Goal: Task Accomplishment & Management: Use online tool/utility

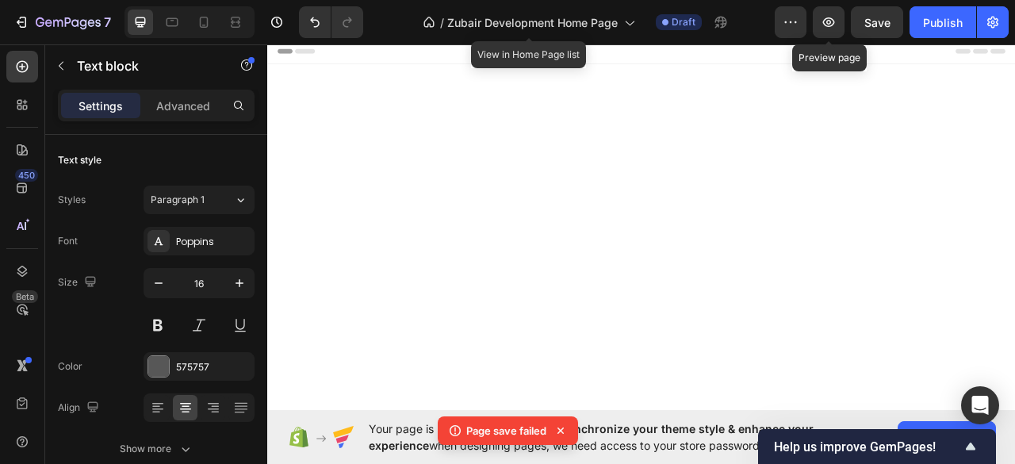
scroll to position [3166, 0]
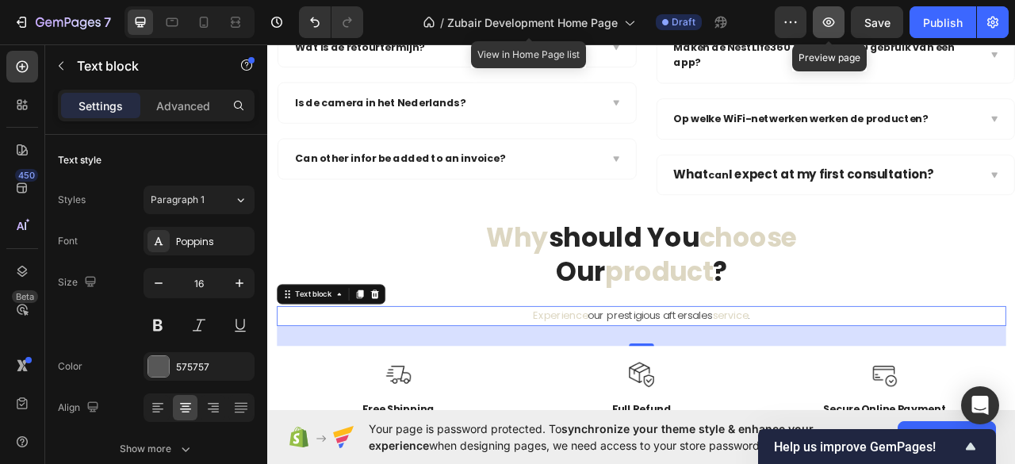
click at [829, 21] on icon "button" at bounding box center [828, 22] width 5 height 5
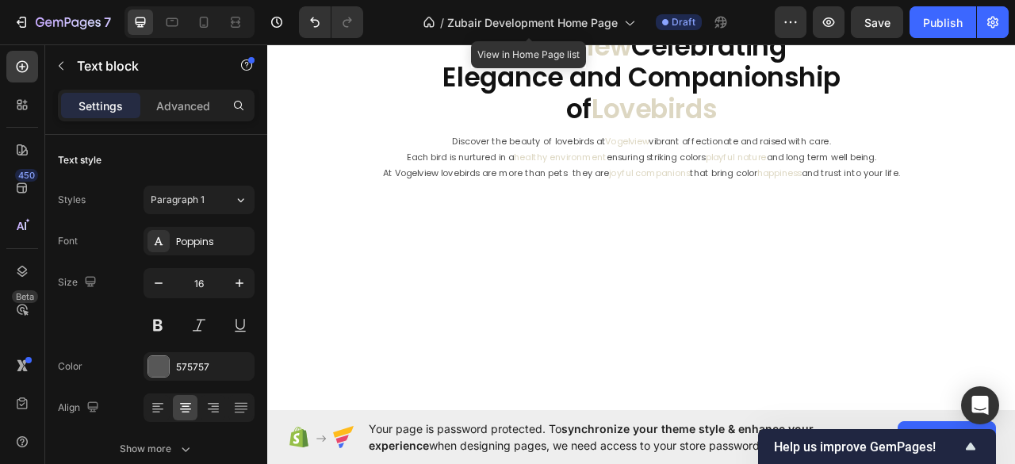
scroll to position [0, 0]
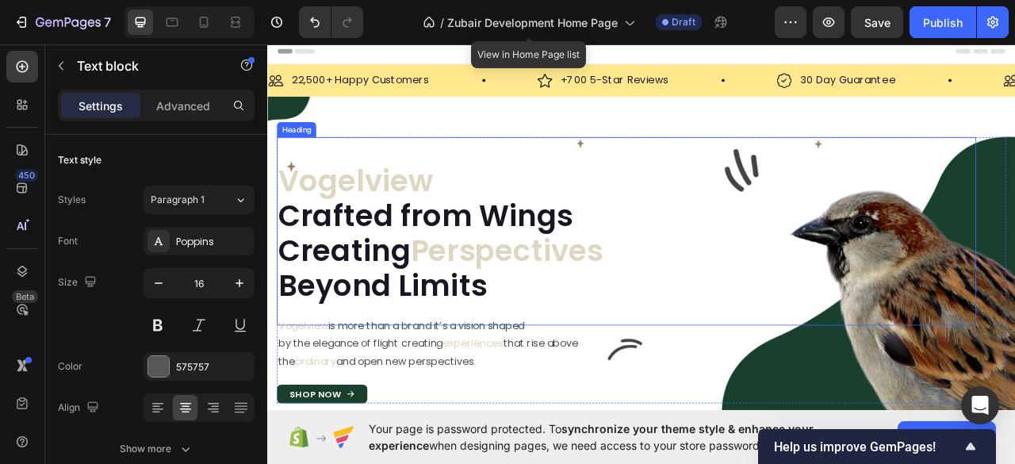
click at [281, 153] on div "Heading" at bounding box center [304, 153] width 50 height 19
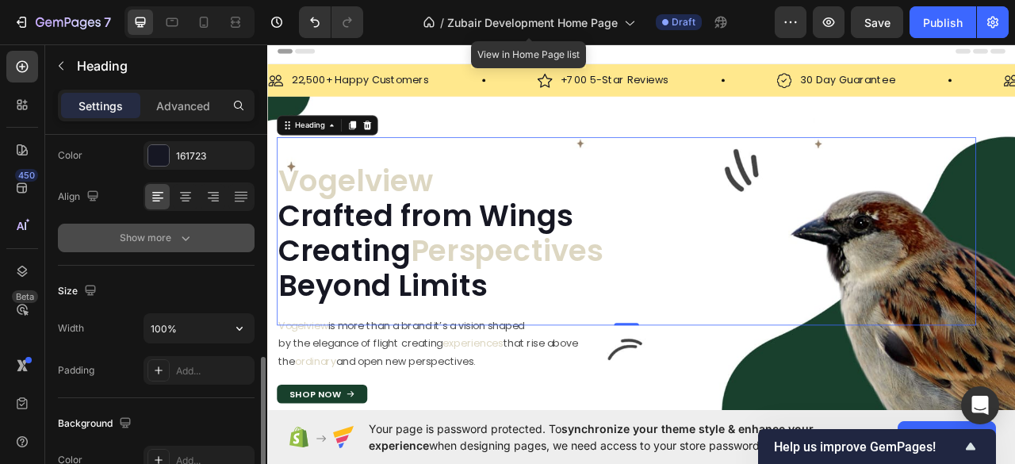
scroll to position [317, 0]
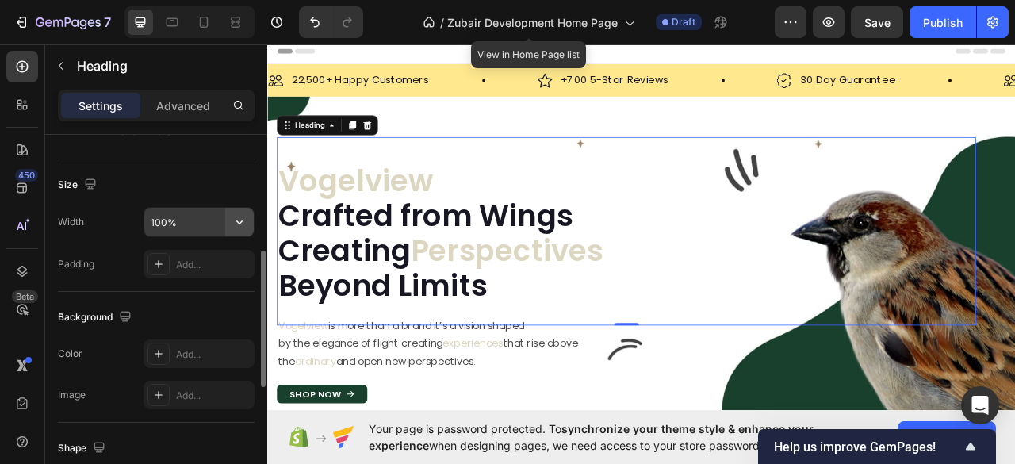
click at [240, 216] on icon "button" at bounding box center [239, 222] width 16 height 16
click at [228, 215] on button "button" at bounding box center [239, 222] width 29 height 29
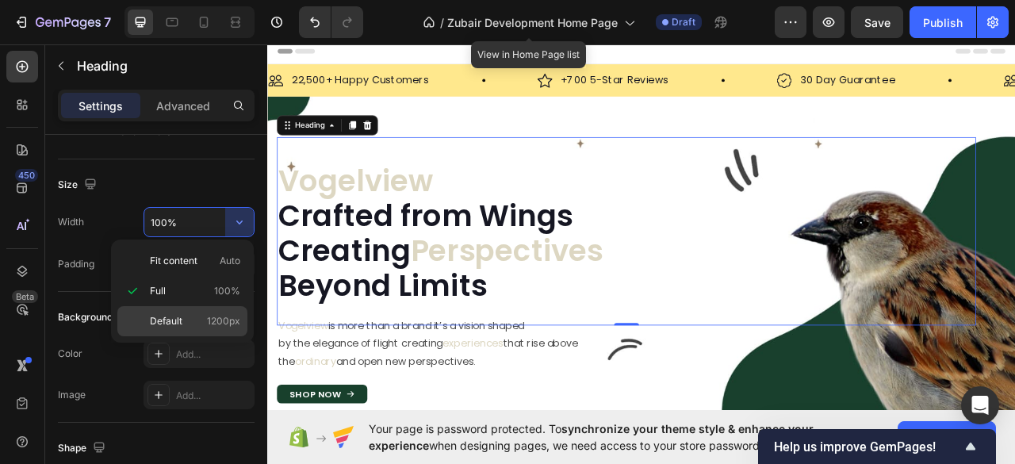
click at [170, 316] on span "Default" at bounding box center [166, 321] width 33 height 14
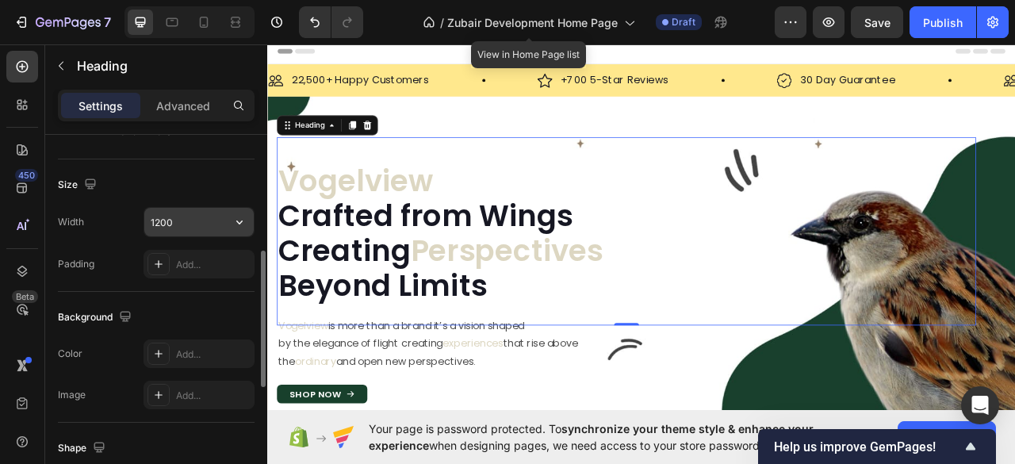
click at [160, 224] on input "1200" at bounding box center [198, 222] width 109 height 29
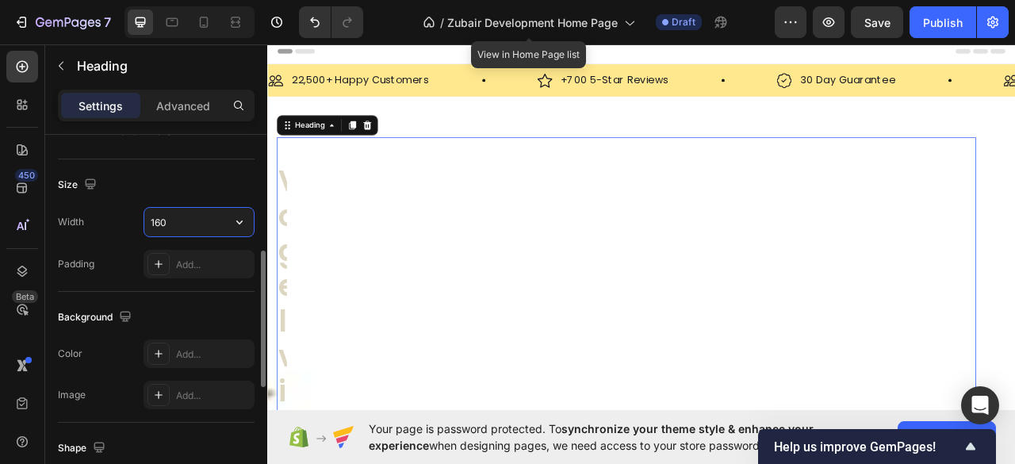
type input "1600"
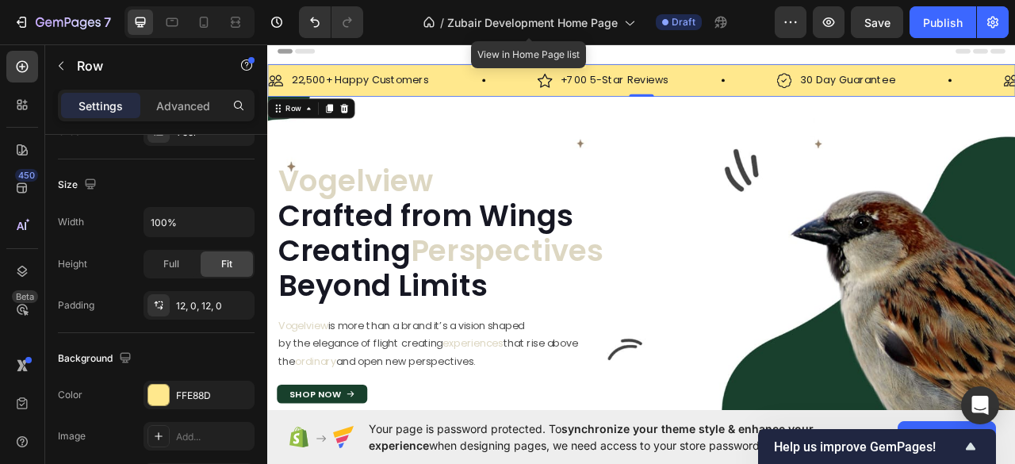
click at [351, 75] on div "Image 22,500+ Happy Customers Text Block Row Image +700 5-Star Reviews Text Blo…" at bounding box center [742, 91] width 951 height 41
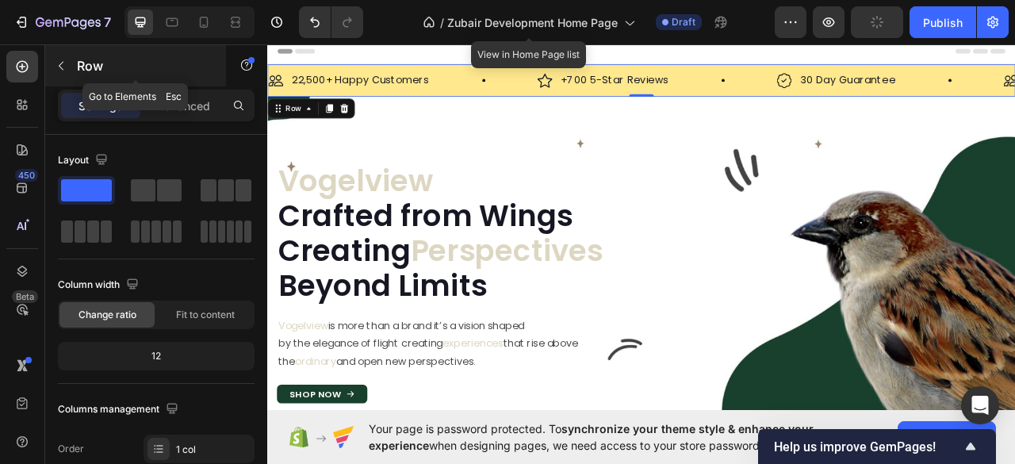
click at [63, 65] on icon "button" at bounding box center [61, 65] width 13 height 13
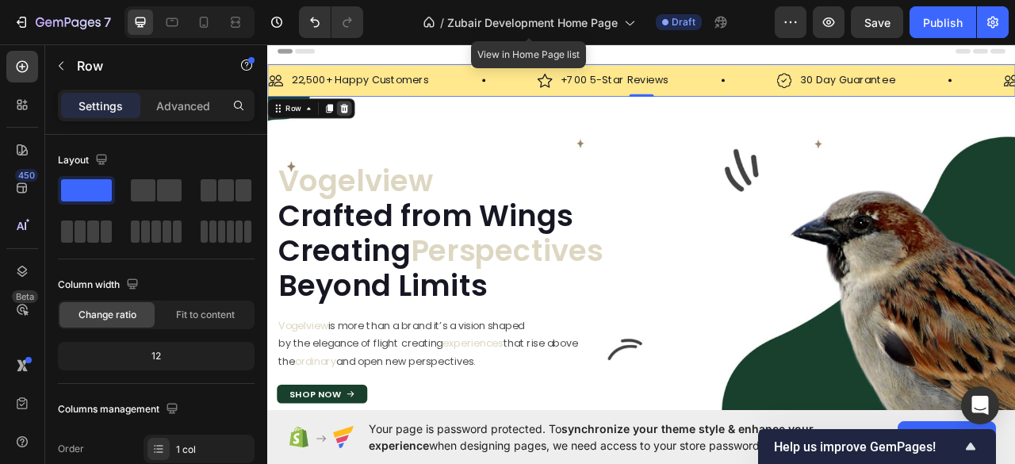
click at [363, 132] on icon at bounding box center [365, 126] width 10 height 11
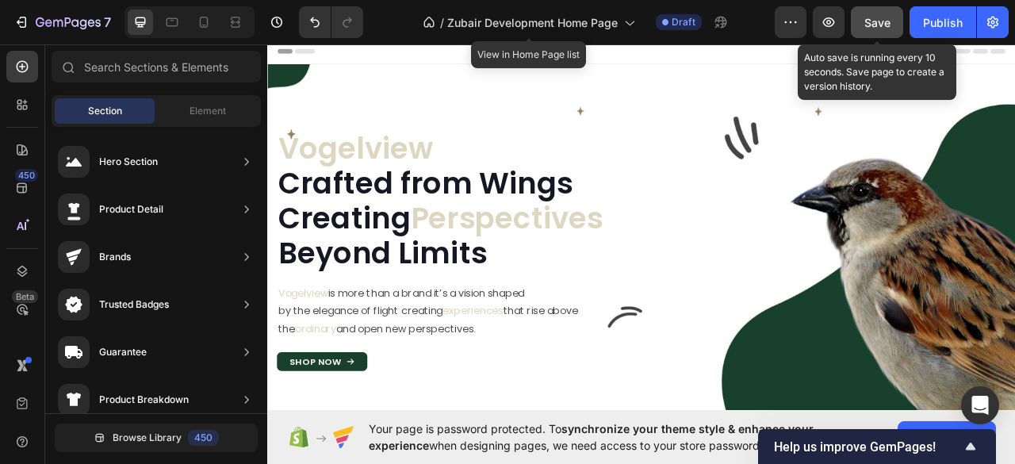
click at [887, 25] on span "Save" at bounding box center [877, 22] width 26 height 13
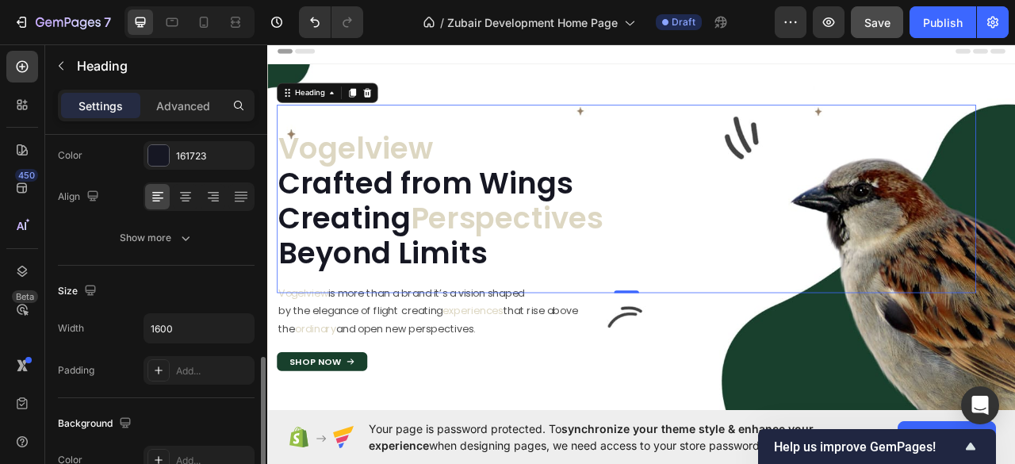
scroll to position [317, 0]
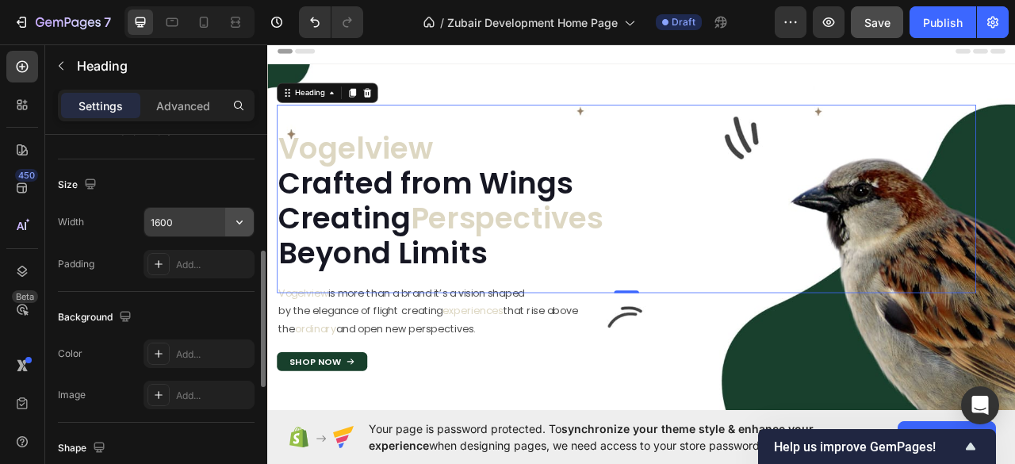
click at [241, 221] on icon "button" at bounding box center [239, 222] width 16 height 16
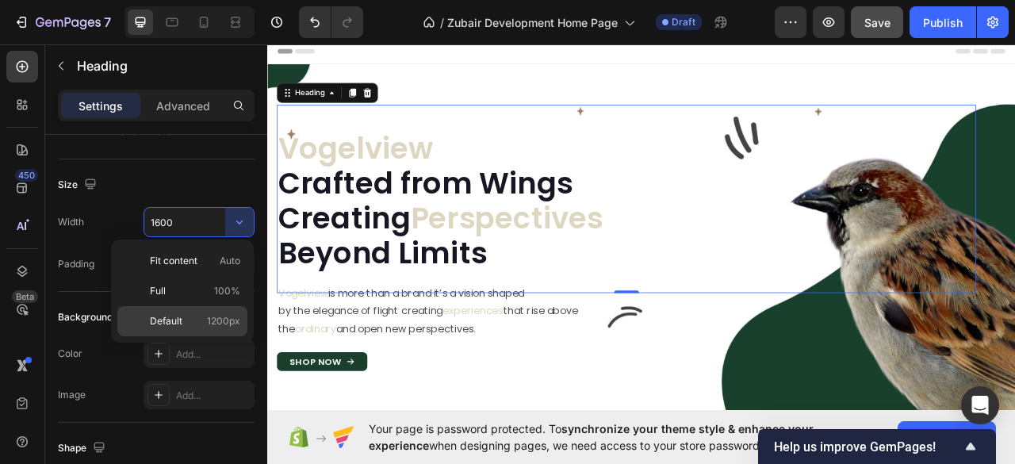
click at [189, 315] on p "Default 1200px" at bounding box center [195, 321] width 90 height 14
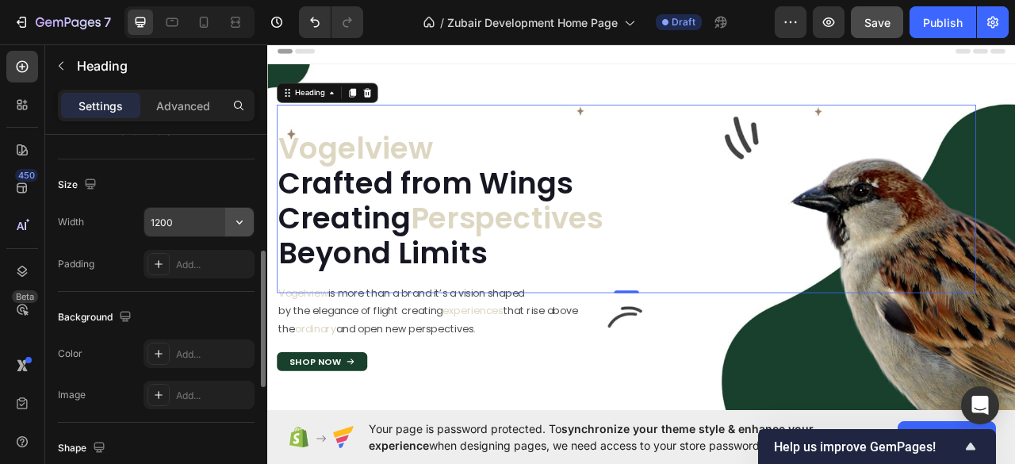
click at [242, 216] on icon "button" at bounding box center [239, 222] width 16 height 16
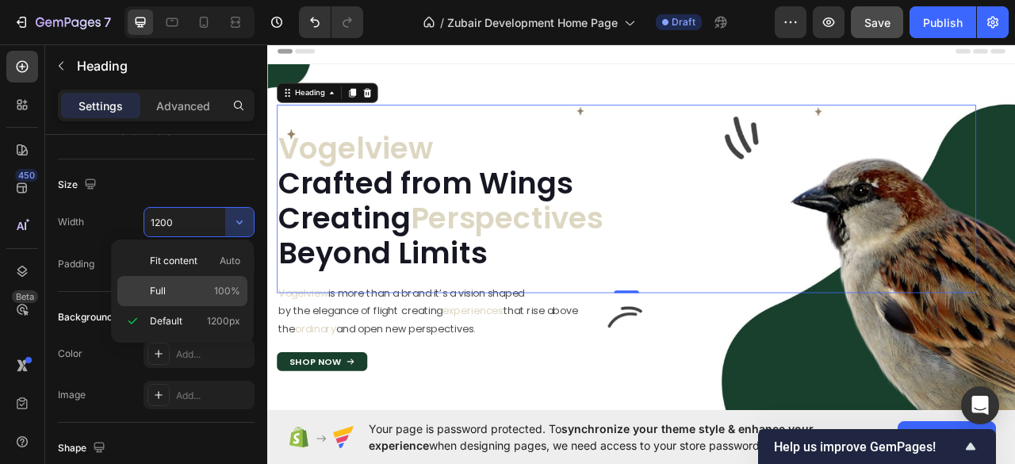
click at [181, 285] on p "Full 100%" at bounding box center [195, 291] width 90 height 14
type input "100%"
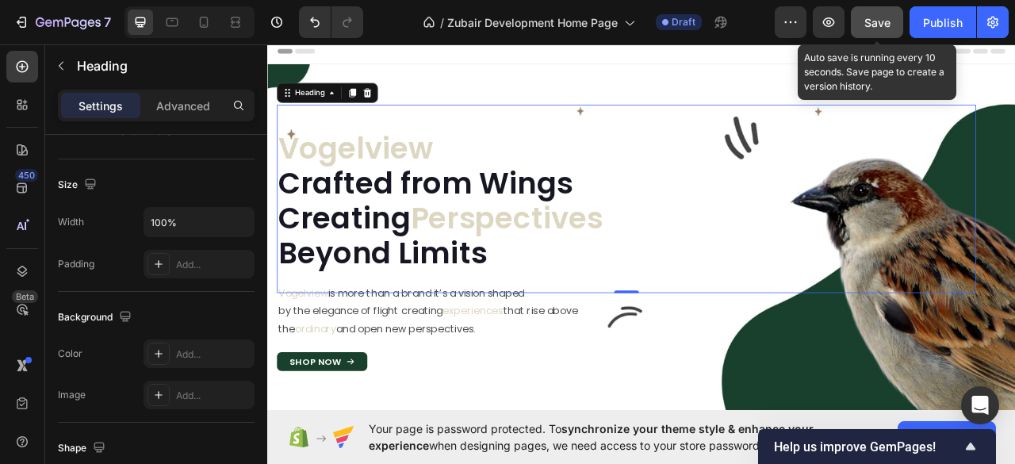
click at [875, 12] on button "Save" at bounding box center [877, 22] width 52 height 32
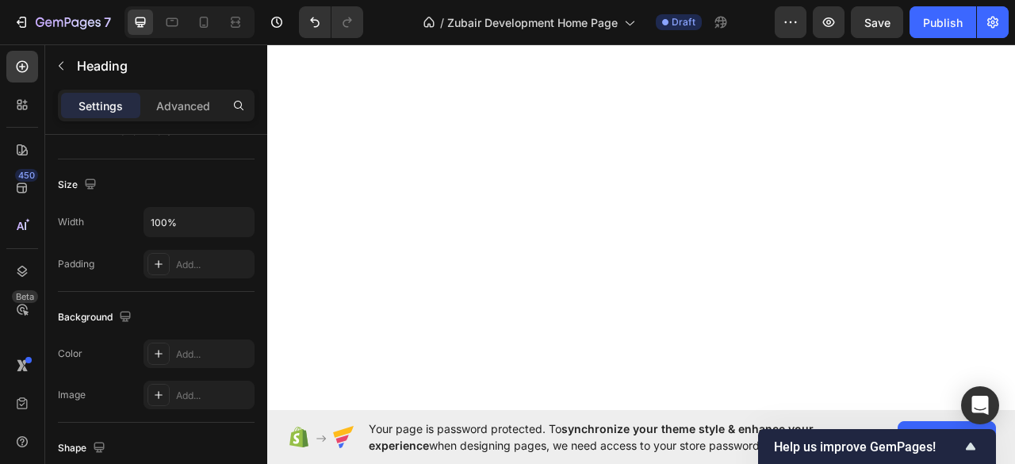
scroll to position [0, 0]
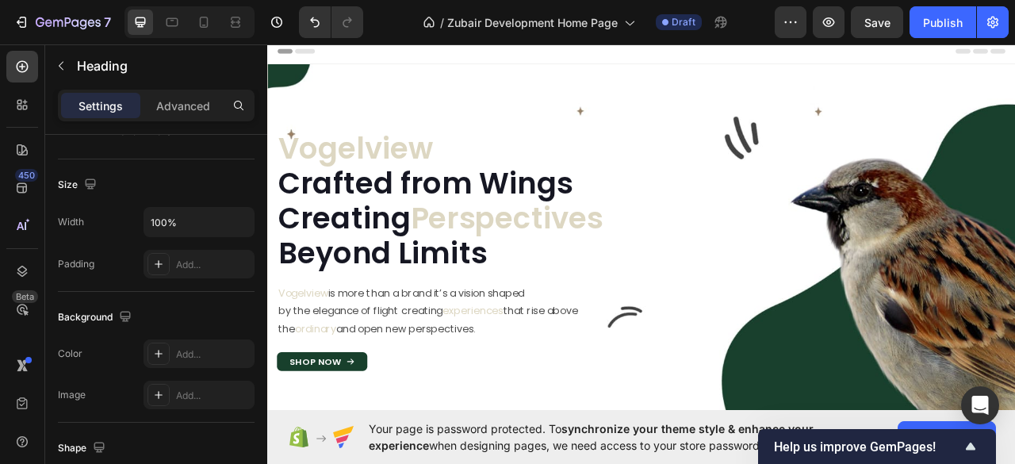
click at [348, 208] on h2 "Vogelview Crafted from Wings Creating Perspectives Beyond Limits" at bounding box center [723, 245] width 889 height 182
click at [352, 182] on span "Vogelview" at bounding box center [379, 177] width 197 height 52
click at [407, 143] on div "Vogelview Crafted from Wings Creating Perspectives Beyond Limits Heading" at bounding box center [723, 241] width 889 height 239
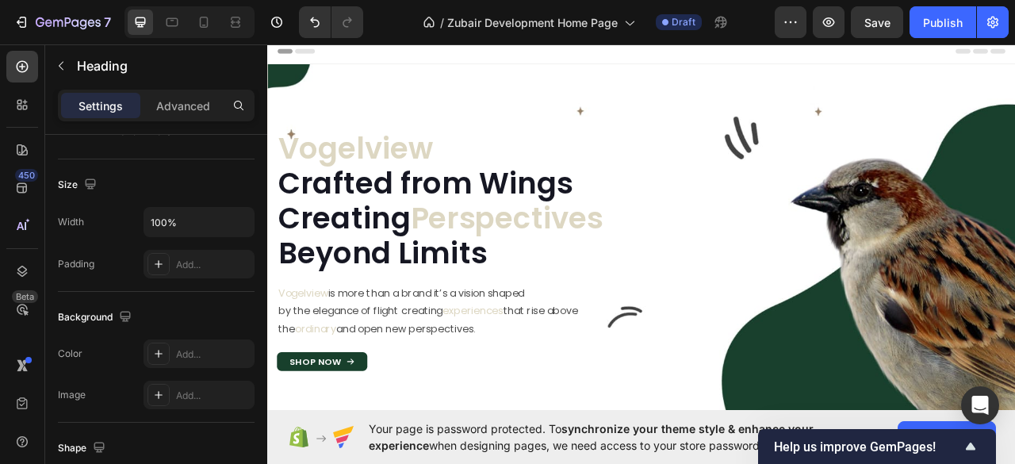
click at [630, 164] on p "Vogelview Crafted from Wings Creating Perspectives Beyond Limits" at bounding box center [724, 244] width 886 height 179
click at [659, 174] on p "Vogelview Crafted from Wings Creating Perspectives Beyond Limits" at bounding box center [724, 244] width 886 height 179
click at [660, 174] on p "Vogelview Crafted from Wings Creating Perspectives Beyond Limits" at bounding box center [724, 244] width 886 height 179
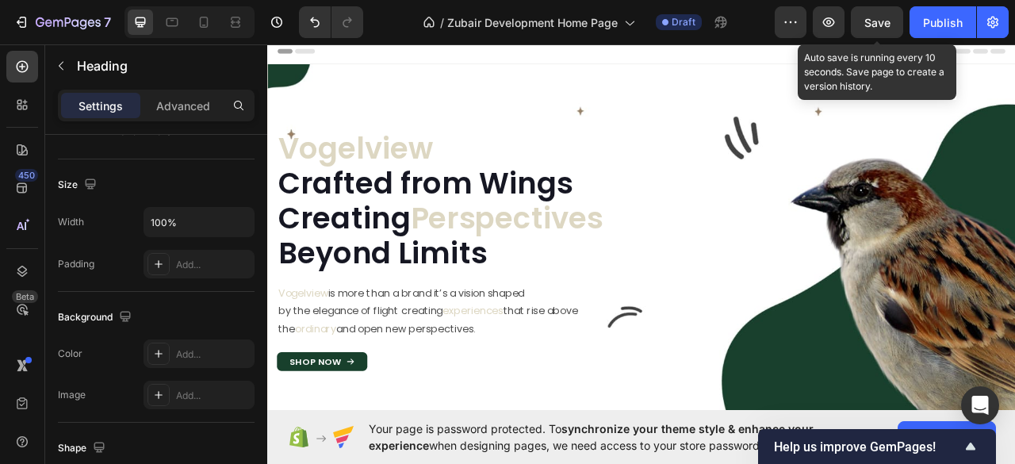
click at [871, 14] on div "Save" at bounding box center [877, 22] width 26 height 17
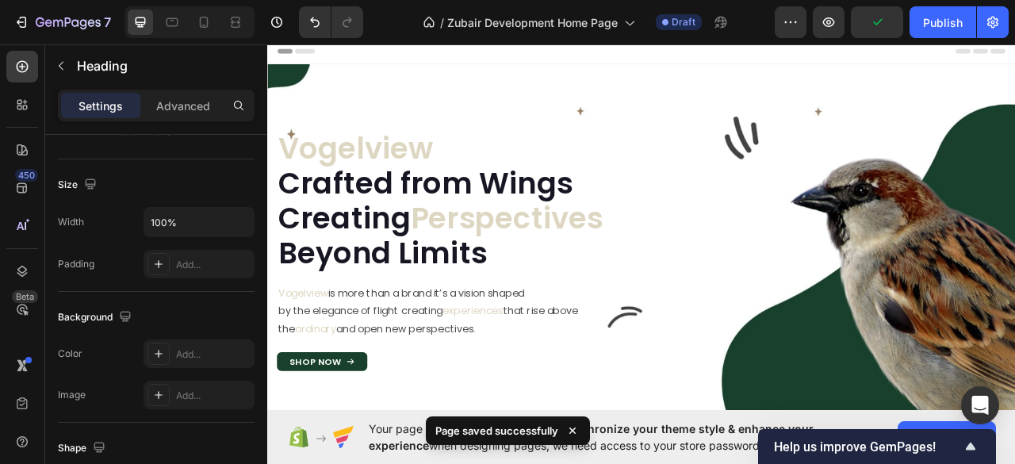
click at [518, 161] on p "Vogelview Crafted from Wings Creating Perspectives Beyond Limits" at bounding box center [724, 244] width 886 height 179
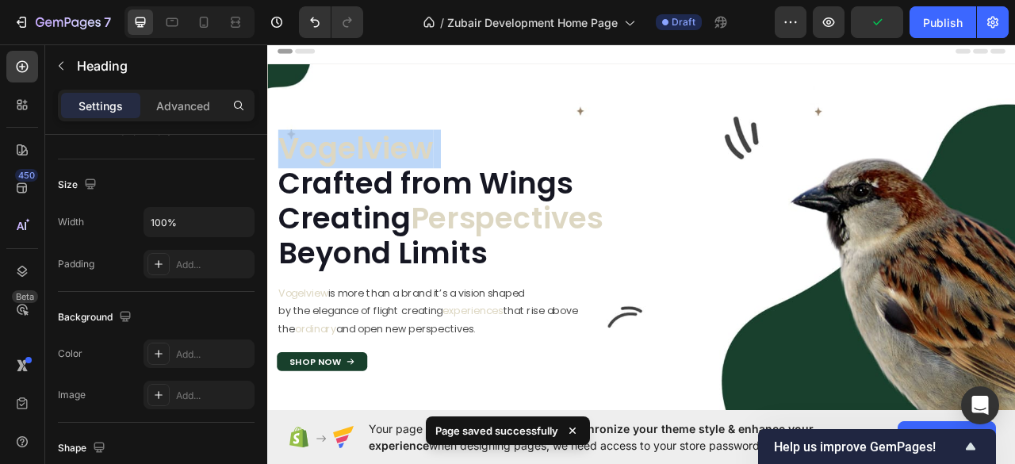
click at [518, 161] on p "Vogelview Crafted from Wings Creating Perspectives Beyond Limits" at bounding box center [724, 244] width 886 height 179
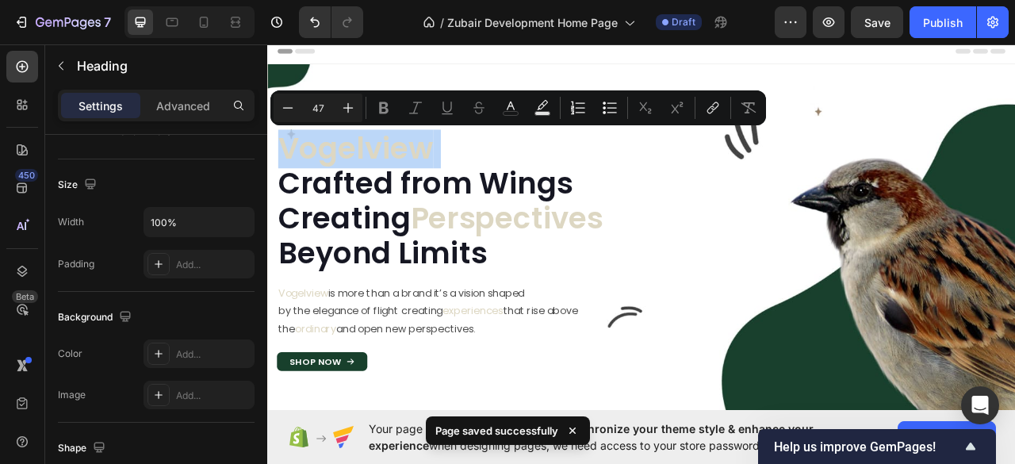
click at [1014, 170] on p "Vogelview Crafted from Wings Creating Perspectives Beyond Limits" at bounding box center [724, 244] width 886 height 179
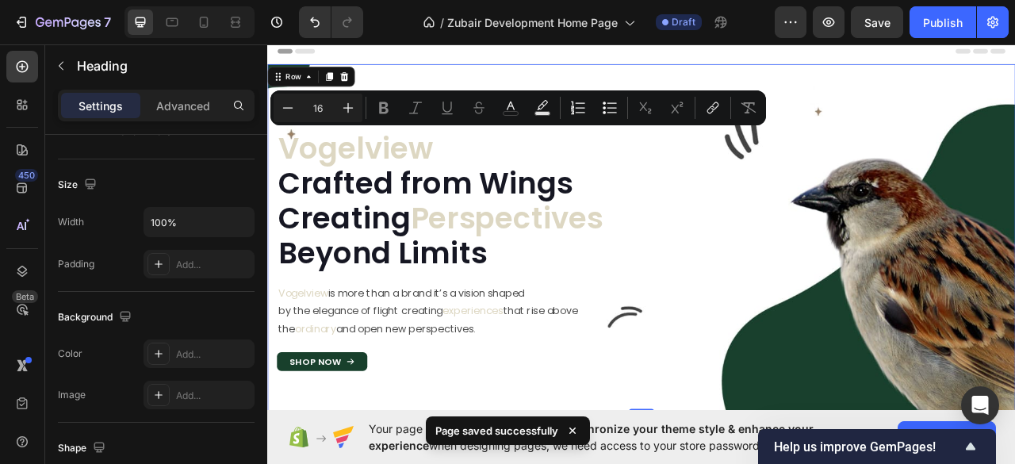
click at [1014, 115] on div "⁠⁠⁠⁠⁠⁠⁠ Vogelview Crafted from Wings Creating Perspectives Beyond Limits Headin…" at bounding box center [742, 292] width 951 height 442
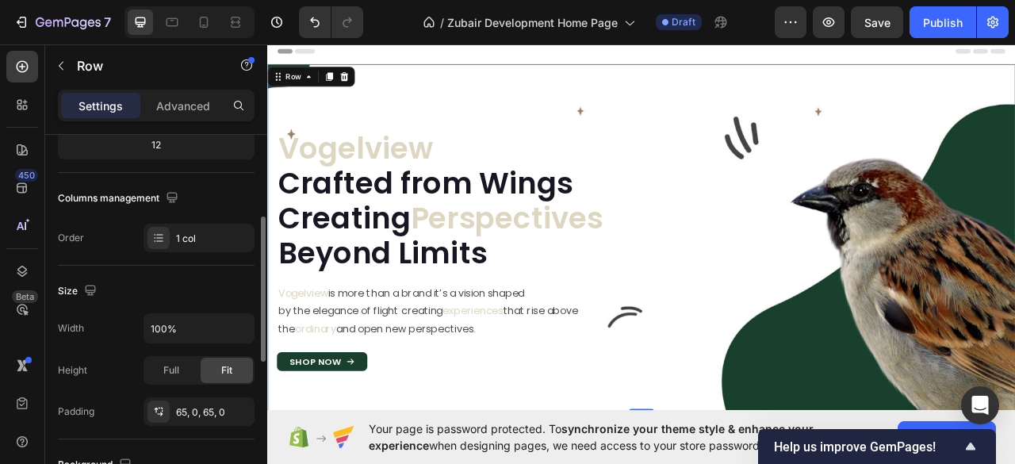
scroll to position [317, 0]
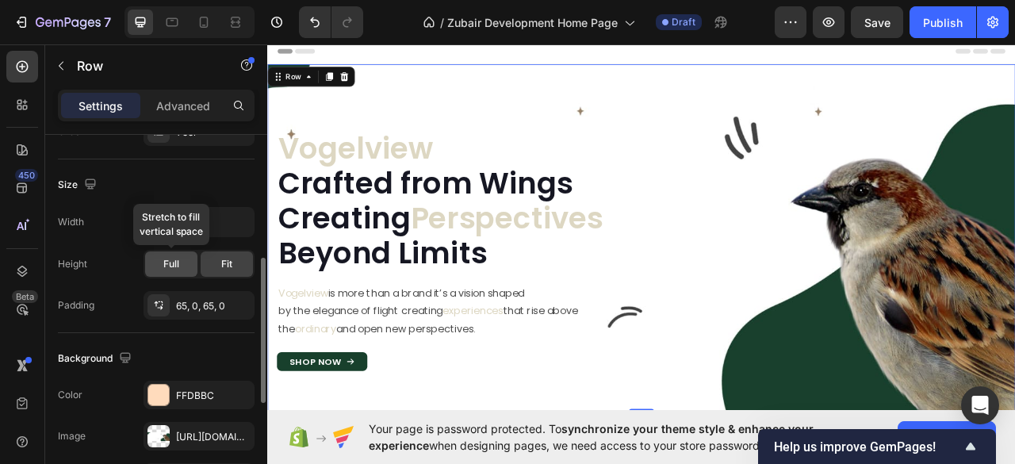
click at [179, 267] on div "Full" at bounding box center [171, 263] width 52 height 25
click at [221, 265] on span "Fit" at bounding box center [226, 264] width 11 height 14
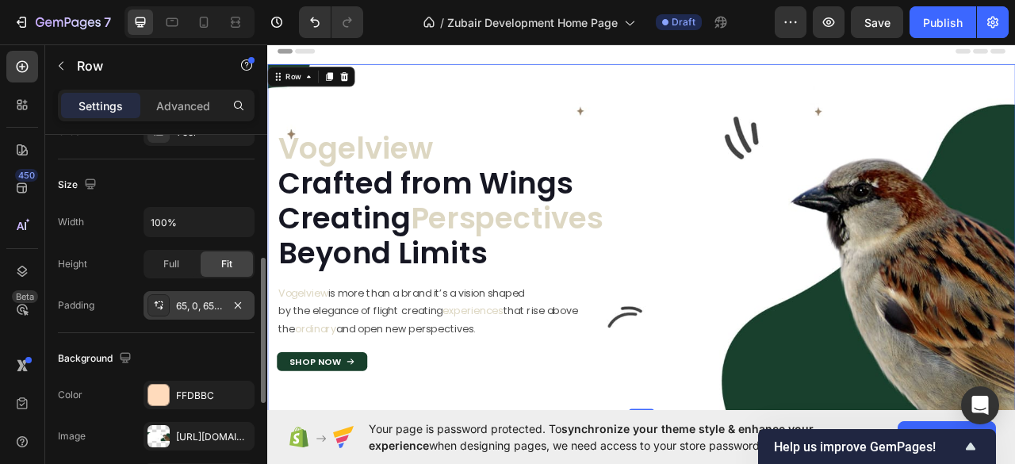
scroll to position [211, 0]
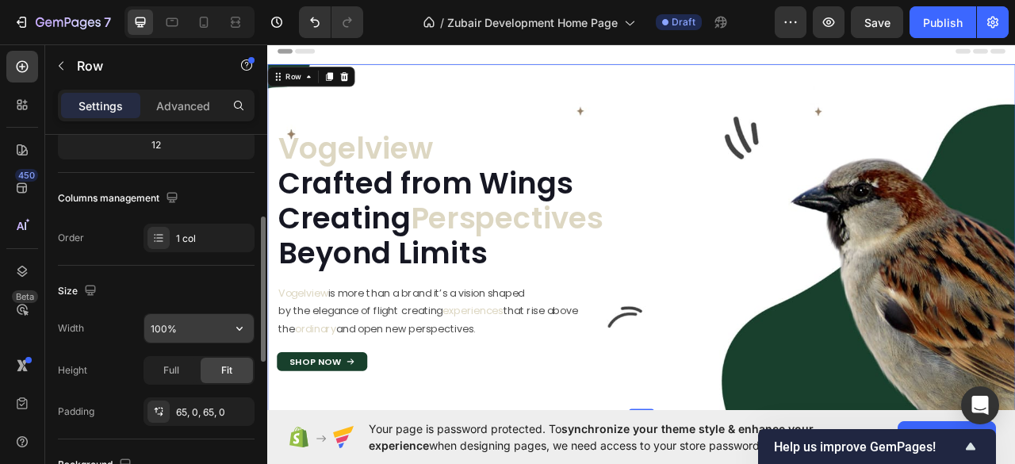
click at [191, 328] on input "100%" at bounding box center [198, 328] width 109 height 29
click at [235, 323] on icon "button" at bounding box center [239, 328] width 16 height 16
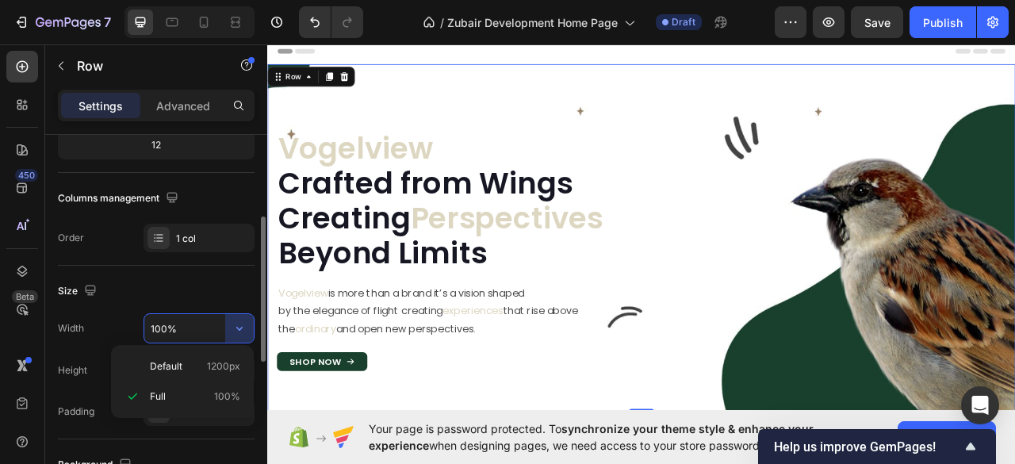
scroll to position [317, 0]
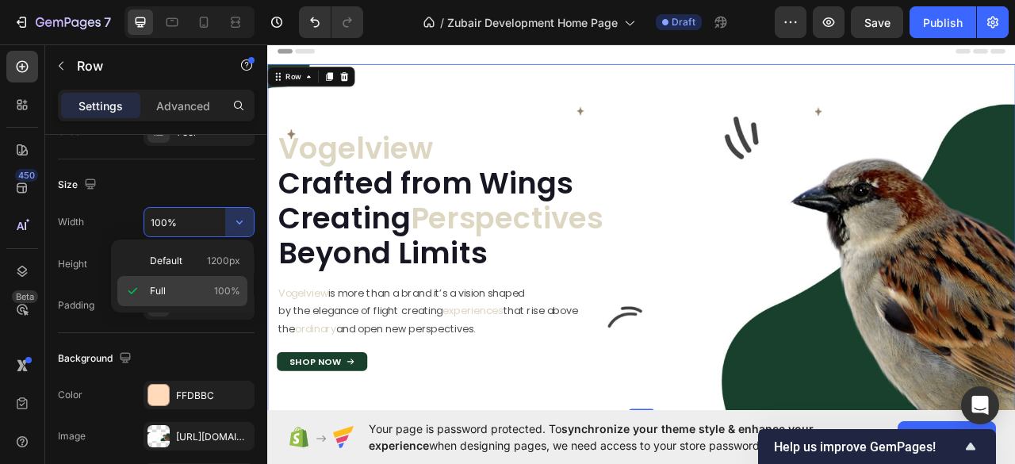
click at [208, 293] on p "Full 100%" at bounding box center [195, 291] width 90 height 14
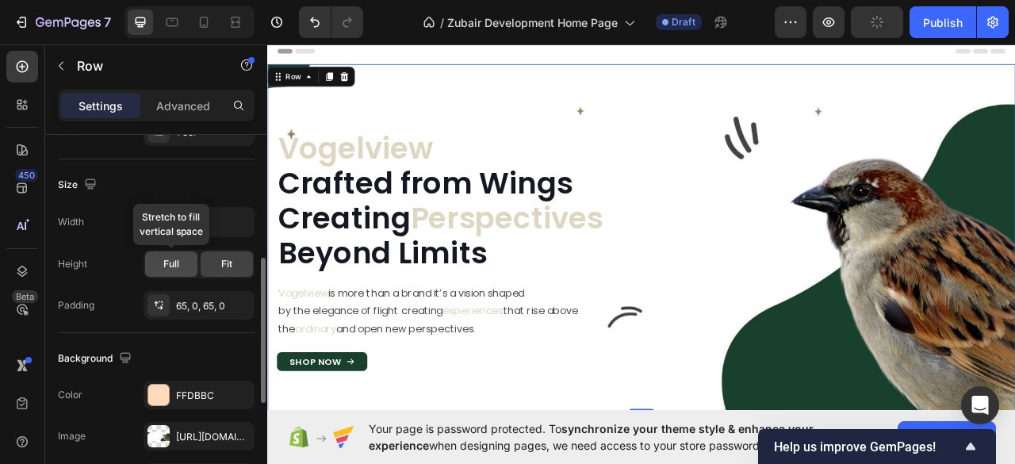
click at [174, 264] on span "Full" at bounding box center [171, 264] width 16 height 14
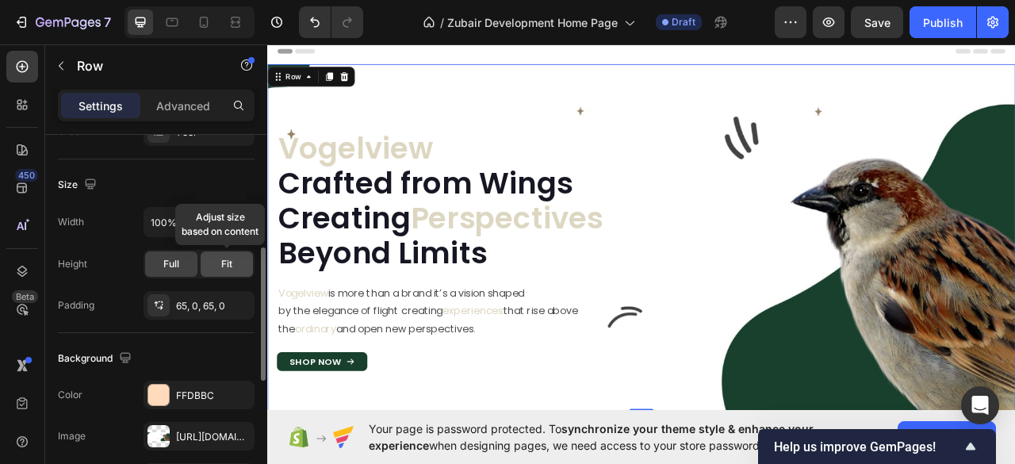
click at [219, 266] on div "Fit" at bounding box center [227, 263] width 52 height 25
click at [197, 224] on input "100%" at bounding box center [198, 222] width 109 height 29
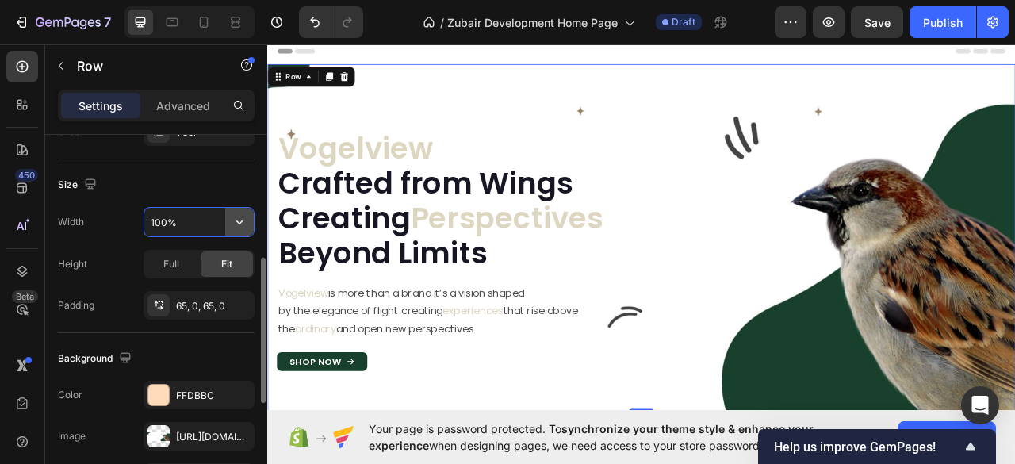
click at [237, 221] on icon "button" at bounding box center [239, 222] width 16 height 16
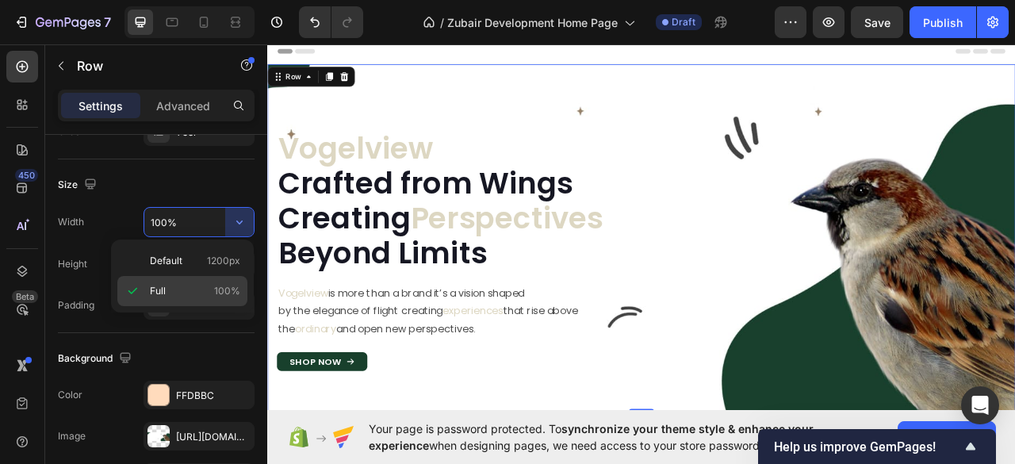
click at [200, 285] on p "Full 100%" at bounding box center [195, 291] width 90 height 14
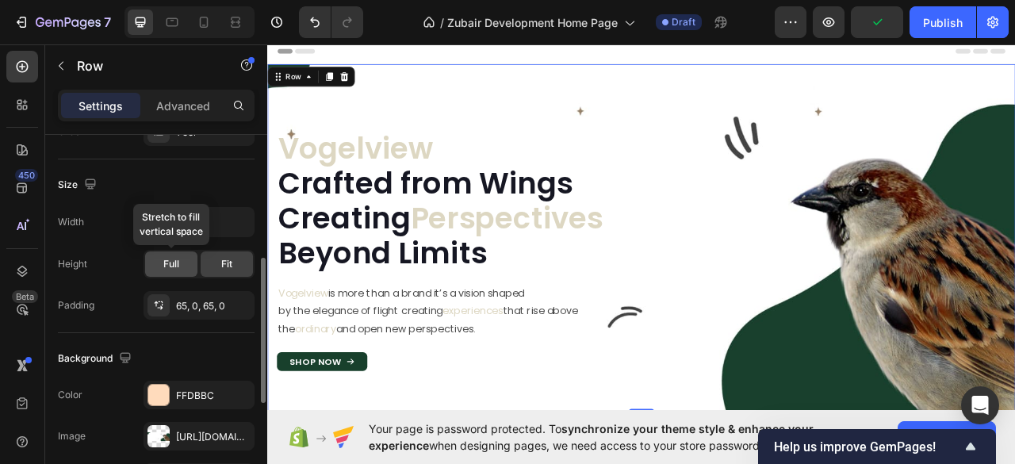
click at [170, 263] on span "Full" at bounding box center [171, 264] width 16 height 14
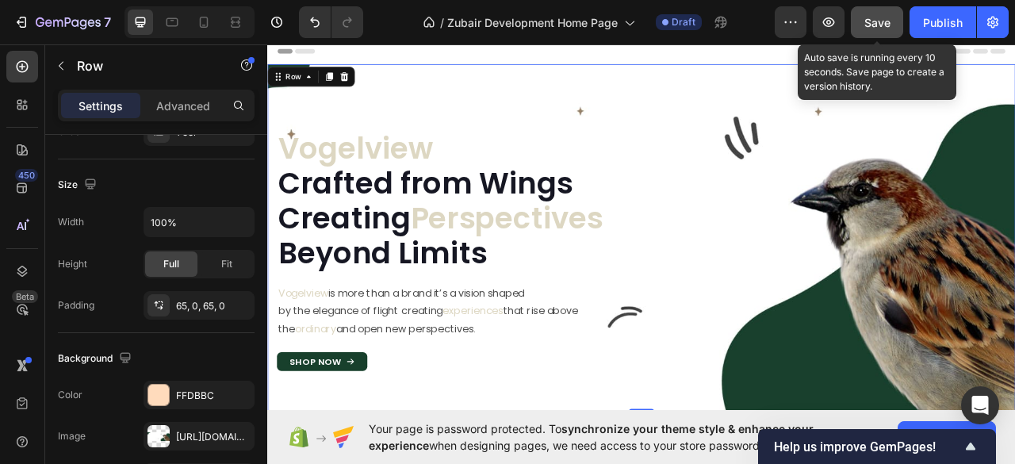
click at [865, 10] on button "Save" at bounding box center [877, 22] width 52 height 32
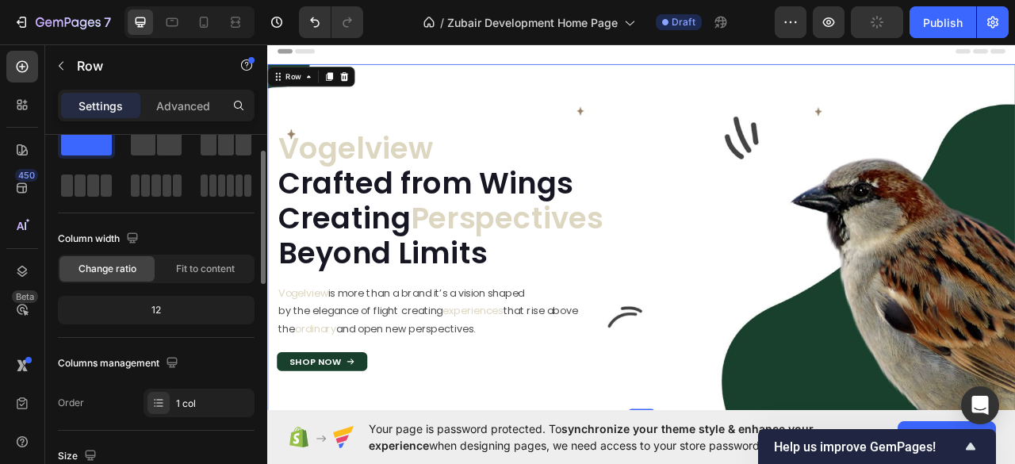
scroll to position [0, 0]
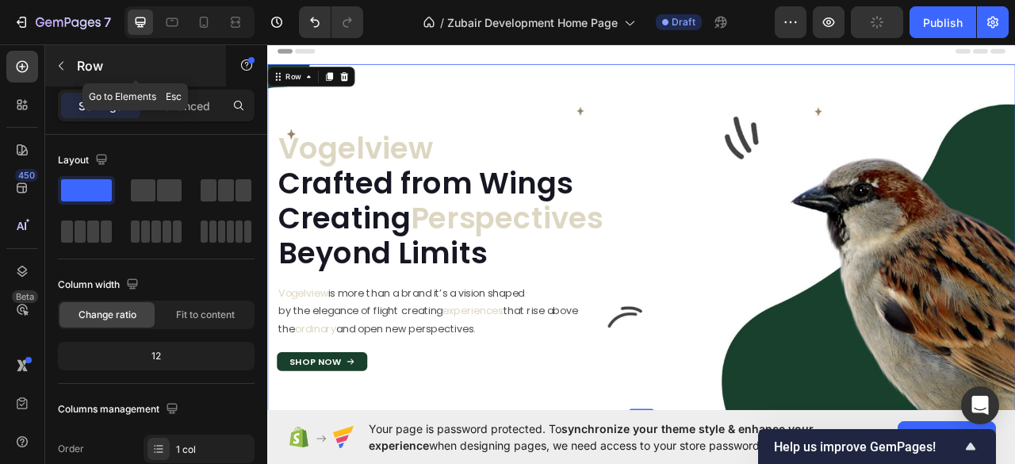
click at [65, 69] on icon "button" at bounding box center [61, 65] width 13 height 13
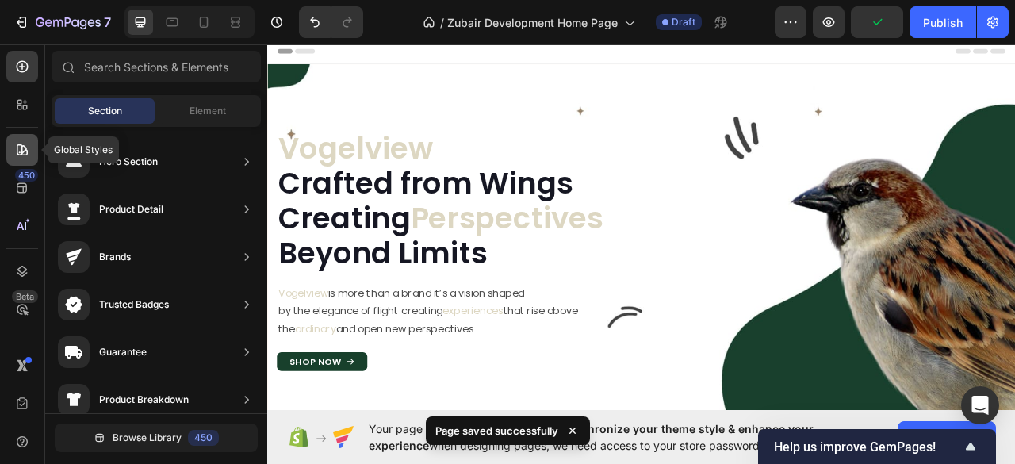
click at [16, 155] on icon at bounding box center [22, 150] width 16 height 16
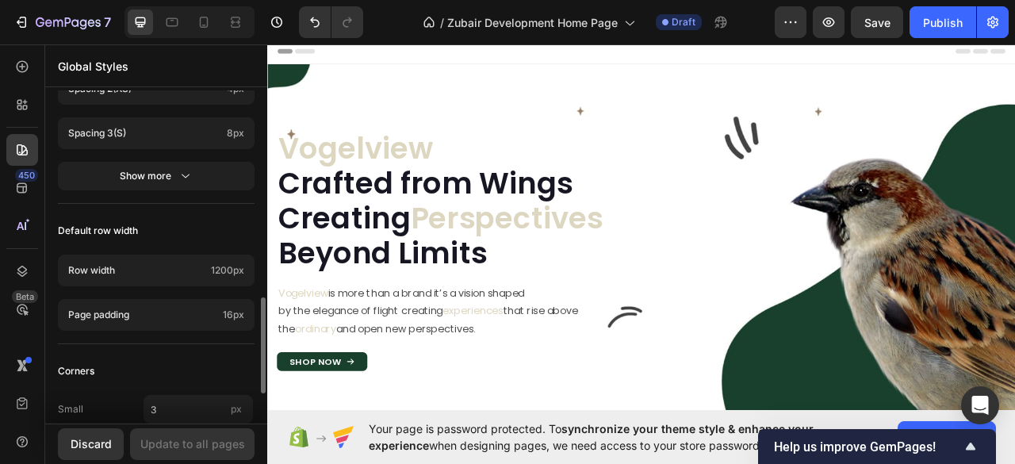
scroll to position [826, 0]
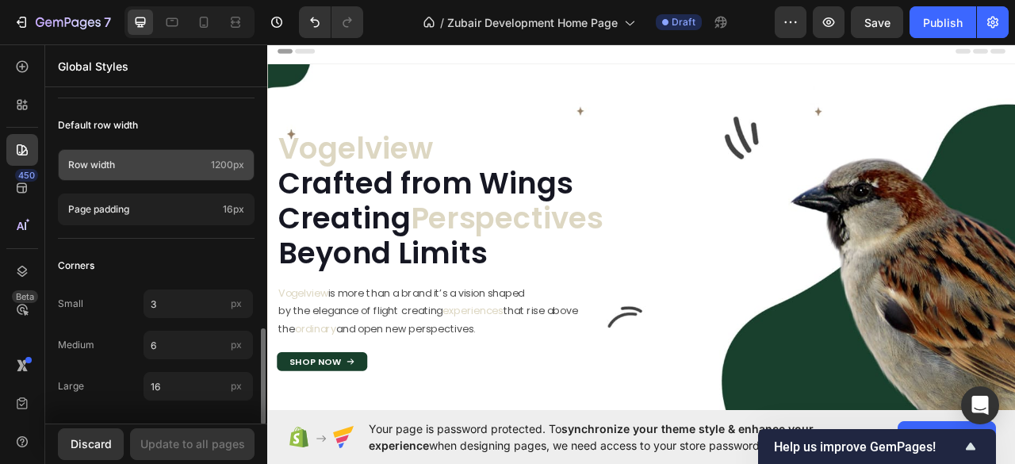
click at [132, 161] on p "Row width" at bounding box center [136, 165] width 136 height 14
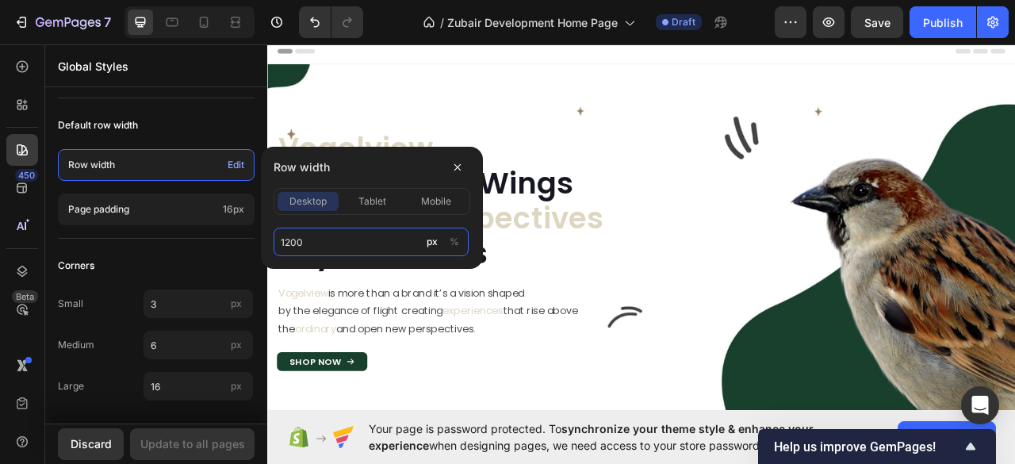
click at [342, 246] on input "1200" at bounding box center [370, 242] width 195 height 29
type input "1600"
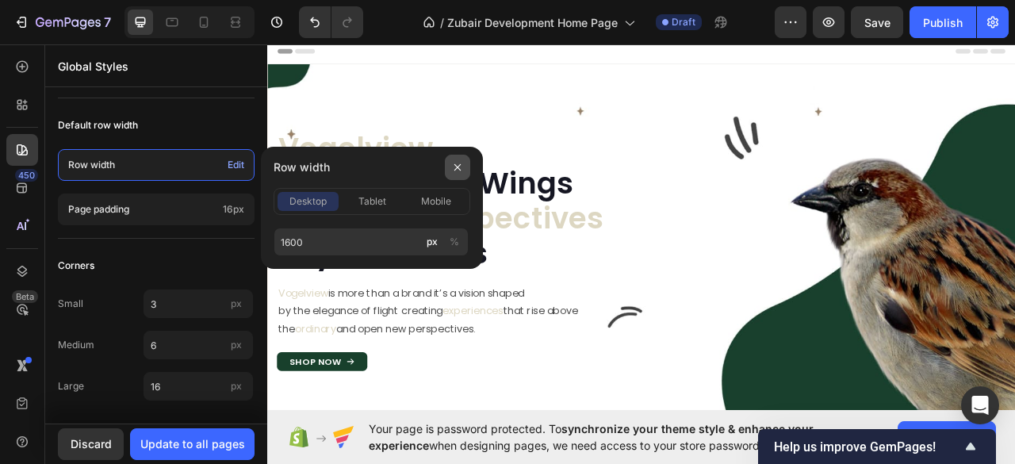
click at [462, 170] on icon "button" at bounding box center [457, 167] width 13 height 13
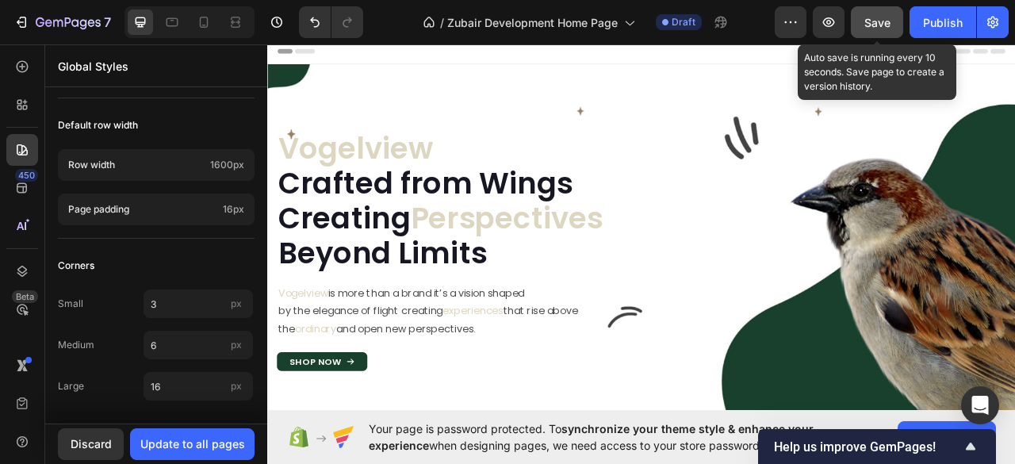
click at [874, 27] on span "Save" at bounding box center [877, 22] width 26 height 13
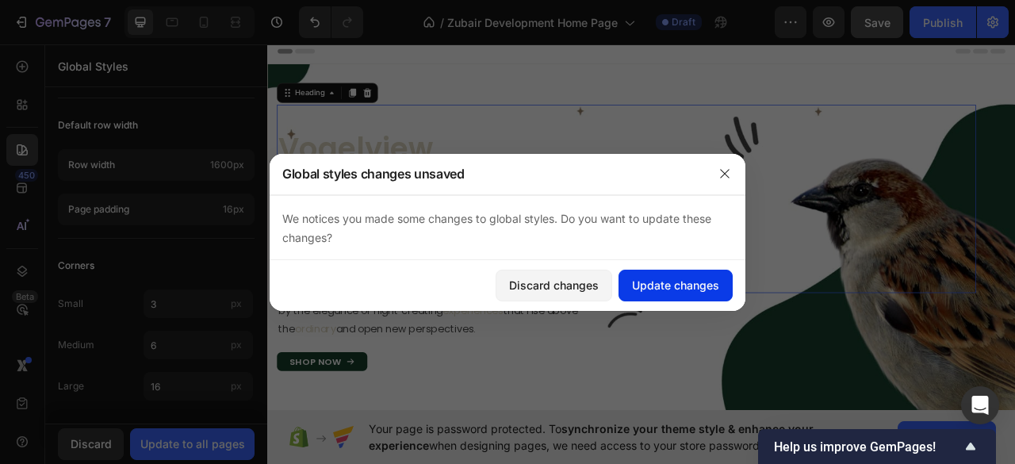
click at [673, 289] on div "Update changes" at bounding box center [675, 285] width 87 height 17
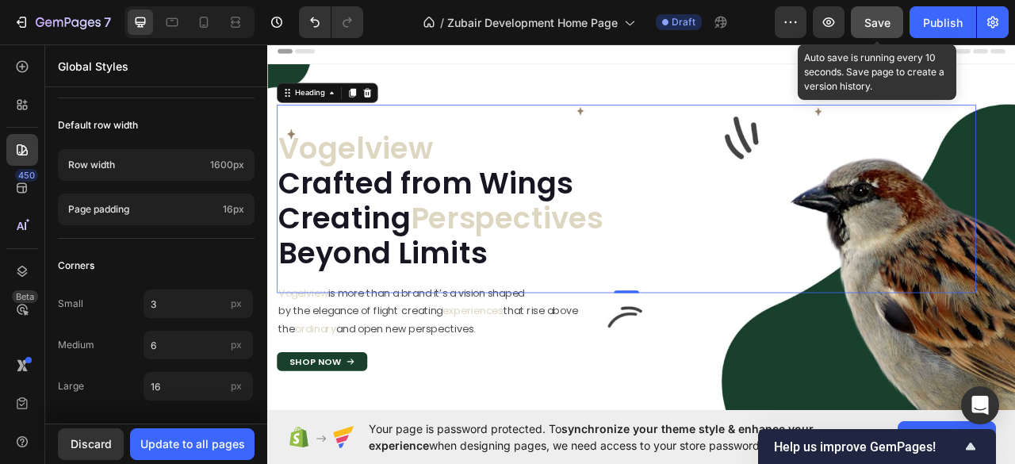
click at [867, 25] on span "Save" at bounding box center [877, 22] width 26 height 13
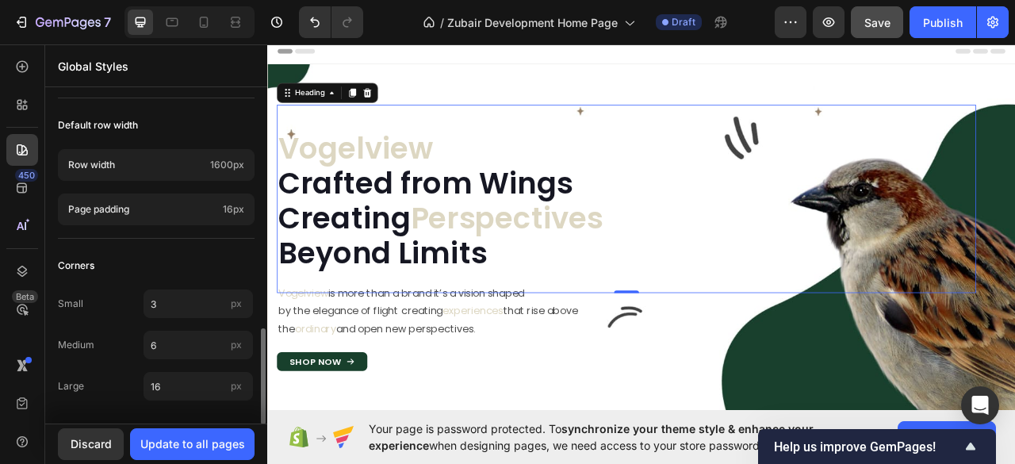
scroll to position [721, 0]
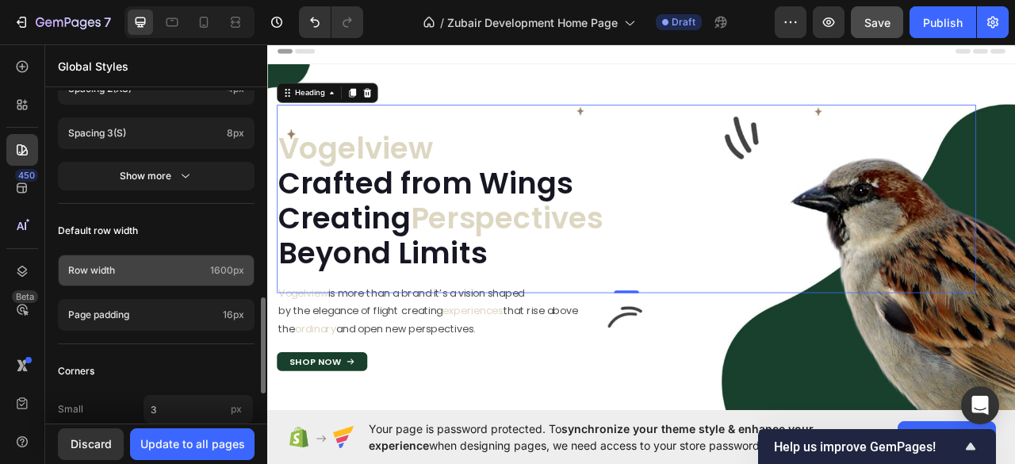
click at [172, 270] on p "Row width" at bounding box center [136, 270] width 136 height 14
click at [151, 265] on p "Row width" at bounding box center [136, 270] width 136 height 14
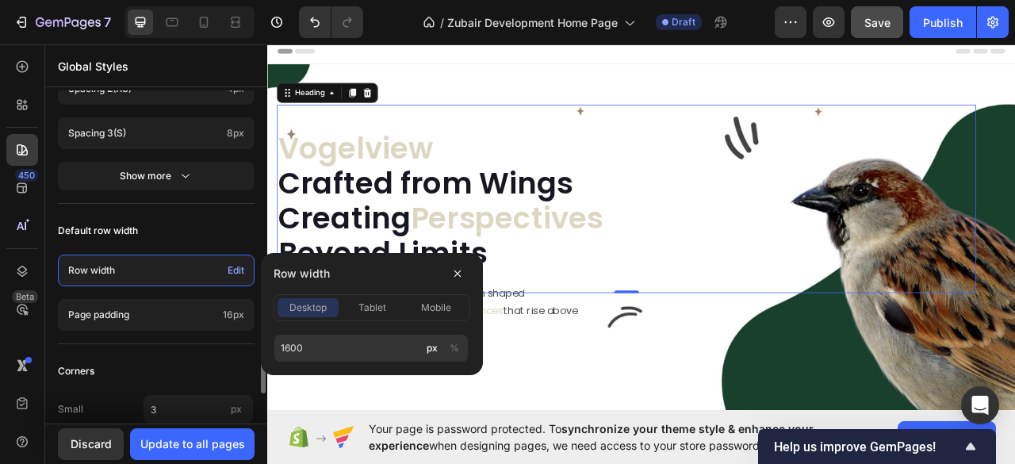
click at [151, 265] on p "Row width" at bounding box center [144, 270] width 153 height 14
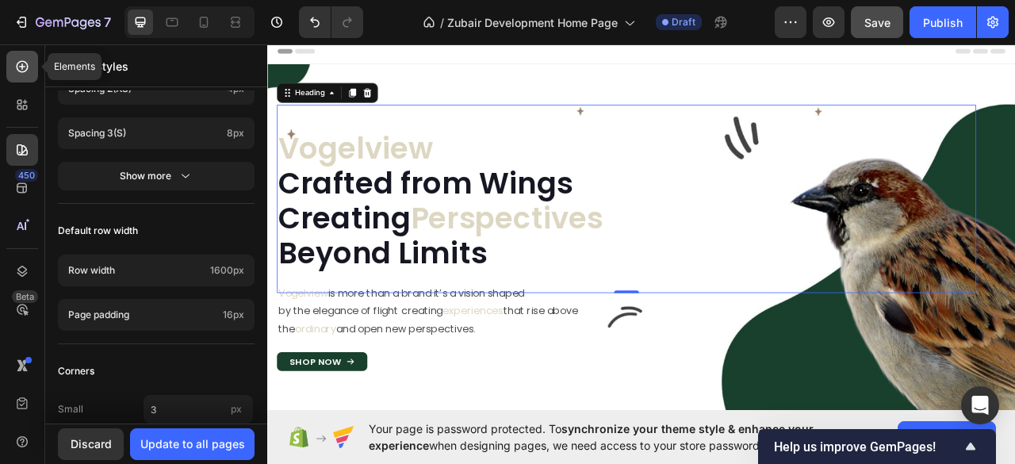
click at [21, 63] on icon at bounding box center [22, 67] width 16 height 16
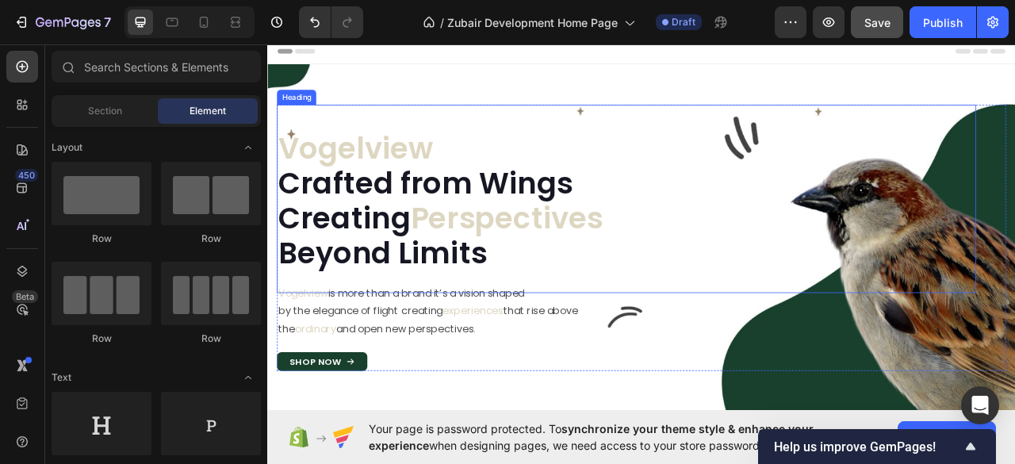
click at [442, 201] on p "⁠⁠⁠⁠⁠⁠⁠ Vogelview Crafted from Wings Creating Perspectives Beyond Limits" at bounding box center [724, 244] width 886 height 179
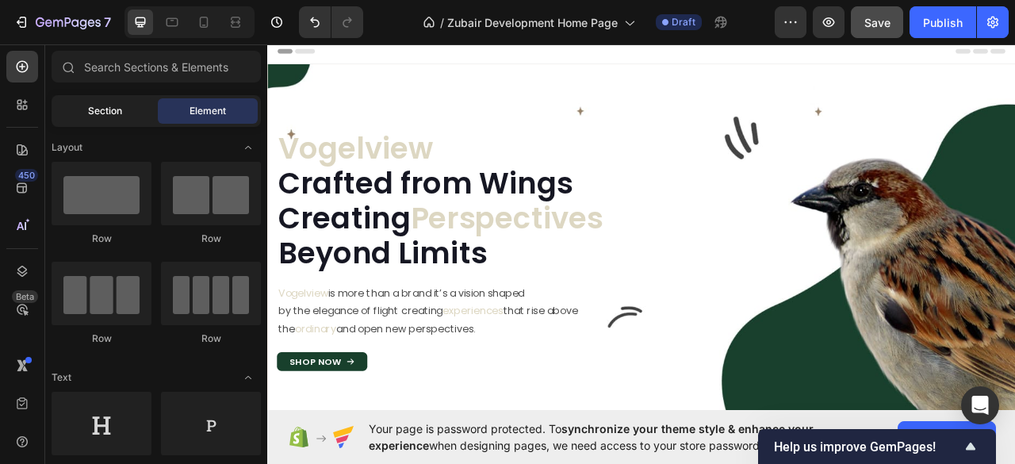
click at [101, 104] on span "Section" at bounding box center [105, 111] width 34 height 14
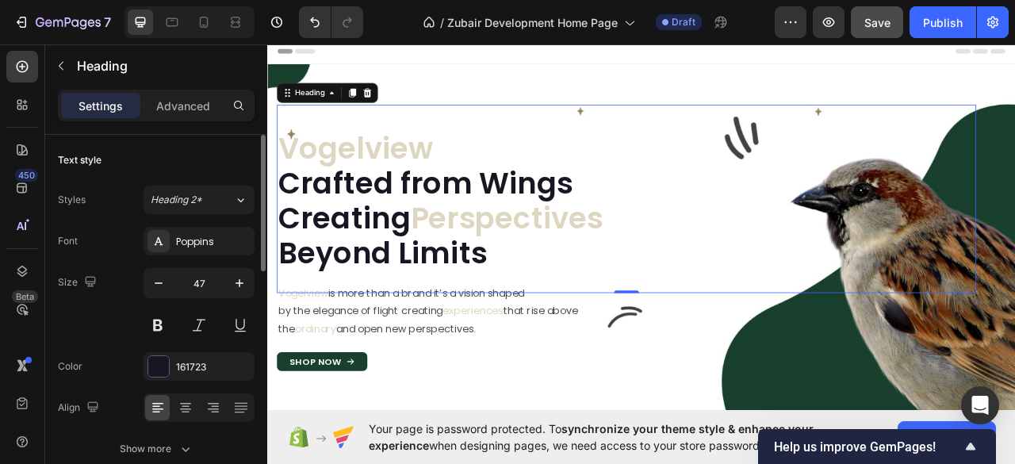
scroll to position [211, 0]
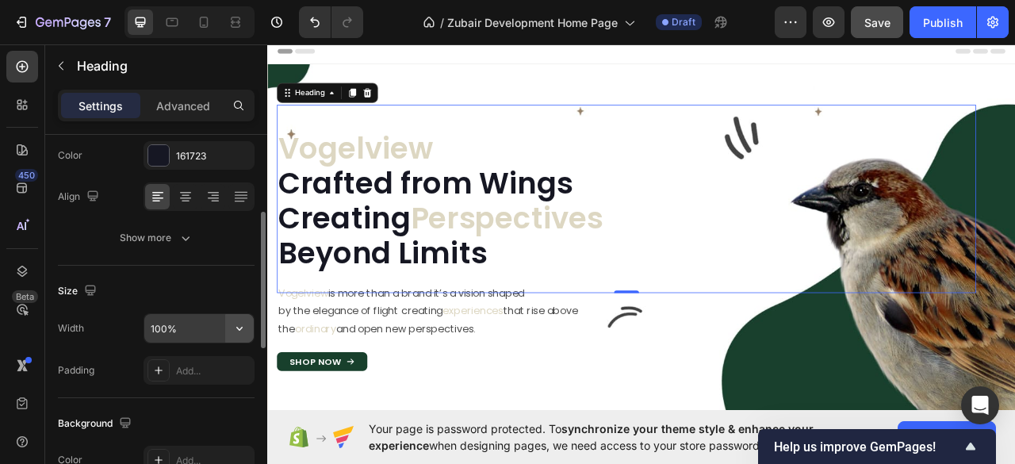
click at [244, 326] on icon "button" at bounding box center [239, 328] width 16 height 16
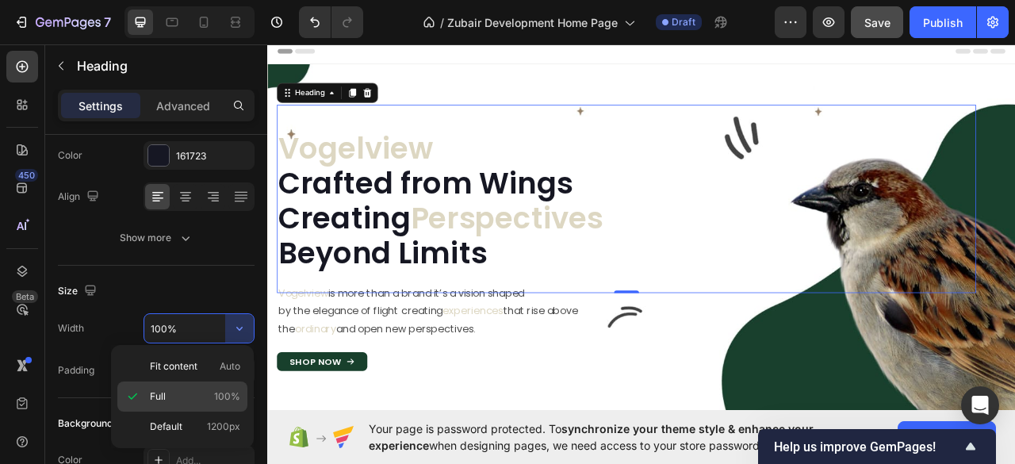
click at [203, 389] on p "Full 100%" at bounding box center [195, 396] width 90 height 14
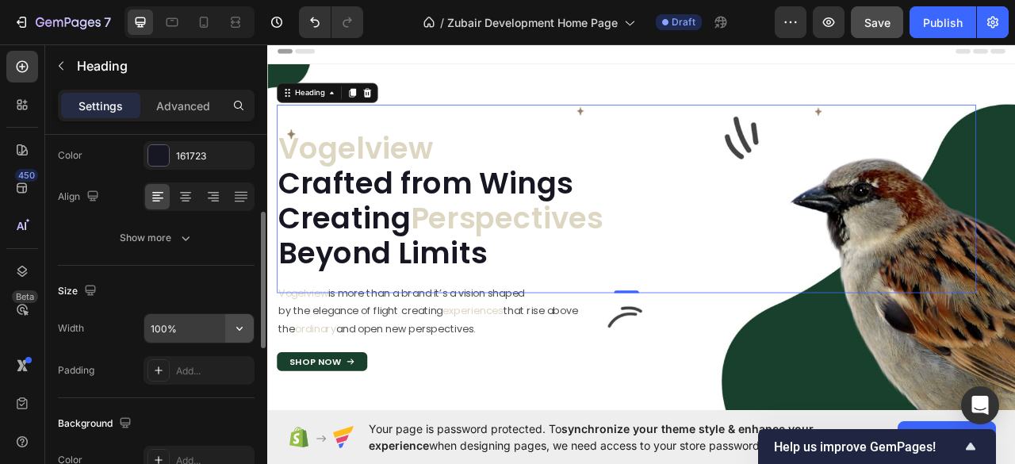
click at [245, 329] on icon "button" at bounding box center [239, 328] width 16 height 16
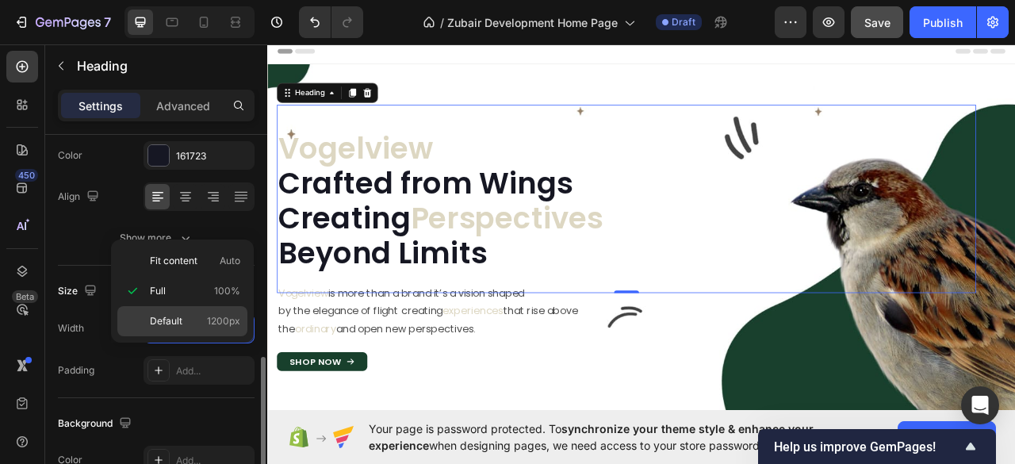
scroll to position [317, 0]
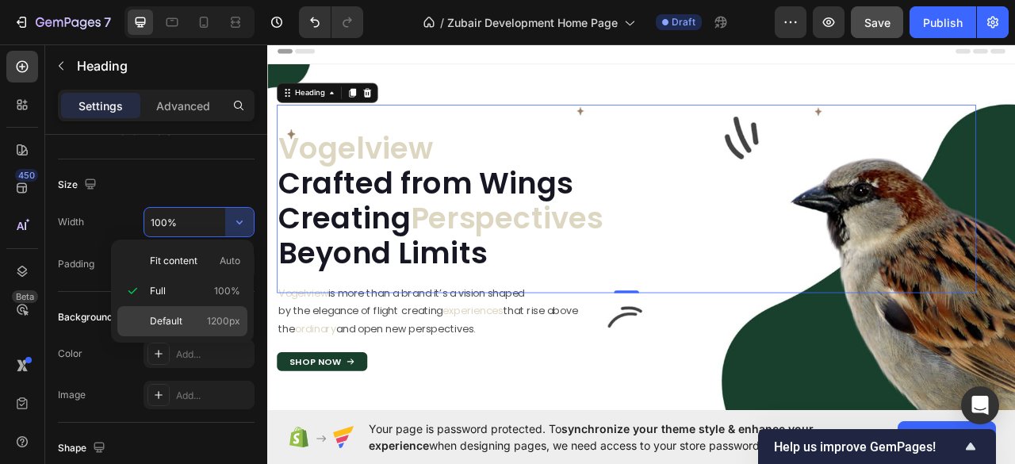
click at [197, 318] on p "Default 1200px" at bounding box center [195, 321] width 90 height 14
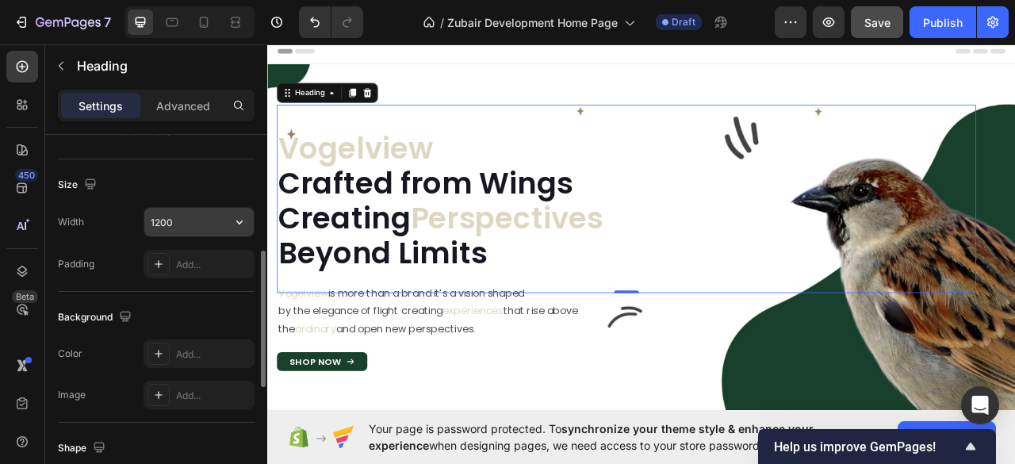
click at [178, 223] on input "1200" at bounding box center [198, 222] width 109 height 29
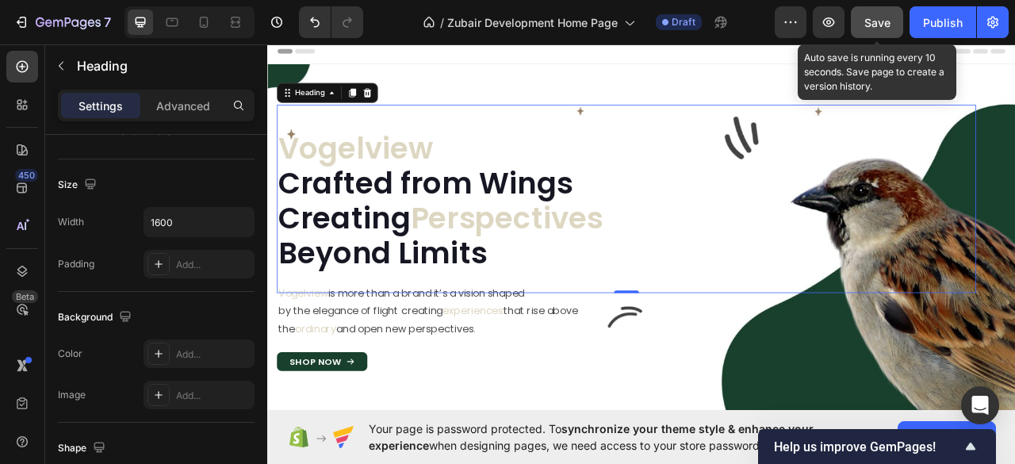
click at [888, 20] on span "Save" at bounding box center [877, 22] width 26 height 13
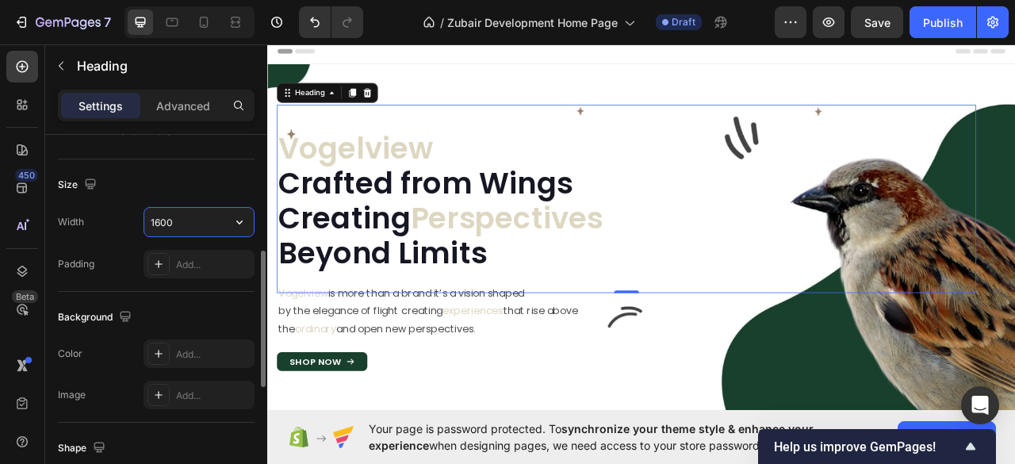
click at [193, 226] on input "1600" at bounding box center [198, 222] width 109 height 29
click at [237, 220] on icon "button" at bounding box center [239, 222] width 6 height 4
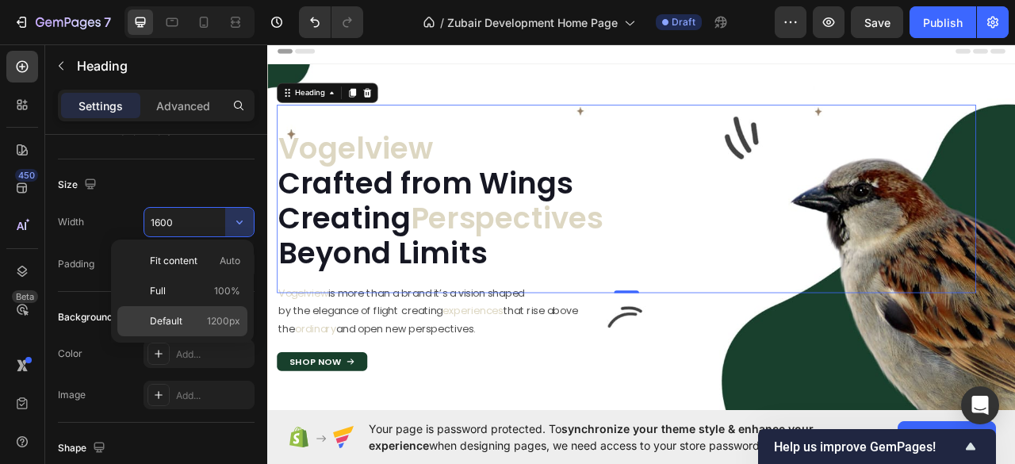
click at [209, 324] on span "1200px" at bounding box center [223, 321] width 33 height 14
type input "1200"
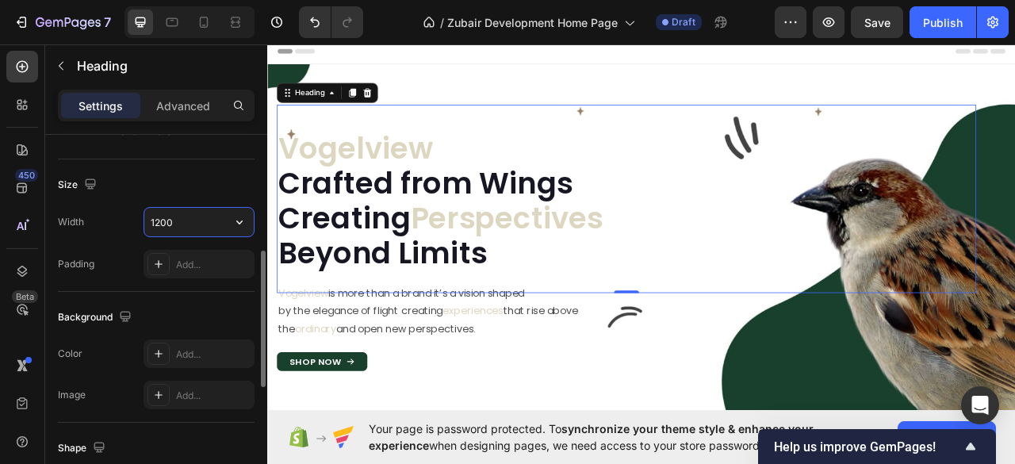
click at [165, 226] on input "1200" at bounding box center [198, 222] width 109 height 29
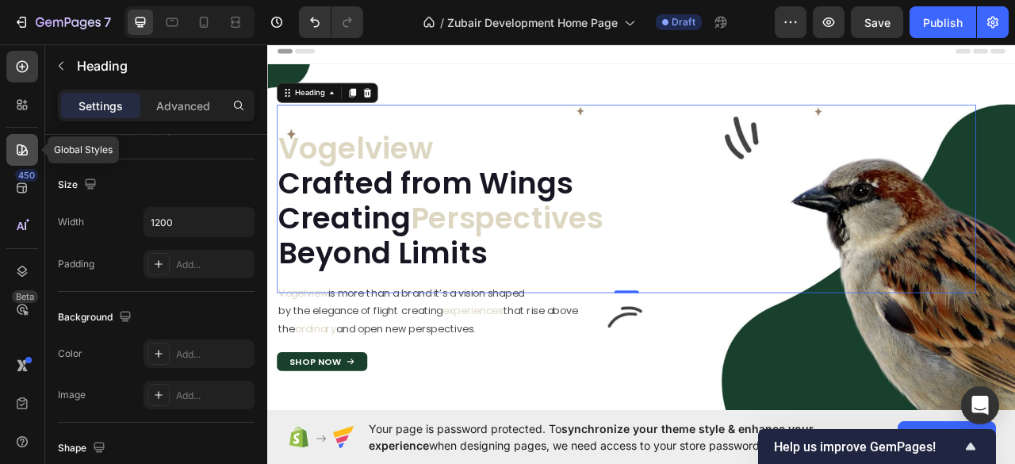
click at [18, 142] on icon at bounding box center [22, 150] width 16 height 16
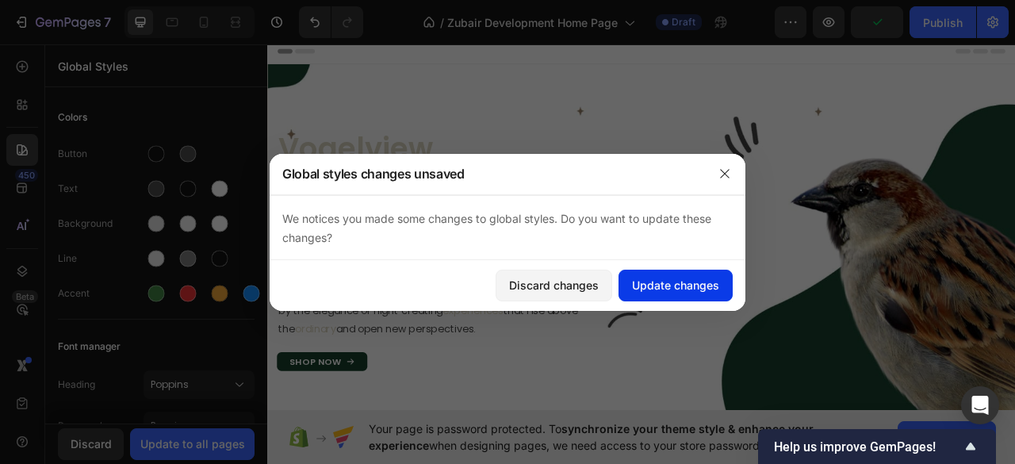
click at [671, 285] on div "Update changes" at bounding box center [675, 285] width 87 height 17
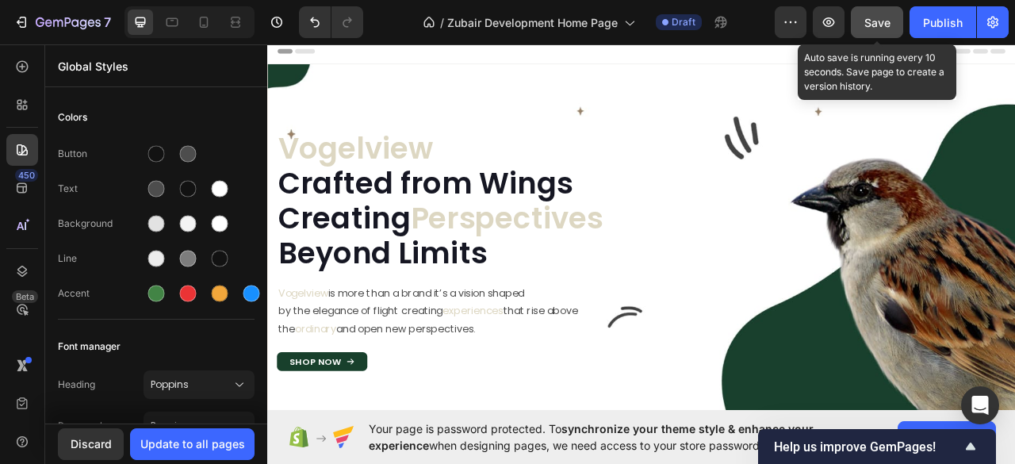
click at [870, 22] on span "Save" at bounding box center [877, 22] width 26 height 13
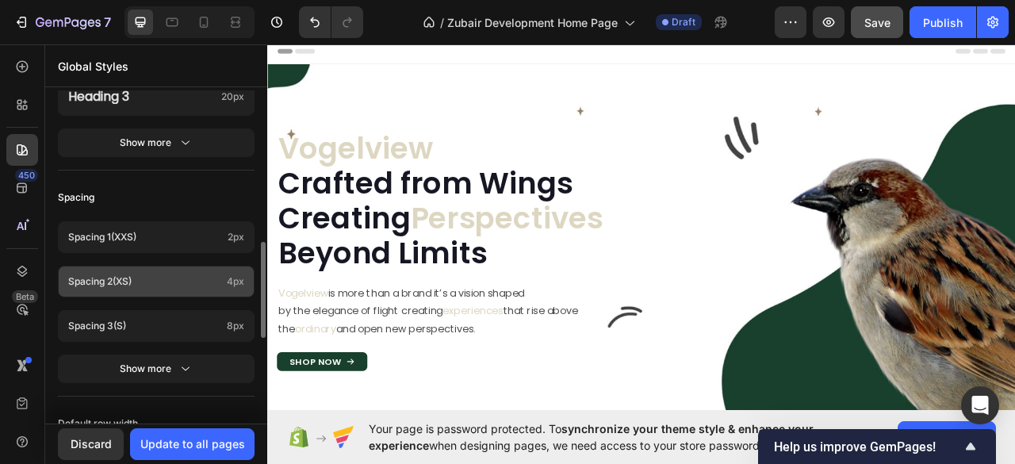
scroll to position [634, 0]
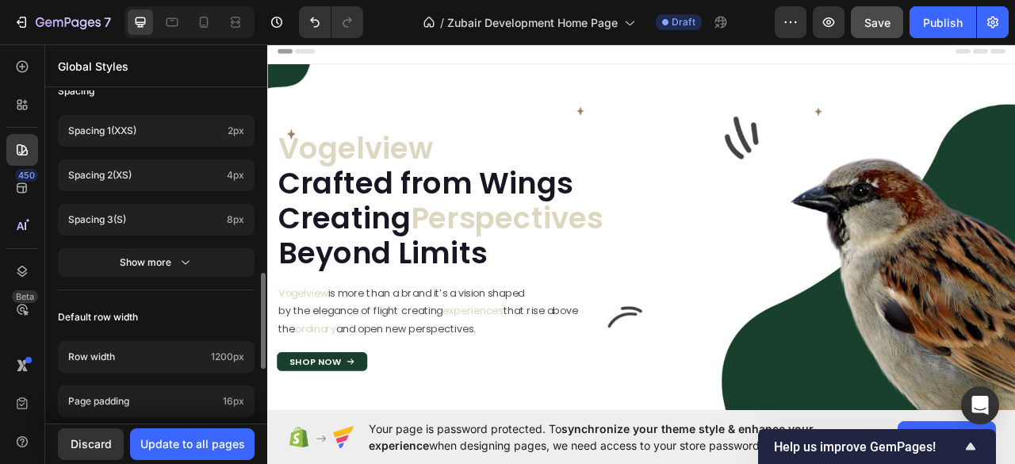
click at [90, 311] on span "Default row width" at bounding box center [98, 317] width 80 height 19
click at [159, 313] on div "Default row width" at bounding box center [156, 317] width 197 height 29
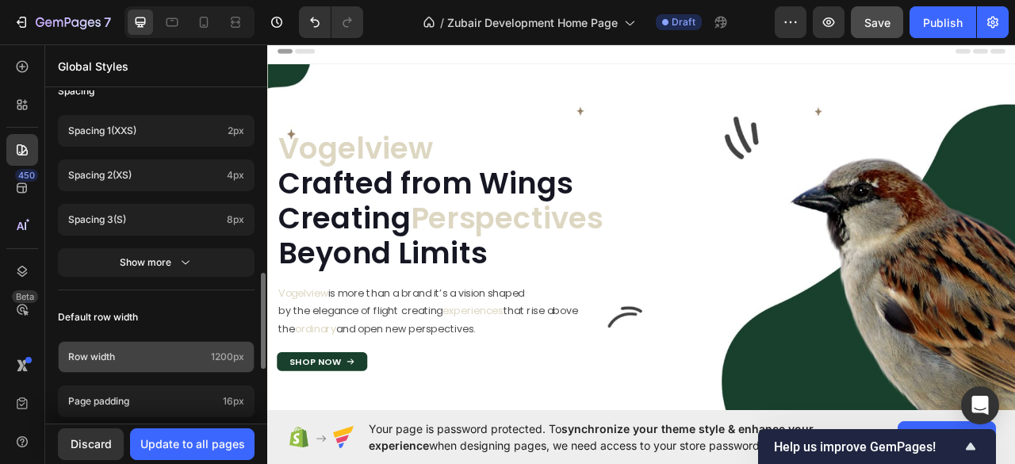
click at [217, 356] on span "1200px" at bounding box center [227, 357] width 33 height 14
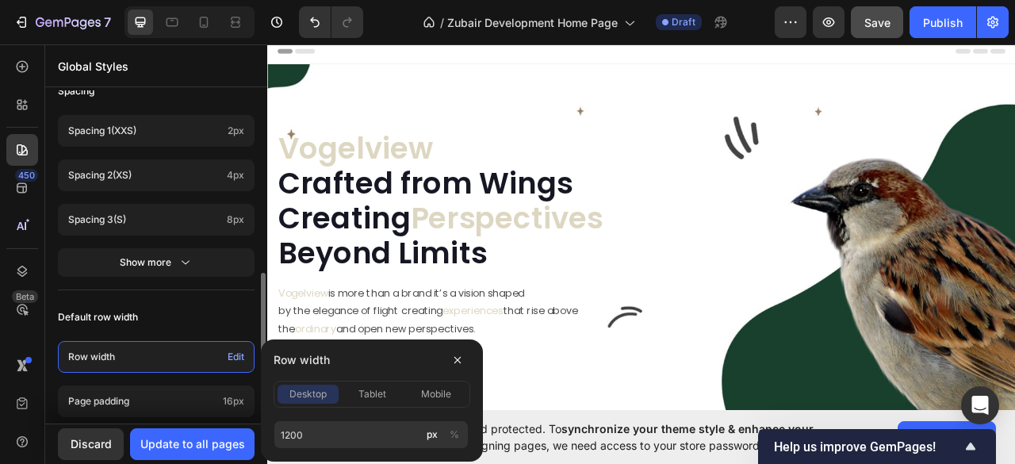
scroll to position [740, 0]
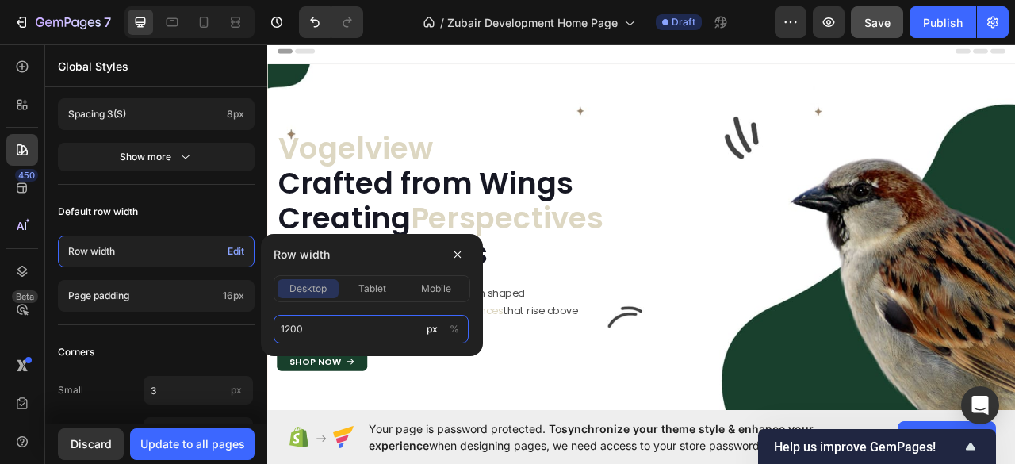
click at [304, 335] on input "1200" at bounding box center [370, 329] width 195 height 29
click at [347, 332] on input "1600" at bounding box center [370, 329] width 195 height 29
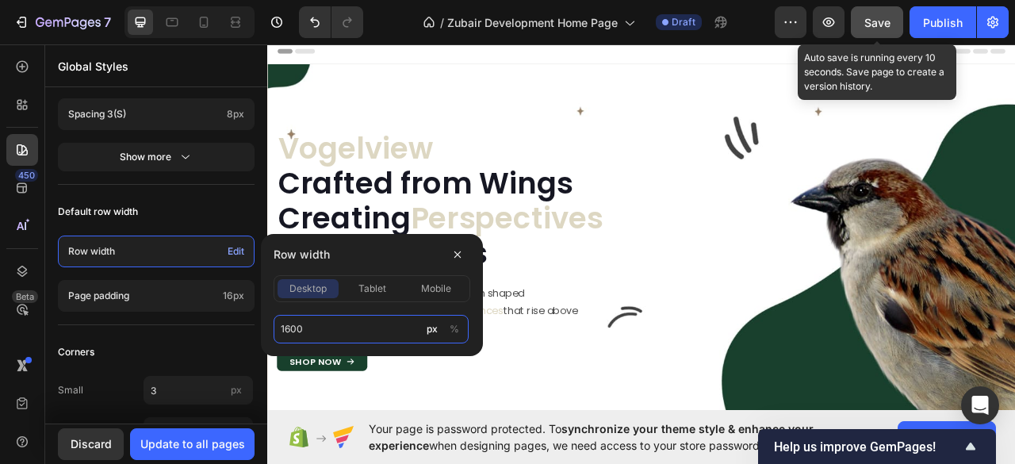
type input "1600"
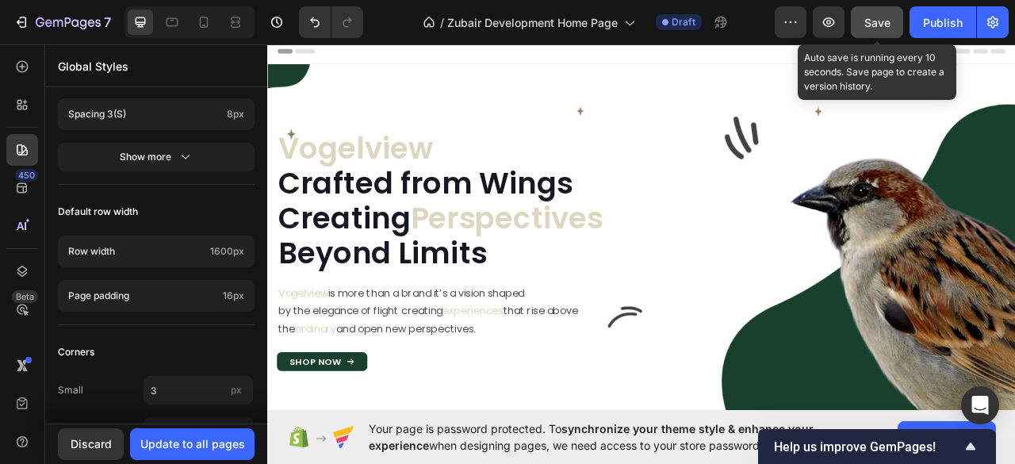
click at [874, 23] on span "Save" at bounding box center [877, 22] width 26 height 13
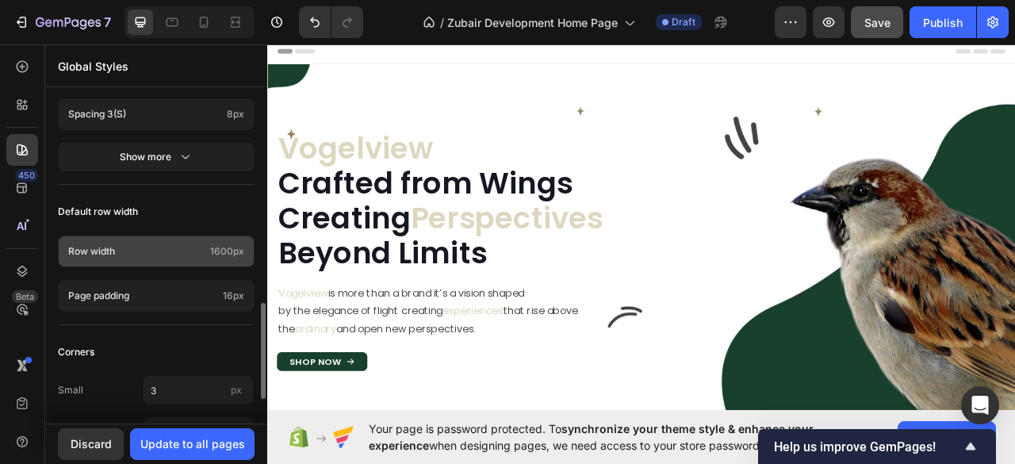
click at [212, 257] on div "Row width 1600px" at bounding box center [156, 251] width 197 height 32
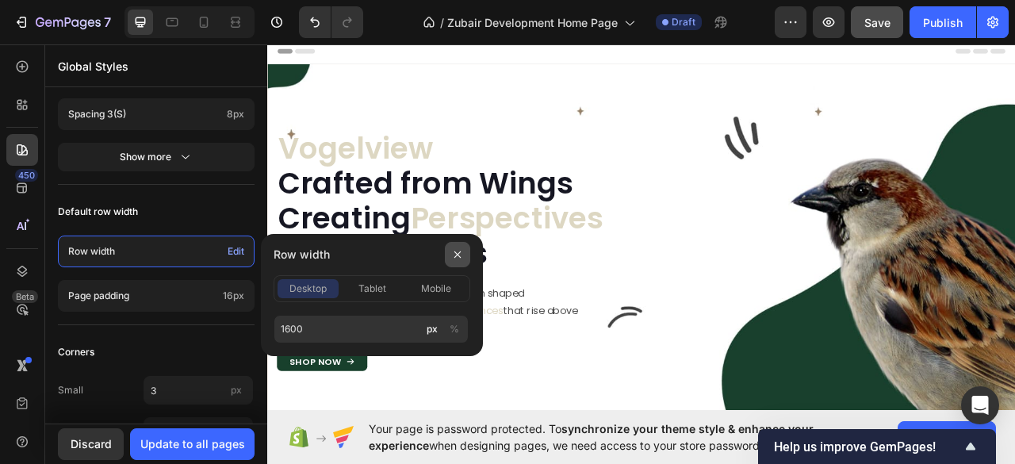
click at [457, 248] on icon "button" at bounding box center [457, 254] width 13 height 13
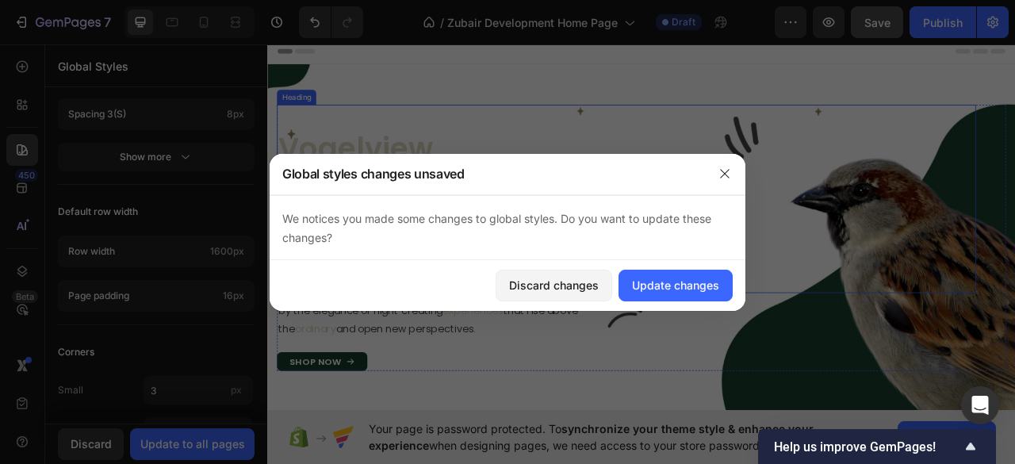
click at [525, 212] on p "⁠⁠⁠⁠⁠⁠⁠ Vogelview Crafted from Wings Creating Perspectives Beyond Limits" at bounding box center [724, 244] width 886 height 179
click at [663, 289] on div "Update changes" at bounding box center [675, 285] width 87 height 17
click at [513, 200] on p "⁠⁠⁠⁠⁠⁠⁠ Vogelview Crafted from Wings Creating Perspectives Beyond Limits" at bounding box center [724, 244] width 886 height 179
click at [664, 283] on div "Update changes" at bounding box center [675, 285] width 87 height 17
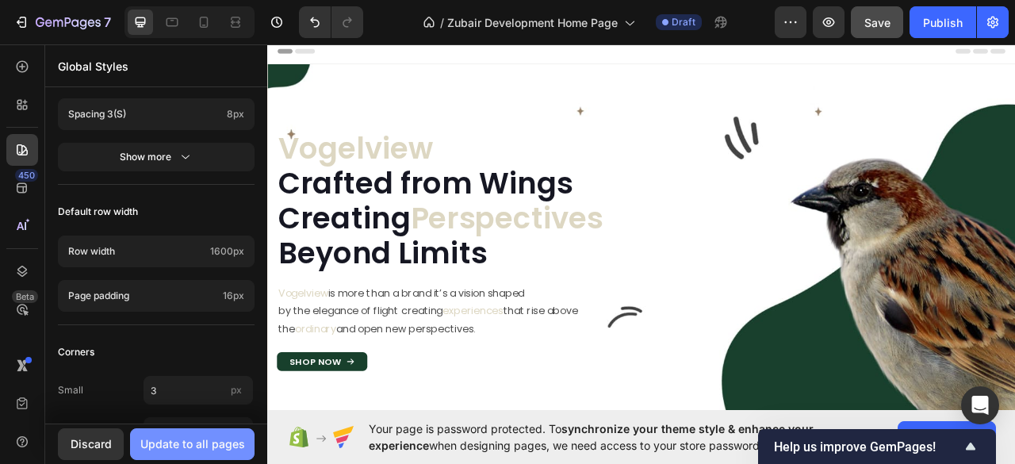
click at [200, 440] on div "Update to all pages" at bounding box center [192, 443] width 105 height 17
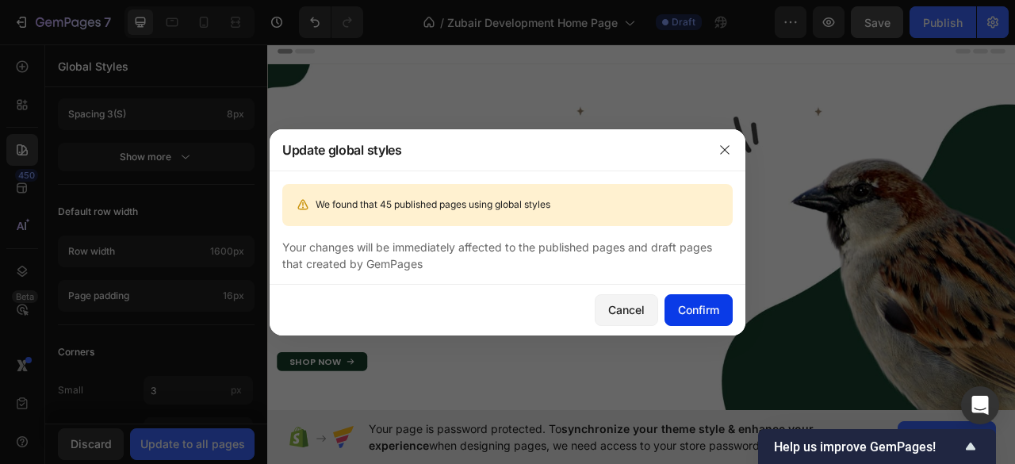
click at [681, 308] on div "Confirm" at bounding box center [698, 309] width 41 height 17
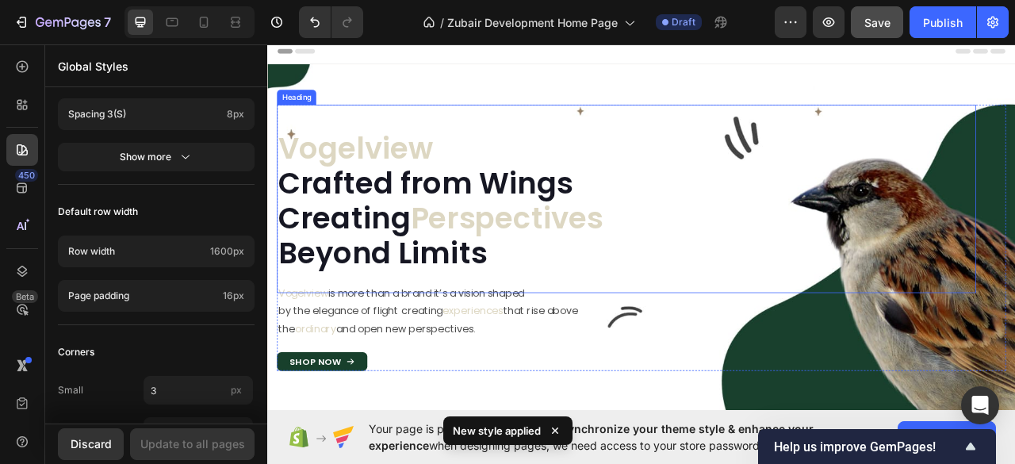
click at [559, 197] on p "⁠⁠⁠⁠⁠⁠⁠ Vogelview Crafted from Wings Creating Perspectives Beyond Limits" at bounding box center [724, 244] width 886 height 179
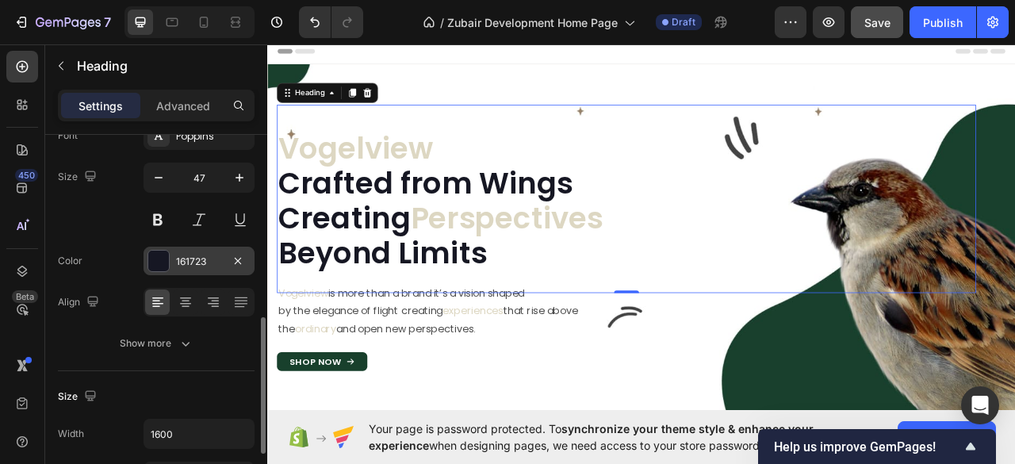
scroll to position [211, 0]
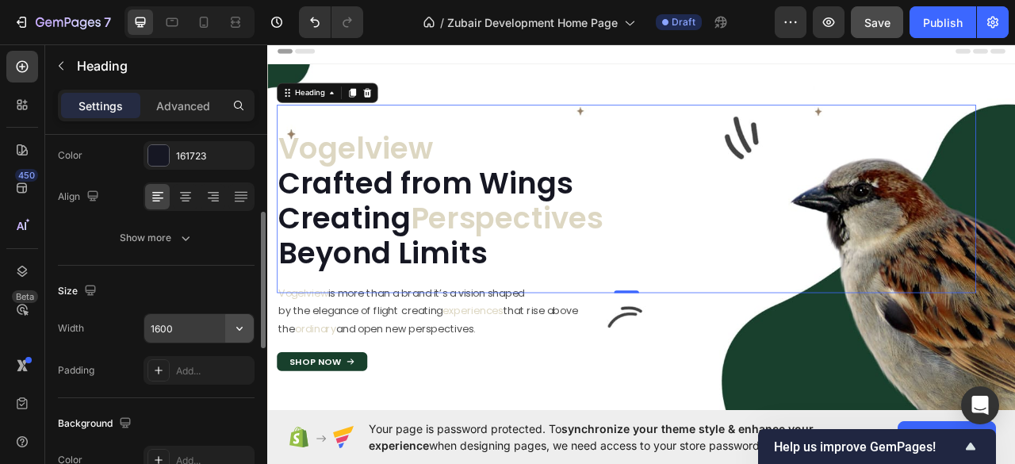
click at [230, 326] on button "button" at bounding box center [239, 328] width 29 height 29
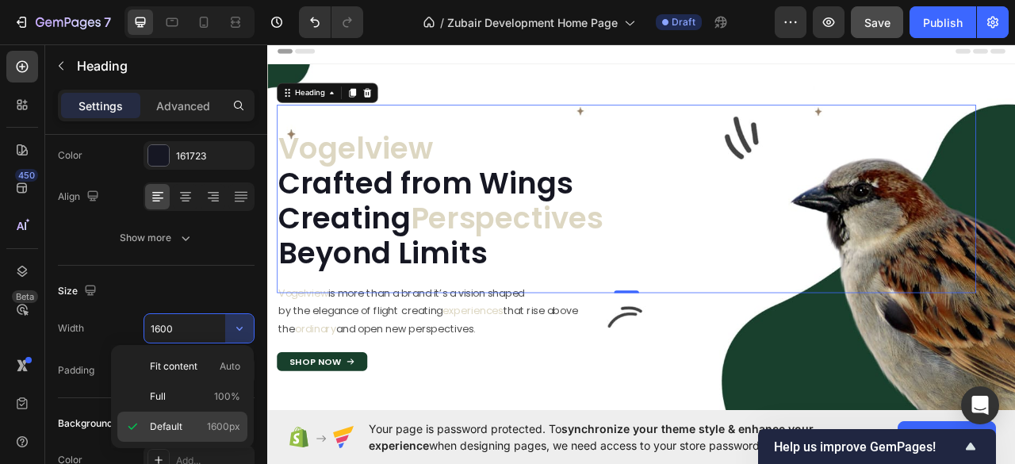
click at [222, 423] on span "1600px" at bounding box center [223, 426] width 33 height 14
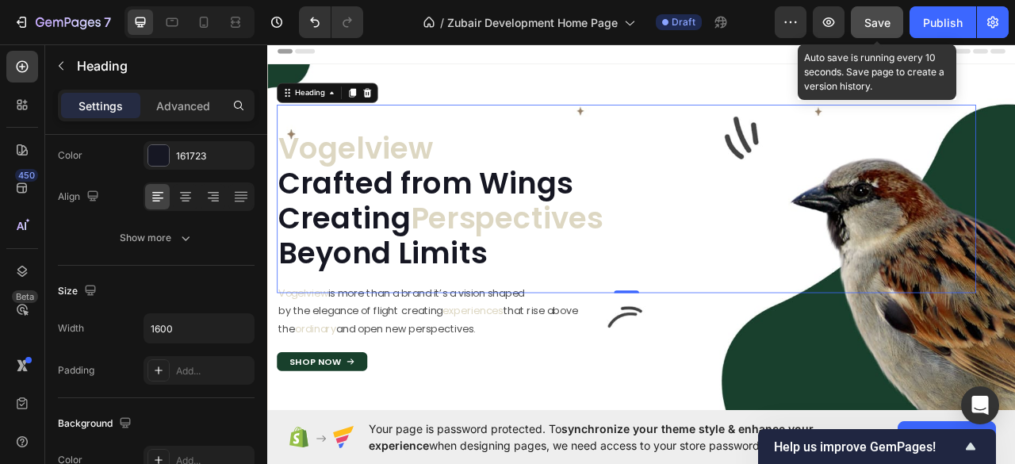
click at [874, 21] on span "Save" at bounding box center [877, 22] width 26 height 13
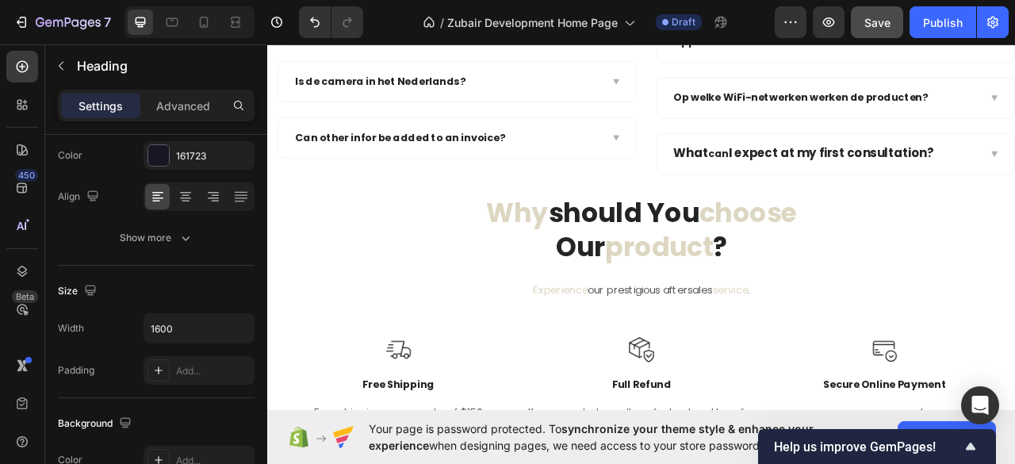
scroll to position [3042, 0]
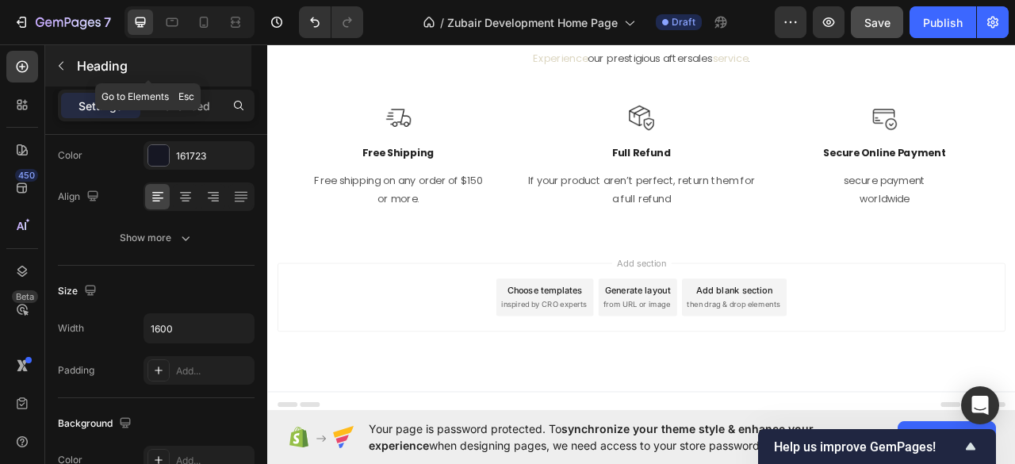
click at [59, 61] on icon "button" at bounding box center [61, 65] width 13 height 13
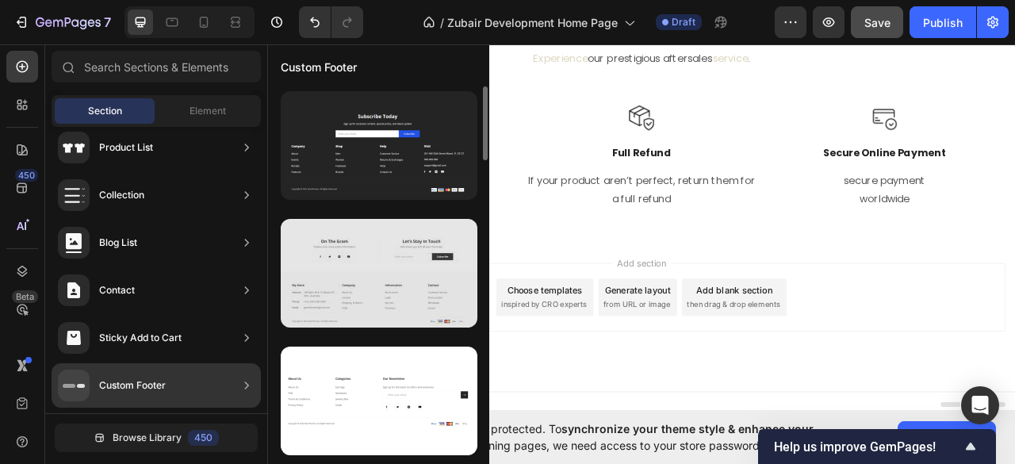
scroll to position [105, 0]
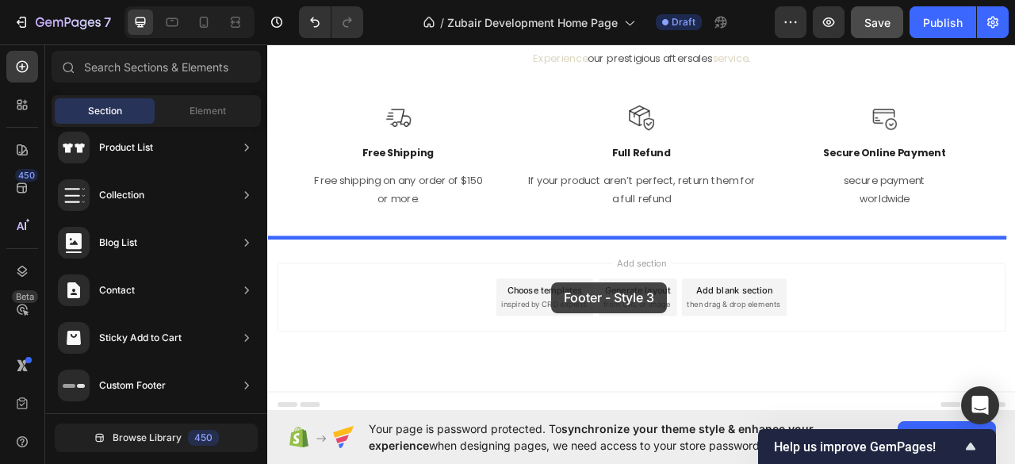
drag, startPoint x: 624, startPoint y: 341, endPoint x: 629, endPoint y: 348, distance: 8.6
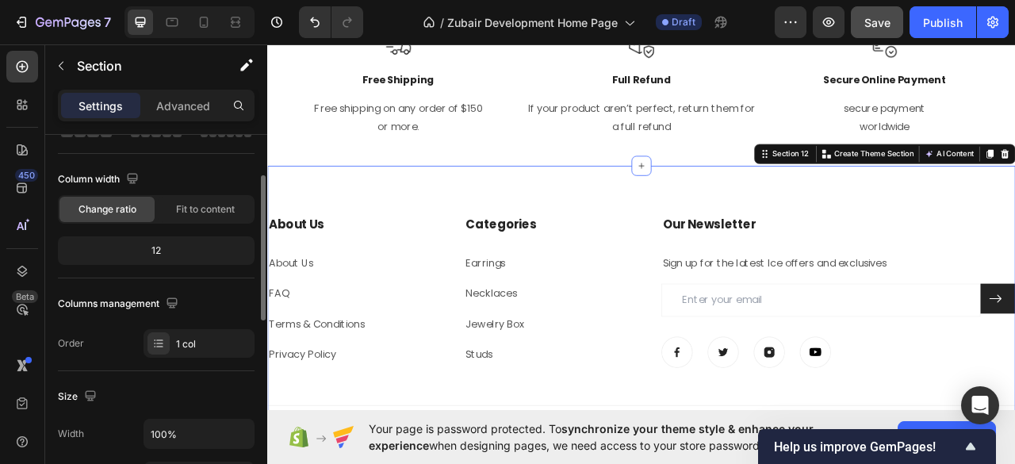
scroll to position [0, 0]
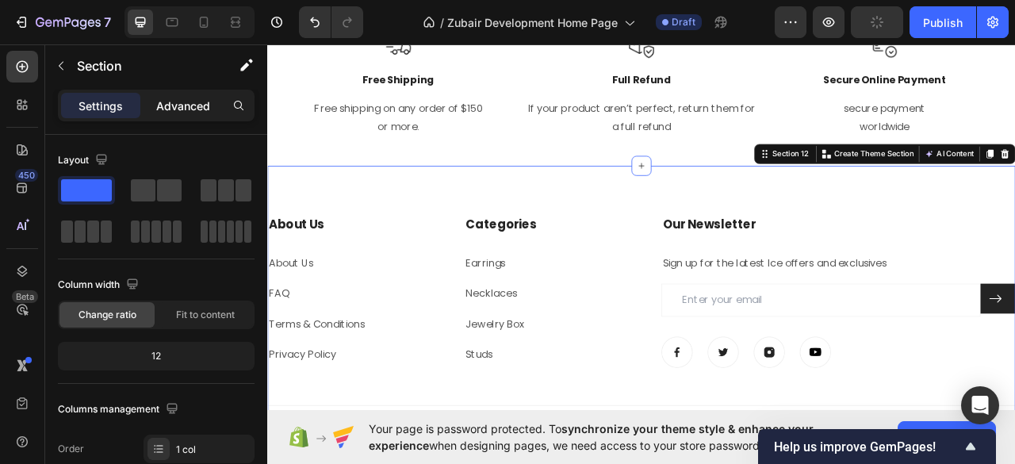
click at [171, 103] on p "Advanced" at bounding box center [183, 106] width 54 height 17
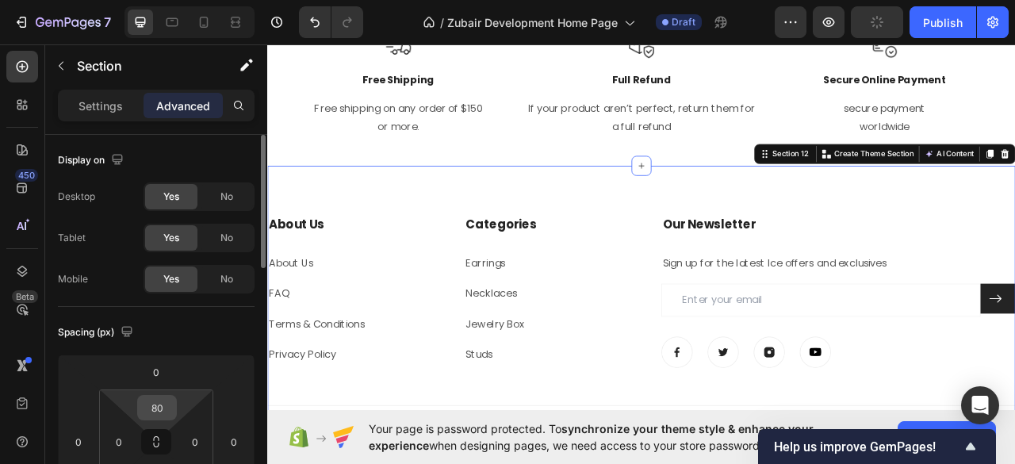
click at [158, 403] on input "80" at bounding box center [157, 408] width 32 height 24
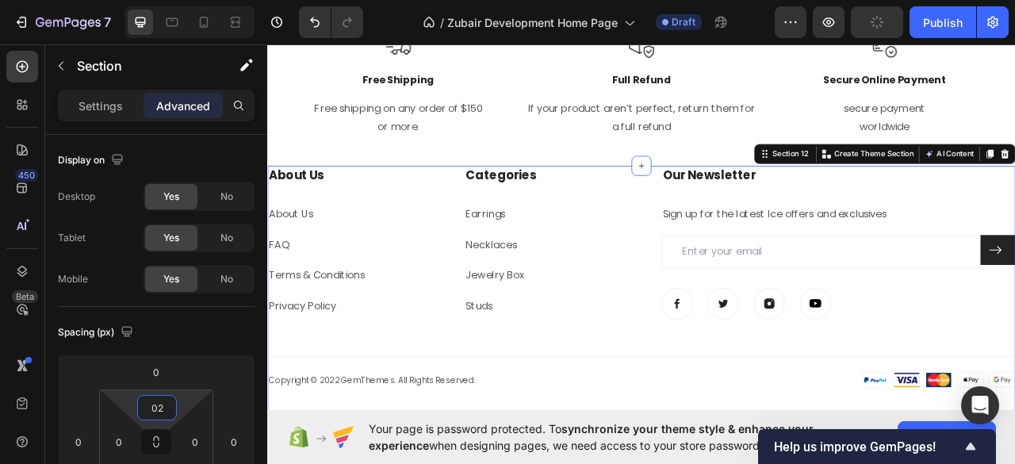
type input "0"
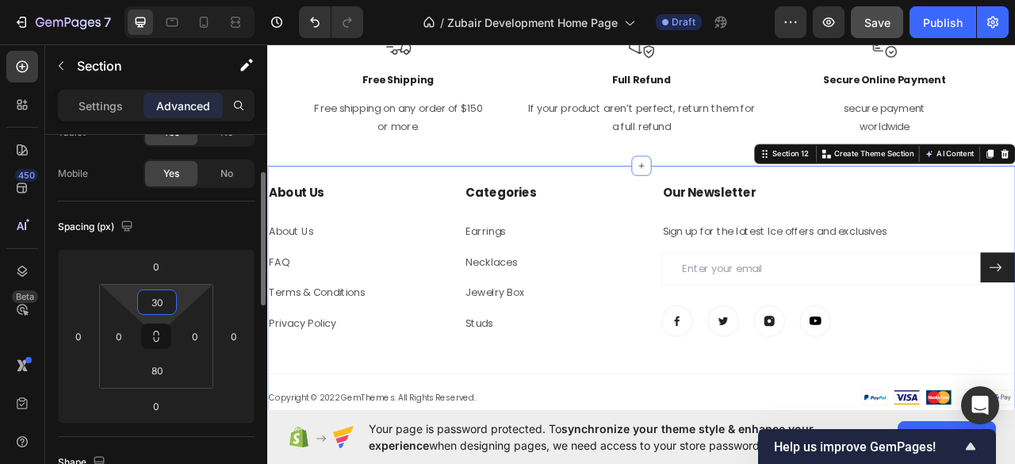
scroll to position [211, 0]
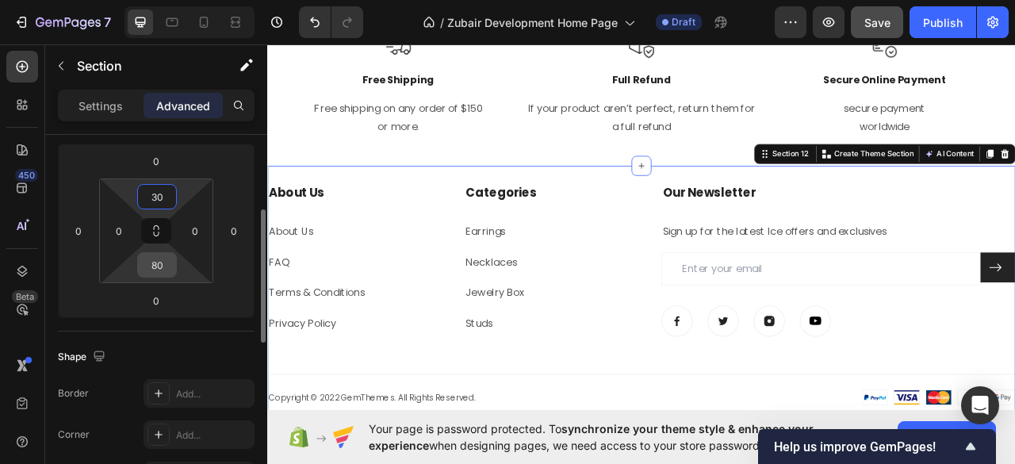
type input "30"
click at [160, 264] on input "80" at bounding box center [157, 265] width 32 height 24
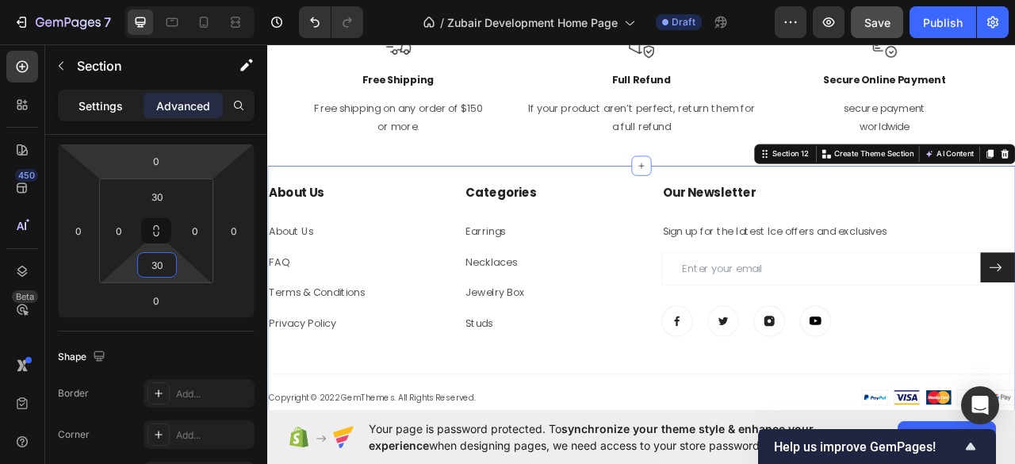
type input "30"
click at [108, 109] on p "Settings" at bounding box center [100, 106] width 44 height 17
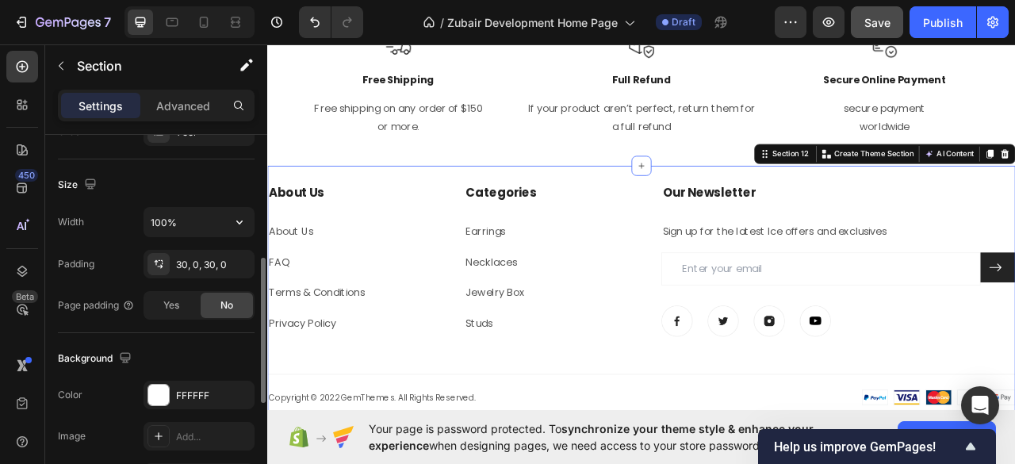
scroll to position [423, 0]
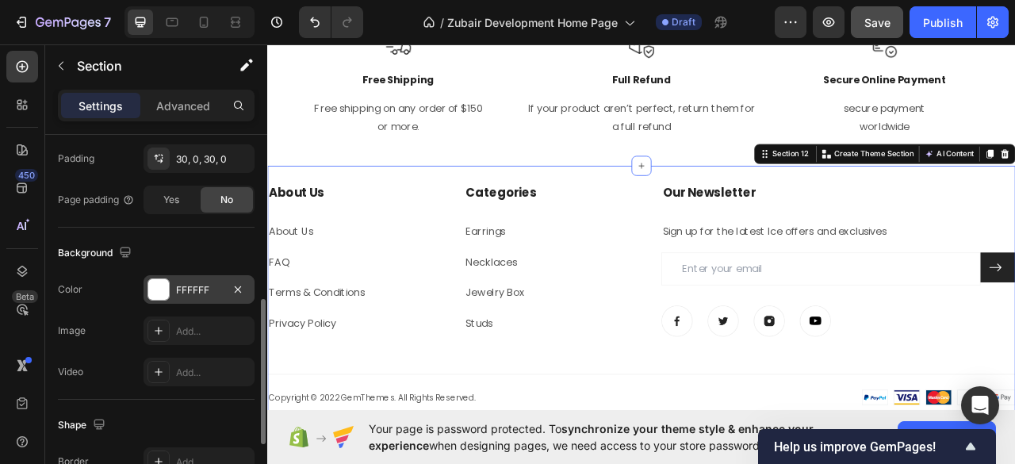
click at [155, 286] on div at bounding box center [158, 289] width 21 height 21
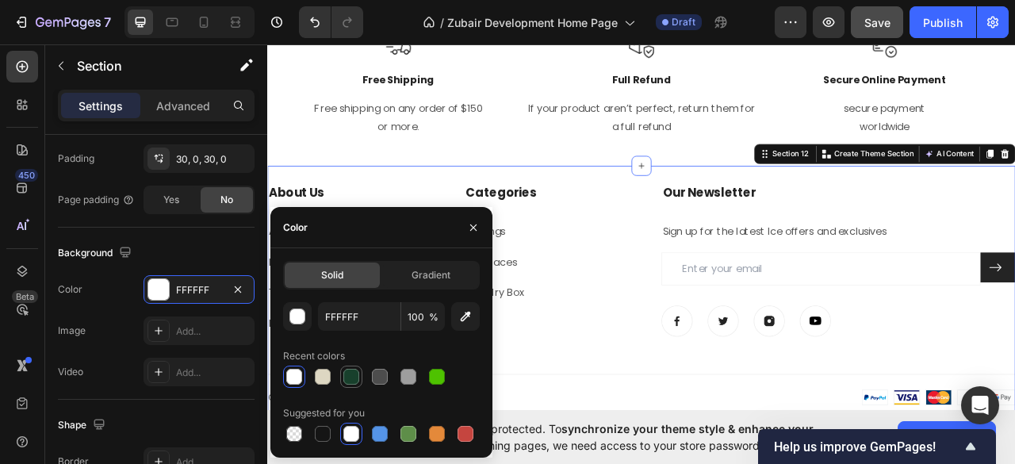
click at [347, 380] on div at bounding box center [351, 377] width 16 height 16
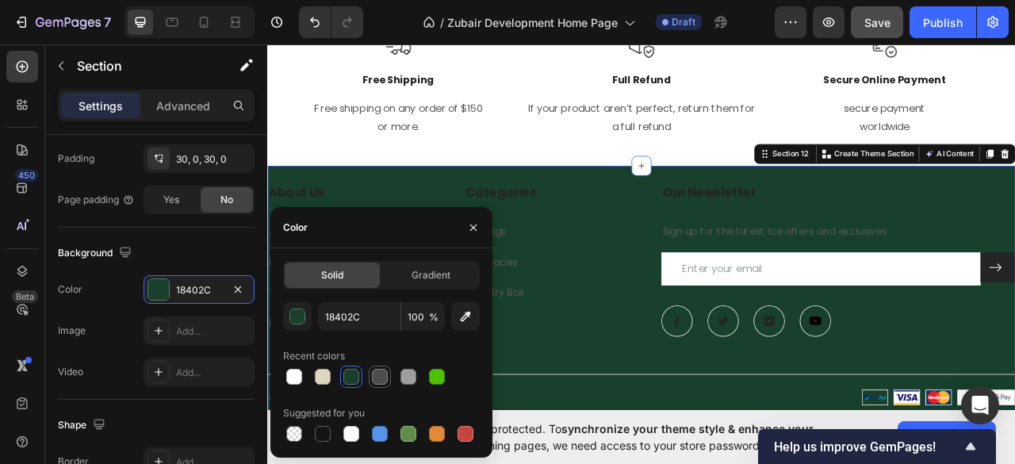
click at [373, 380] on div at bounding box center [380, 377] width 16 height 16
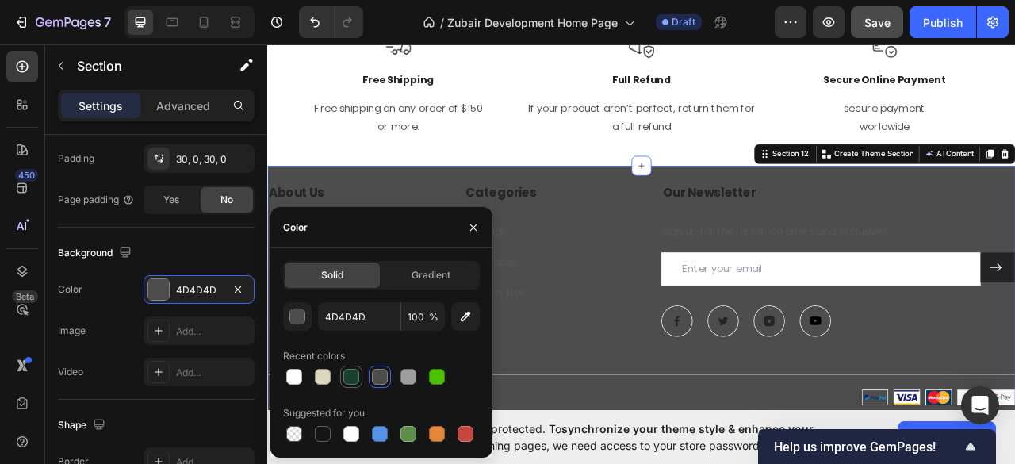
click at [354, 379] on div at bounding box center [351, 377] width 16 height 16
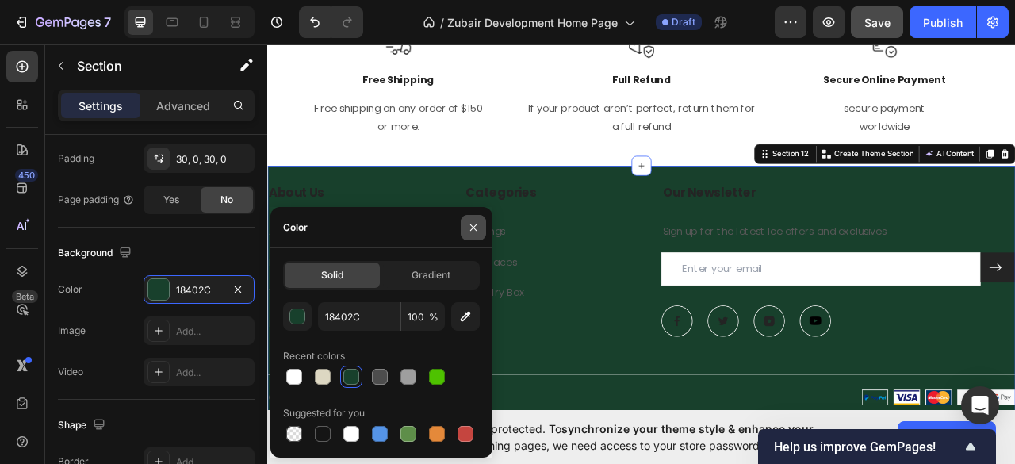
click at [468, 224] on icon "button" at bounding box center [473, 227] width 13 height 13
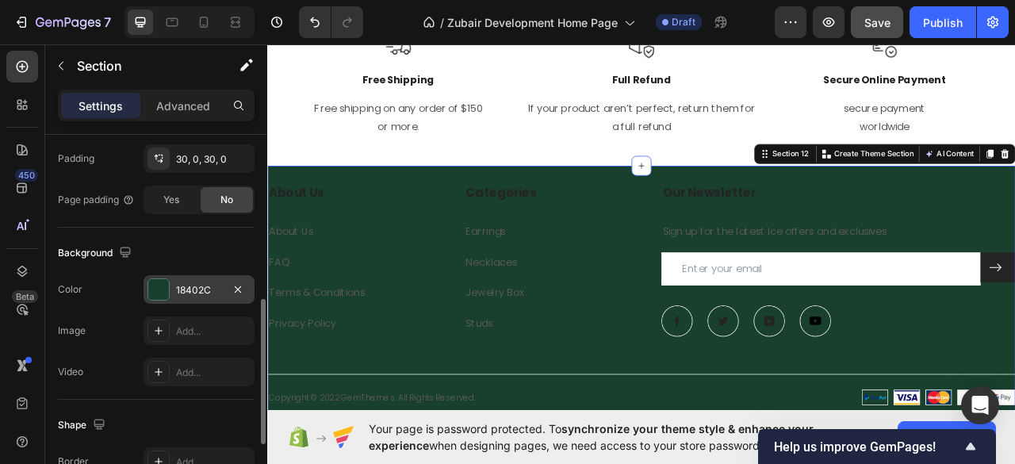
click at [160, 283] on div at bounding box center [158, 289] width 21 height 21
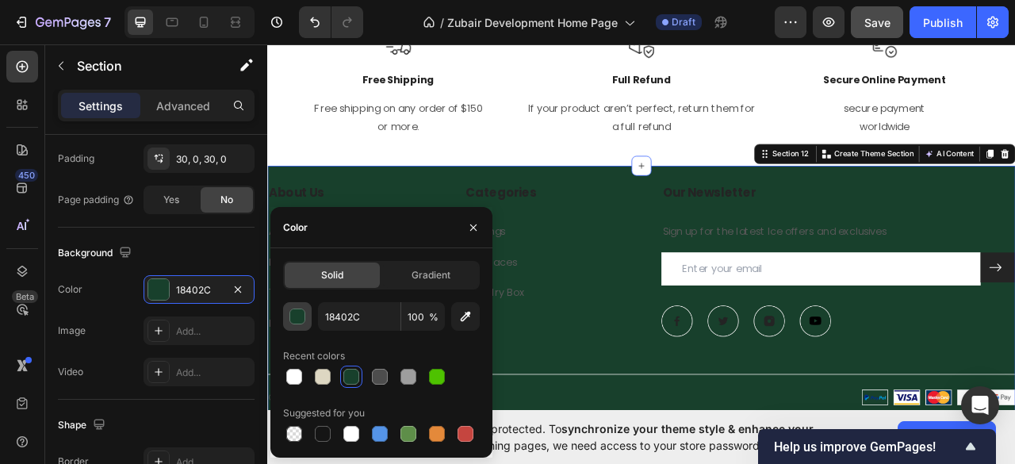
click at [299, 315] on div "button" at bounding box center [298, 317] width 16 height 16
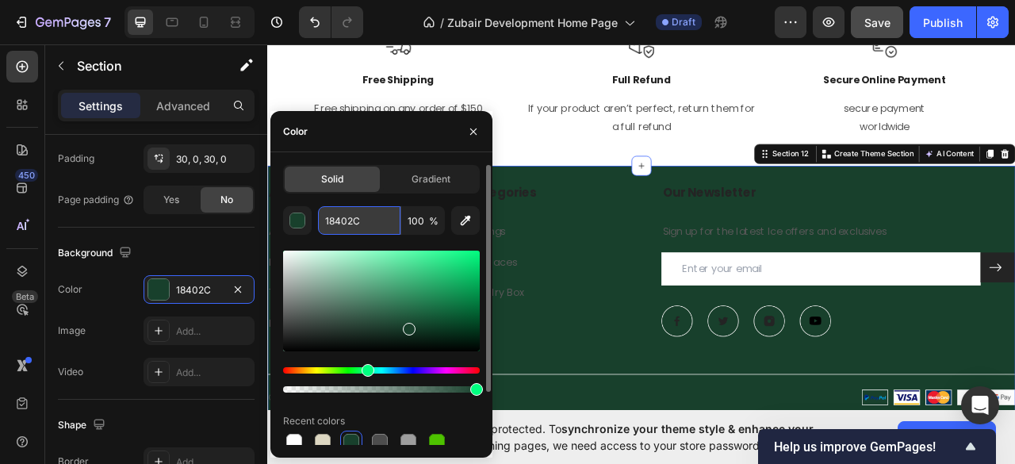
click at [344, 222] on input "18402C" at bounding box center [359, 220] width 82 height 29
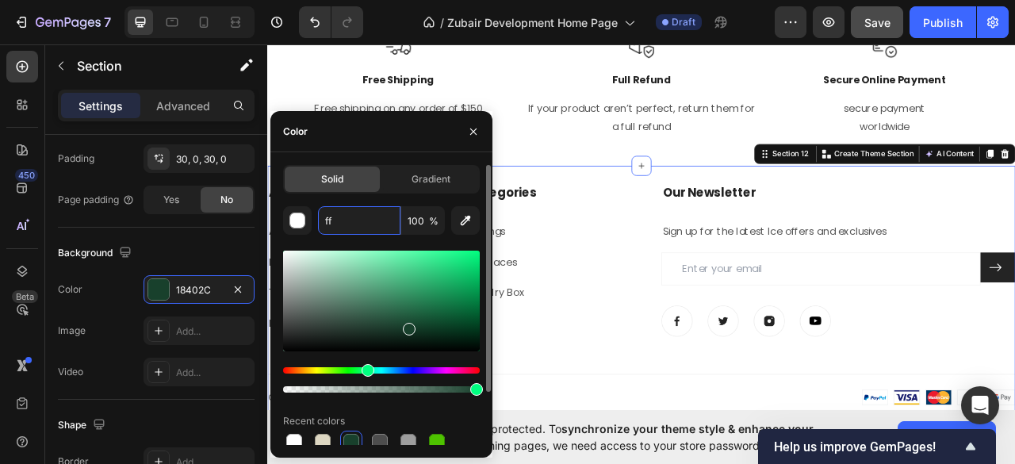
type input "f"
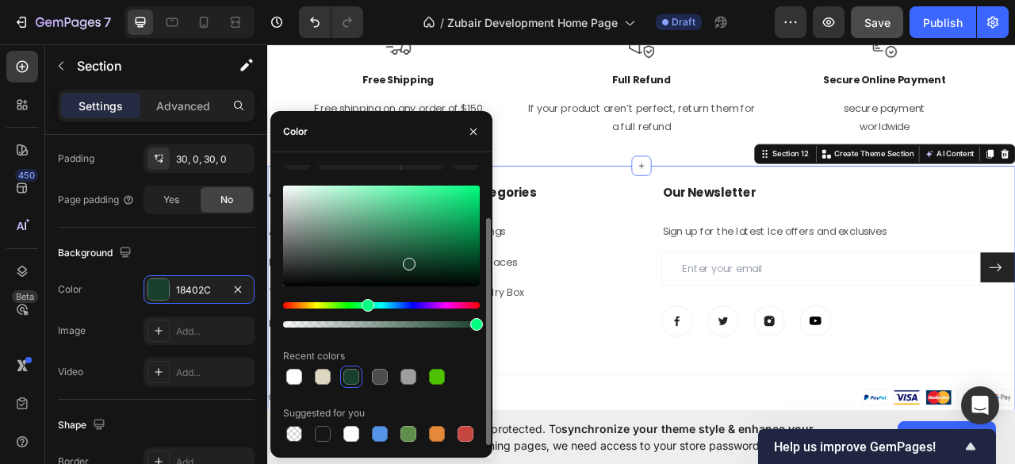
click at [349, 383] on div at bounding box center [351, 377] width 16 height 16
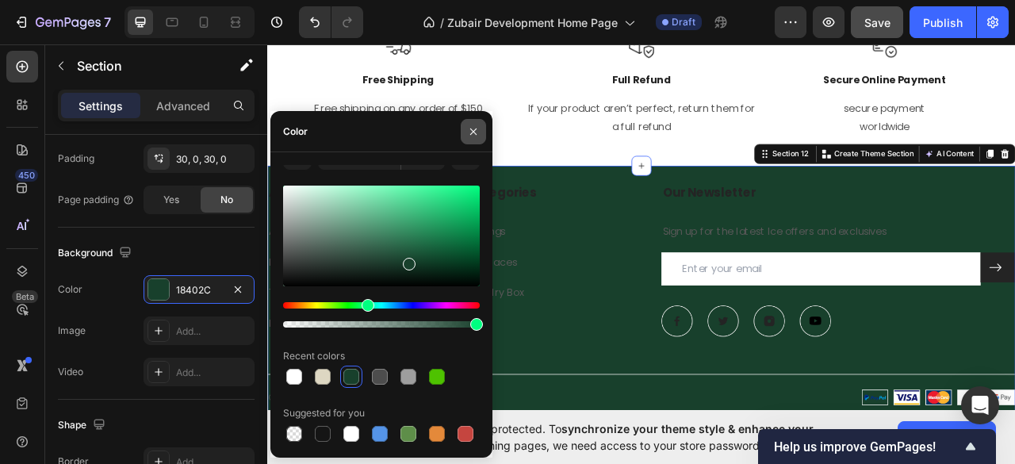
click at [475, 129] on icon "button" at bounding box center [473, 131] width 6 height 6
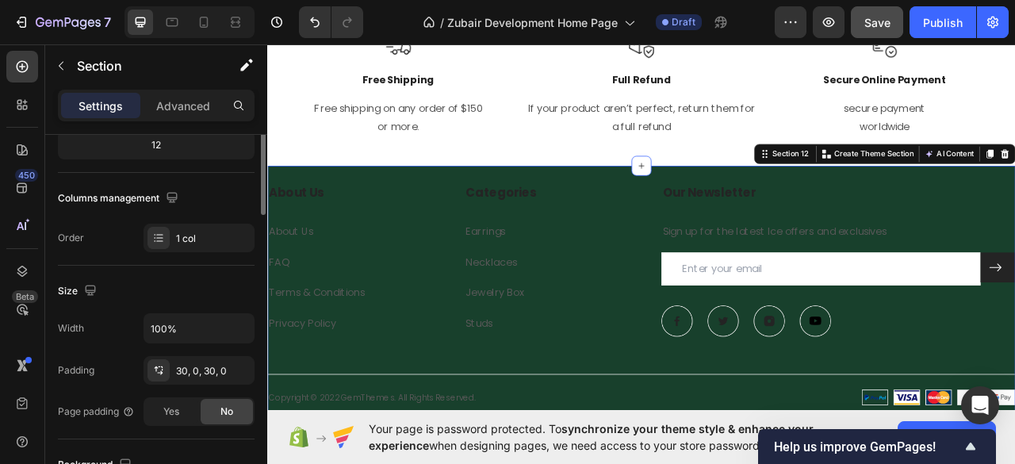
scroll to position [105, 0]
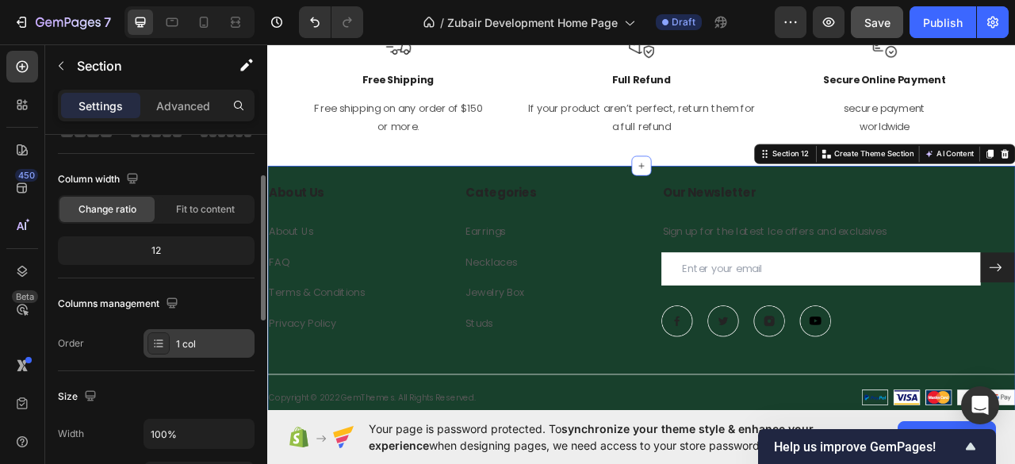
click at [191, 340] on div "1 col" at bounding box center [213, 344] width 75 height 14
click at [384, 209] on div "About Us Heading About Us Text block FAQ Text block Terms & Conditions Text blo…" at bounding box center [742, 364] width 951 height 329
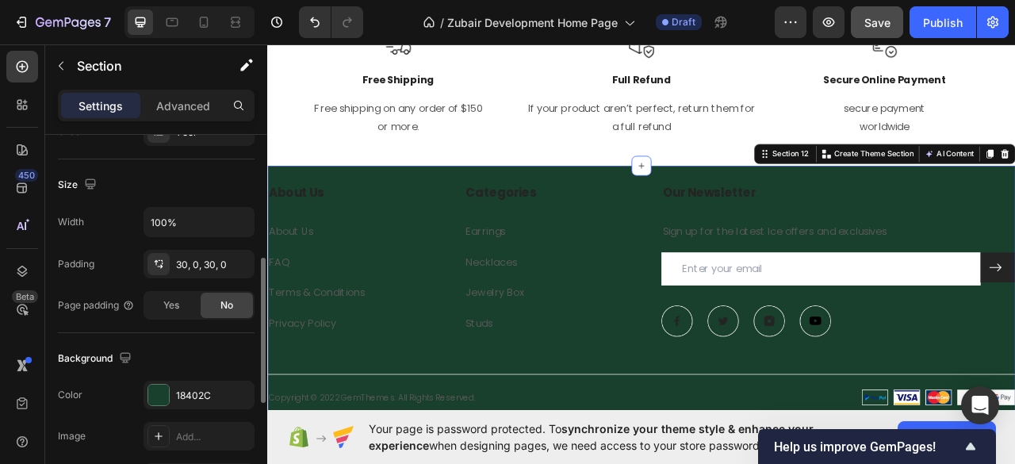
scroll to position [423, 0]
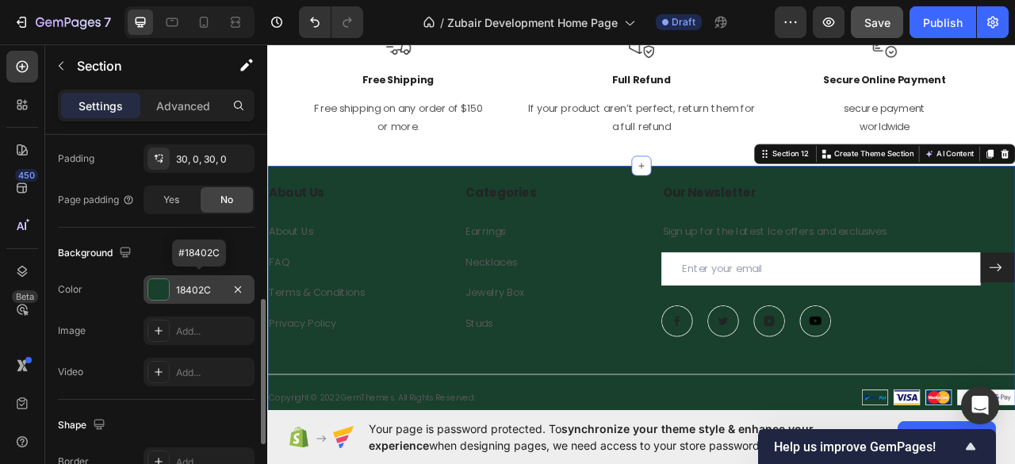
click at [163, 285] on div at bounding box center [158, 289] width 21 height 21
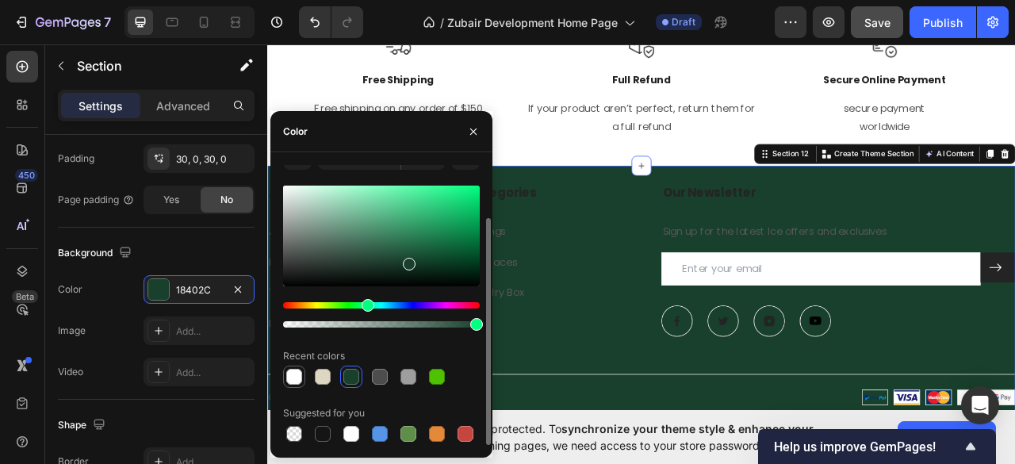
click at [286, 375] on div at bounding box center [294, 377] width 16 height 16
type input "FFFFFF"
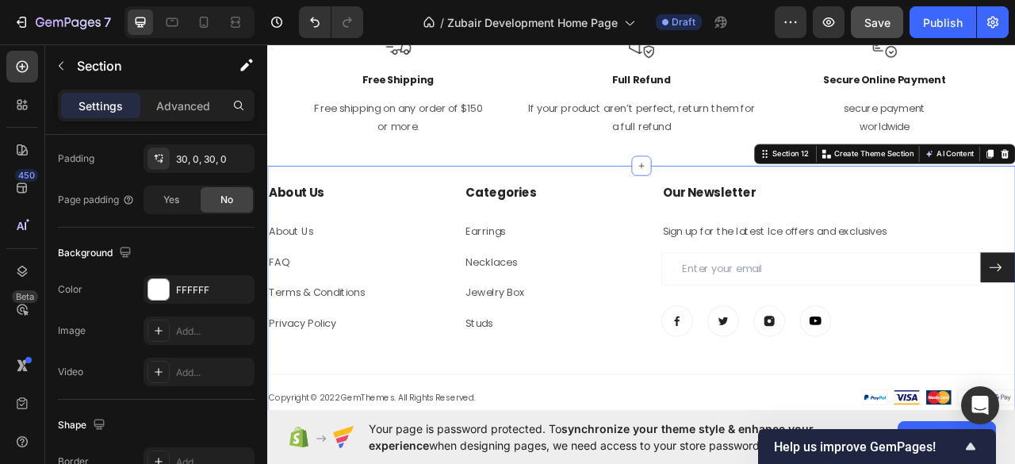
click at [0, 336] on div "450 Beta" at bounding box center [22, 253] width 45 height 419
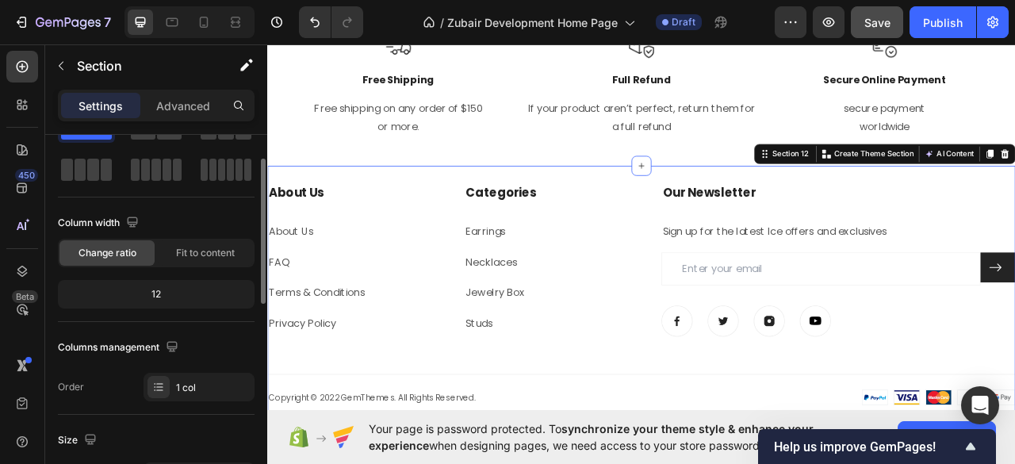
scroll to position [0, 0]
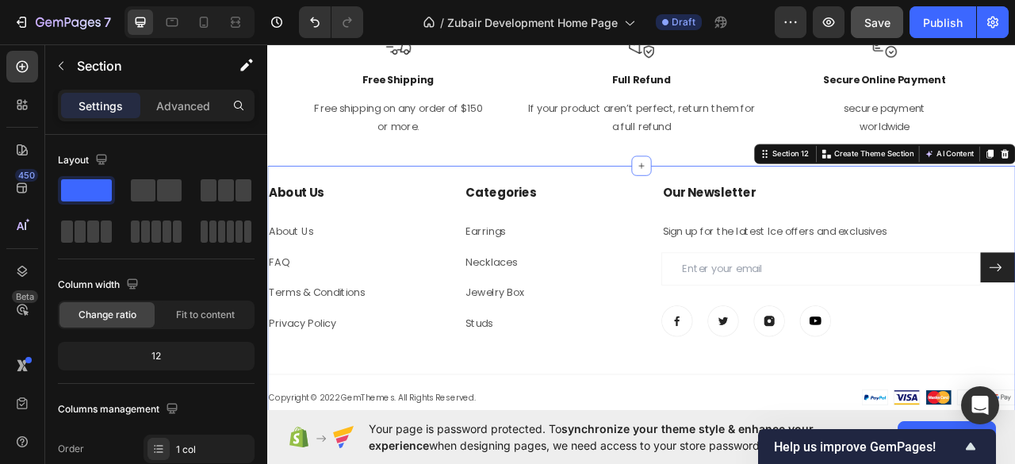
click at [343, 208] on div "About Us Heading About Us Text block FAQ Text block Terms & Conditions Text blo…" at bounding box center [742, 364] width 951 height 329
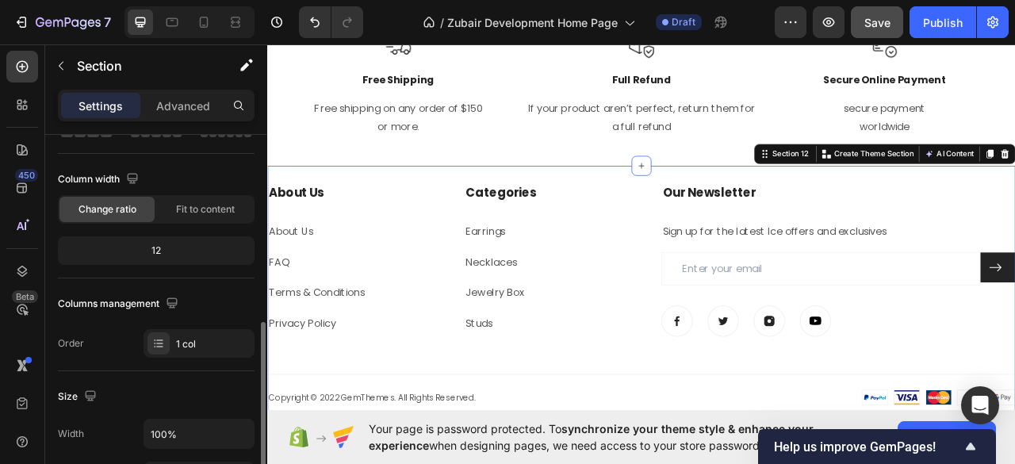
scroll to position [211, 0]
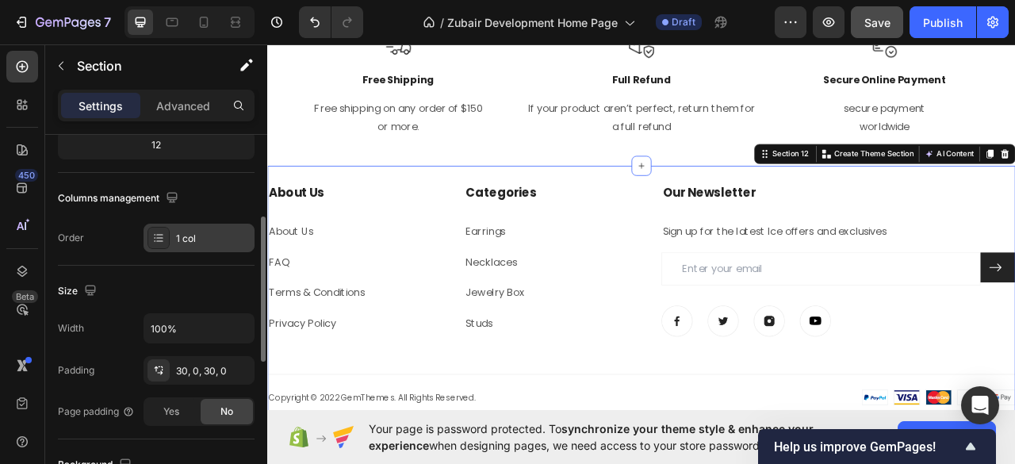
click at [162, 240] on icon at bounding box center [159, 240] width 6 height 1
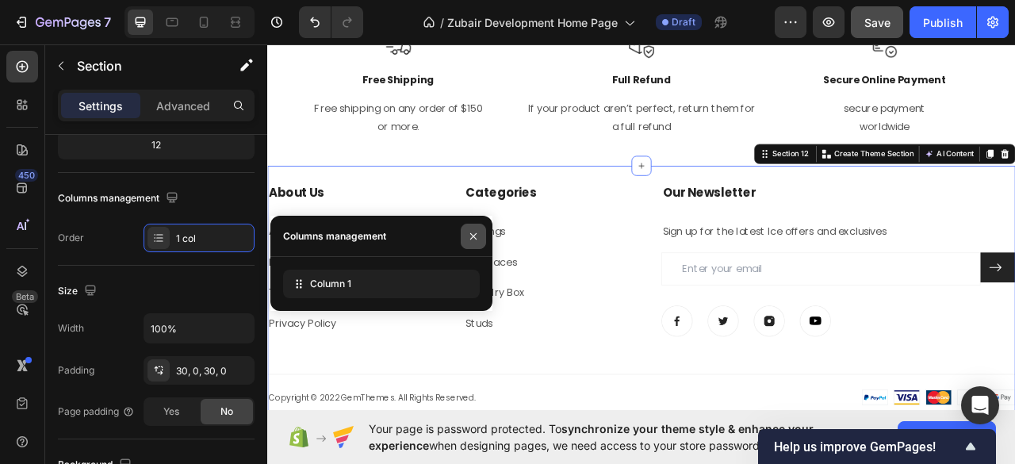
click at [467, 231] on icon "button" at bounding box center [473, 236] width 13 height 13
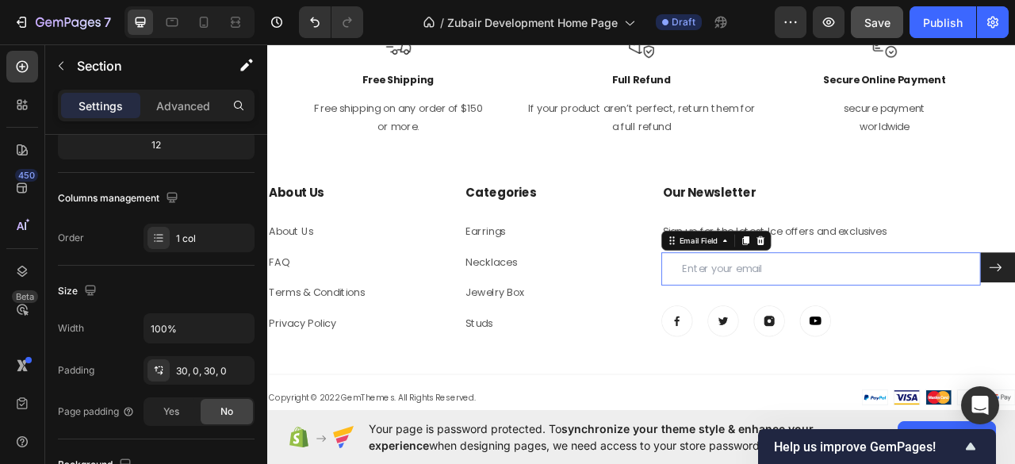
click at [782, 330] on input "email" at bounding box center [971, 331] width 406 height 42
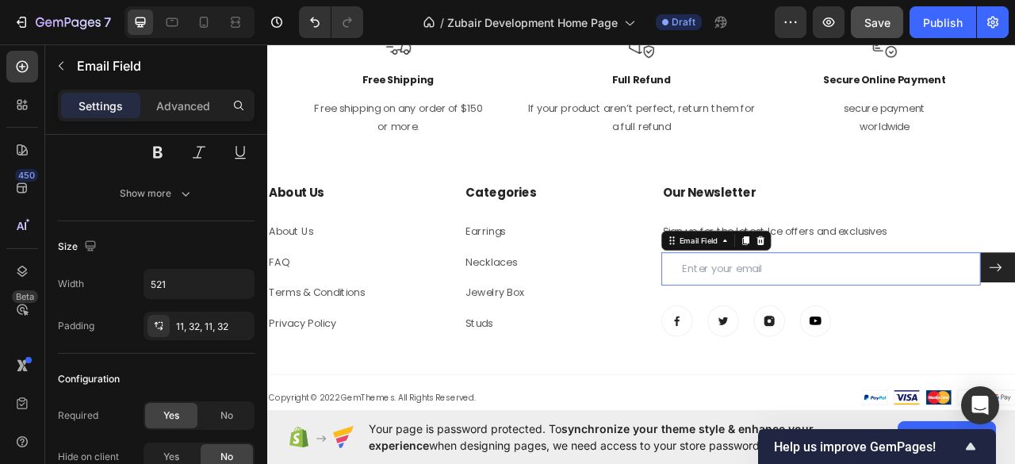
scroll to position [0, 0]
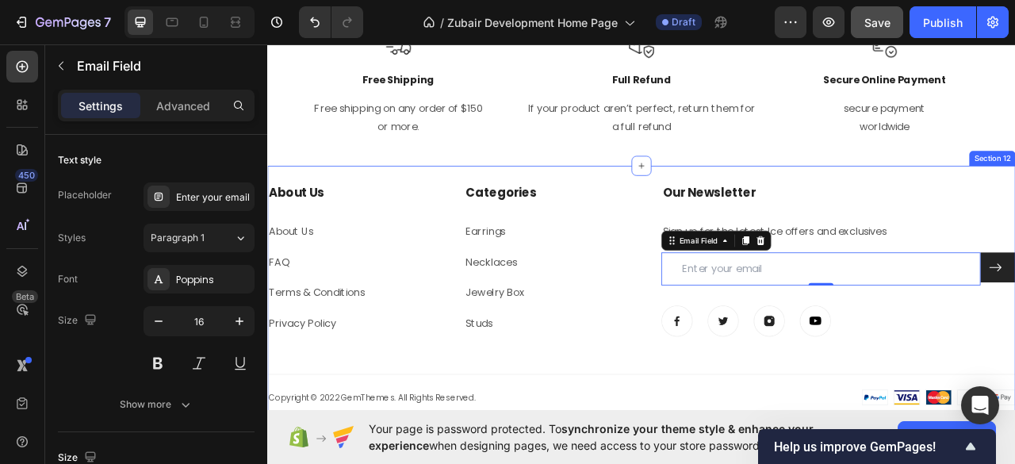
click at [469, 206] on div "About Us Heading About Us Text block FAQ Text block Terms & Conditions Text blo…" at bounding box center [742, 364] width 951 height 329
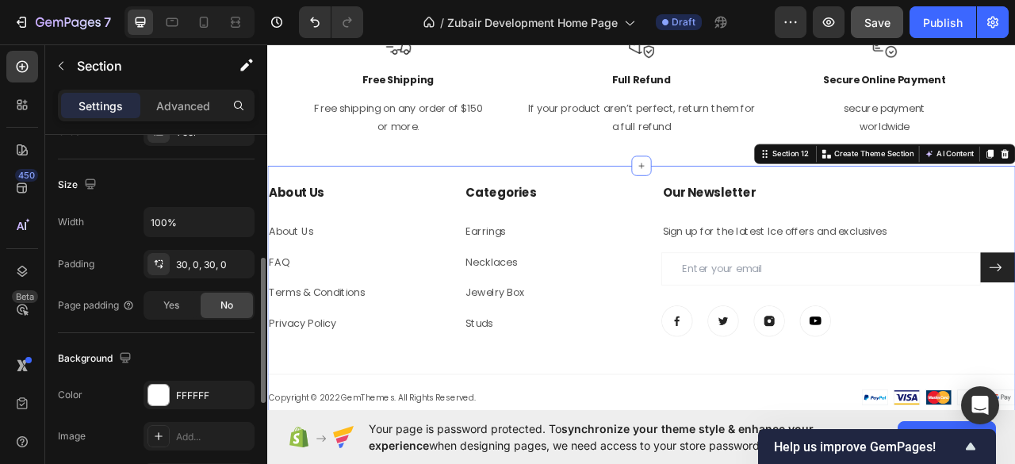
scroll to position [423, 0]
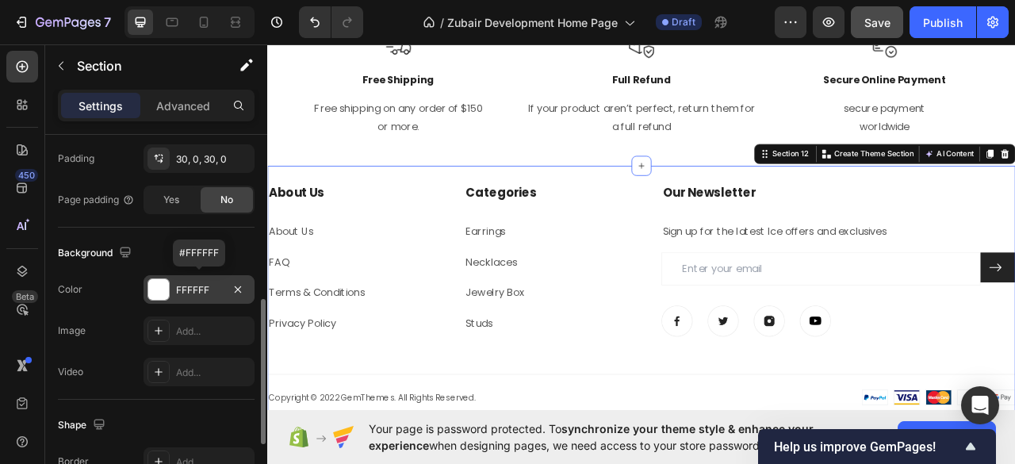
click at [155, 285] on div at bounding box center [158, 289] width 21 height 21
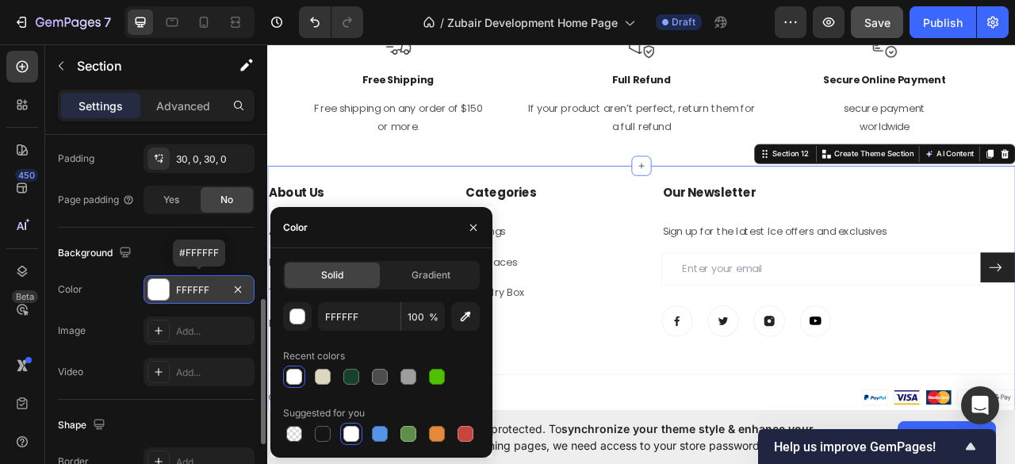
click at [155, 285] on div at bounding box center [158, 289] width 21 height 21
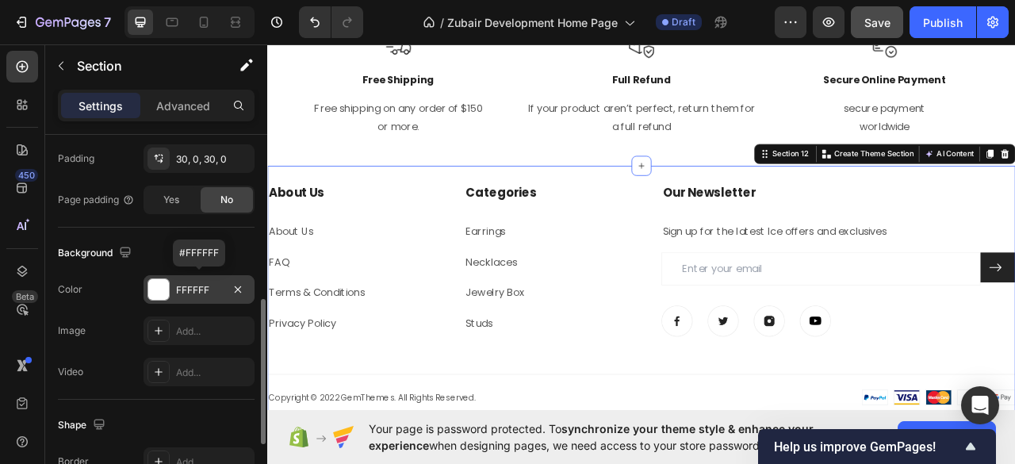
click at [155, 285] on div at bounding box center [158, 289] width 21 height 21
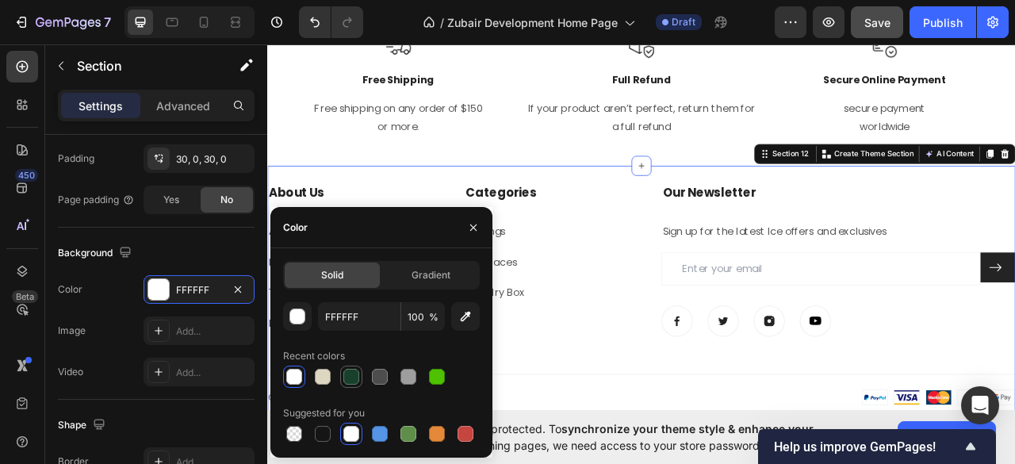
click at [355, 378] on div at bounding box center [351, 377] width 16 height 16
type input "18402C"
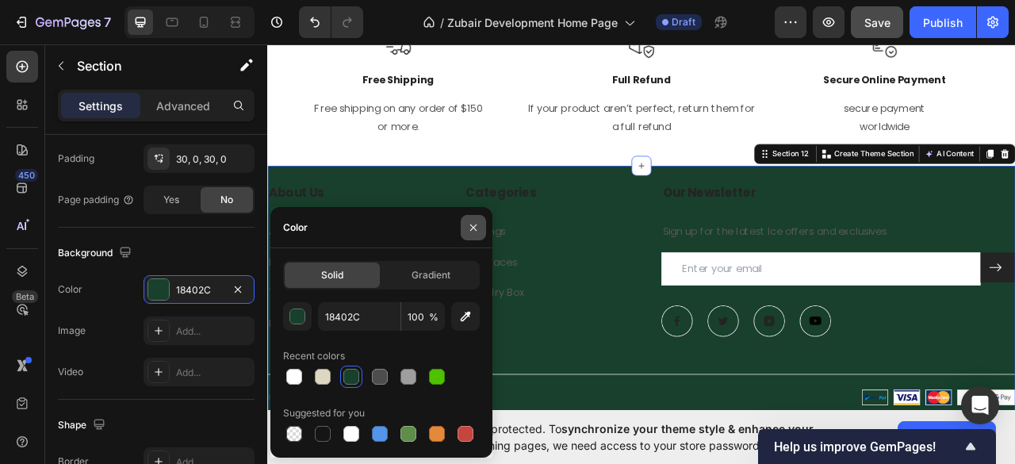
click at [472, 228] on icon "button" at bounding box center [473, 227] width 13 height 13
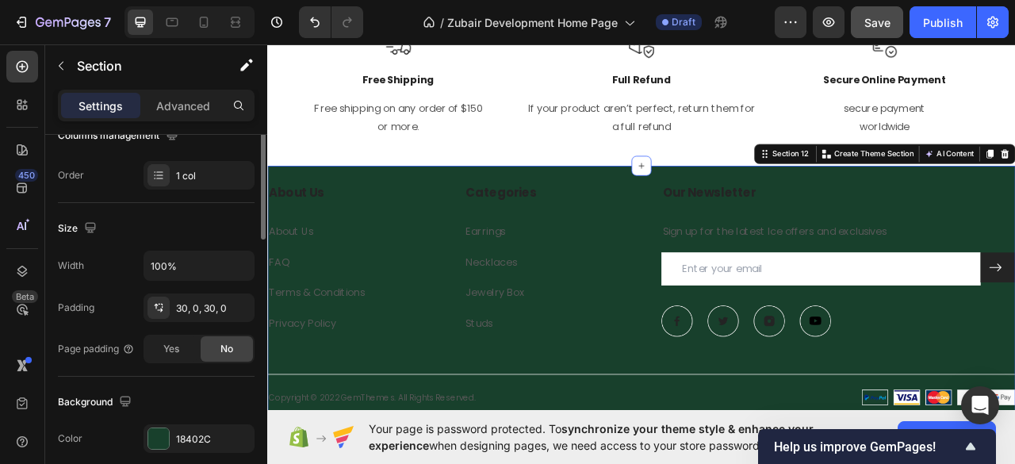
scroll to position [168, 0]
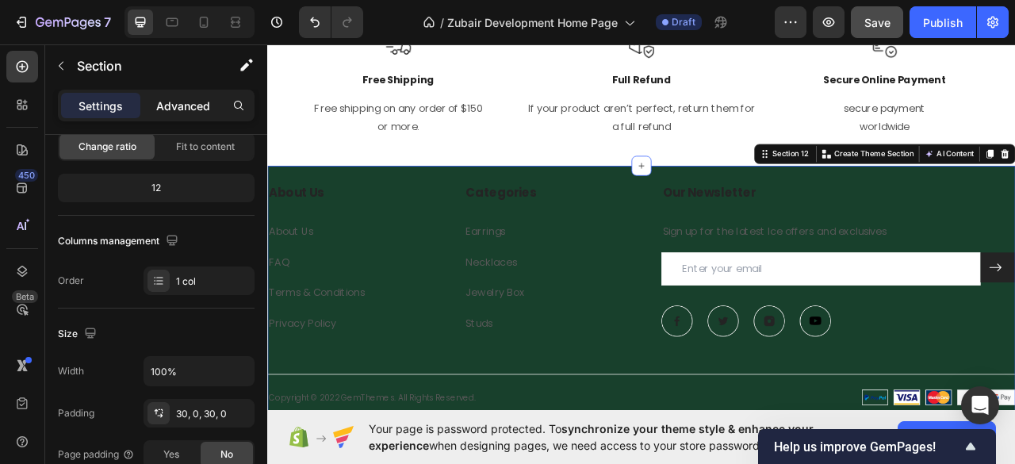
click at [174, 112] on p "Advanced" at bounding box center [183, 106] width 54 height 17
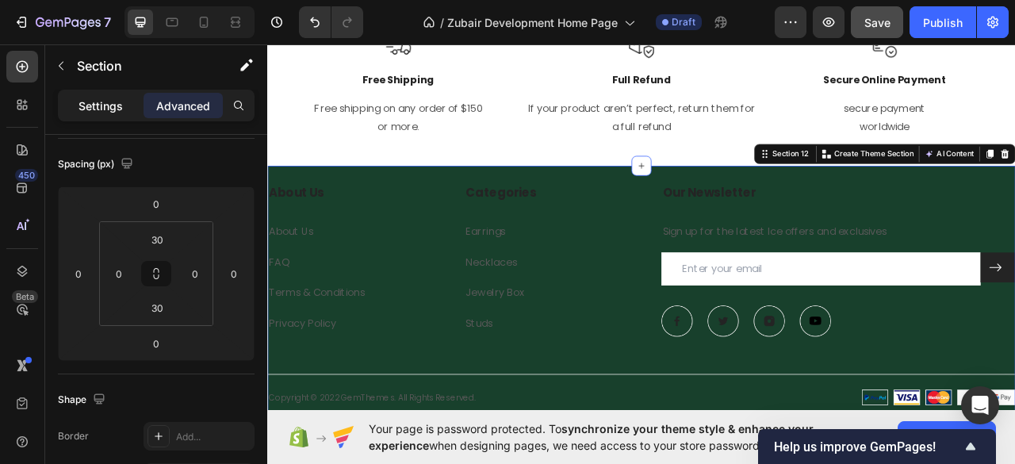
click at [107, 110] on p "Settings" at bounding box center [100, 106] width 44 height 17
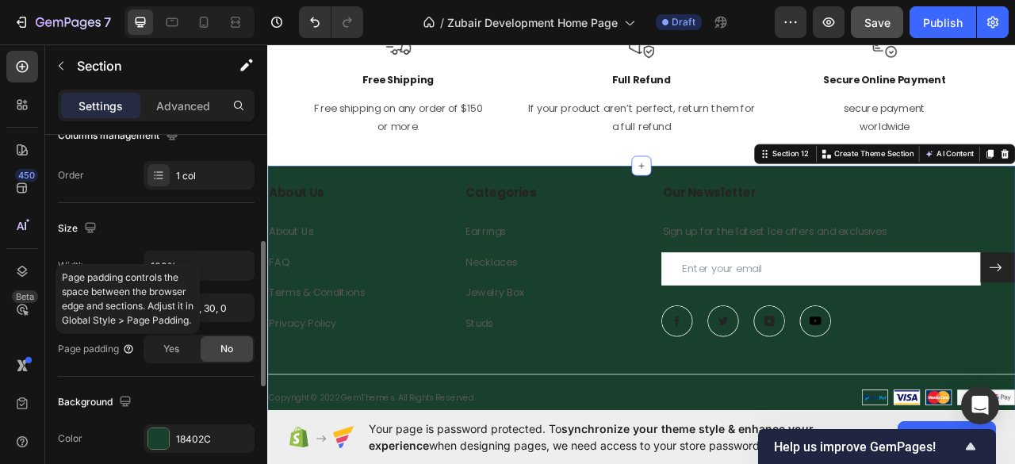
scroll to position [379, 0]
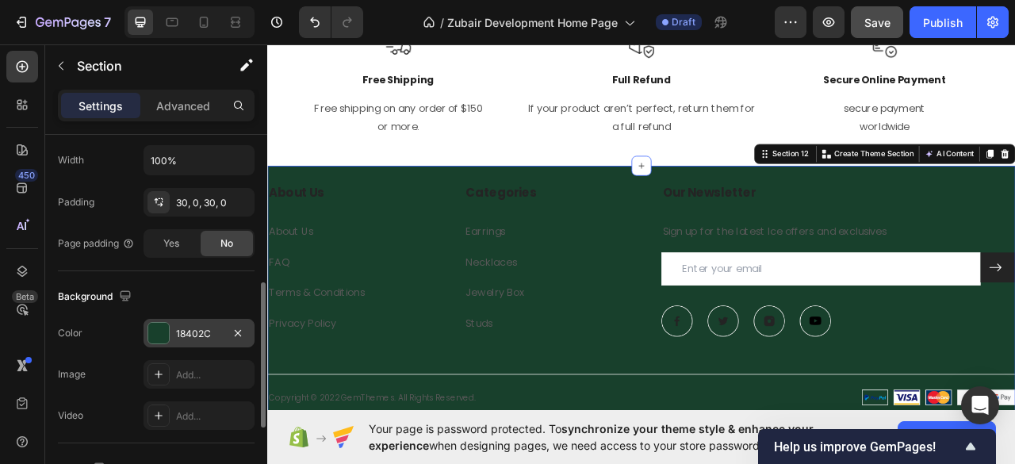
click at [159, 327] on div at bounding box center [158, 333] width 21 height 21
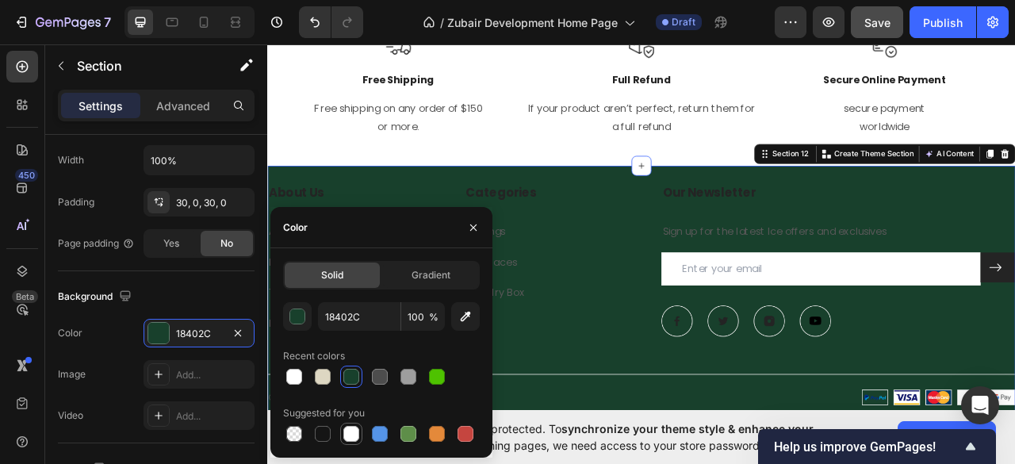
click at [351, 430] on div at bounding box center [351, 434] width 16 height 16
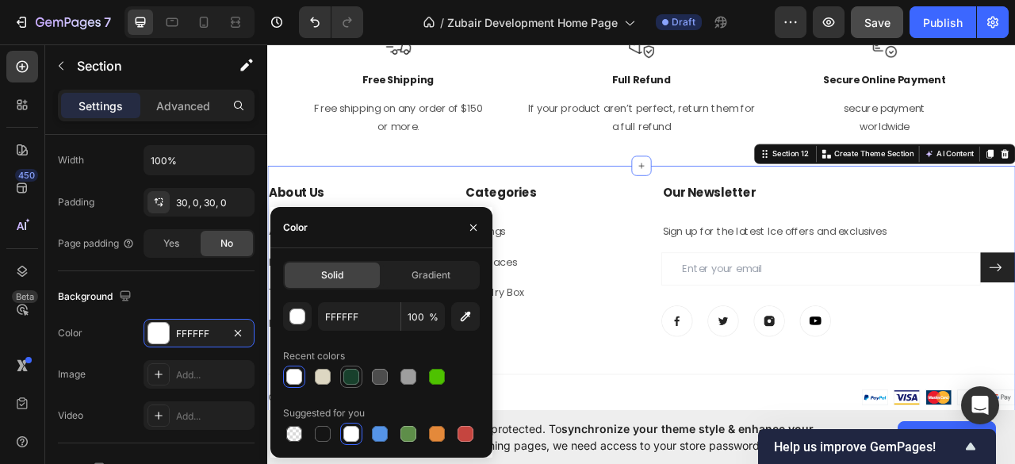
click at [352, 380] on div at bounding box center [351, 377] width 16 height 16
type input "18402C"
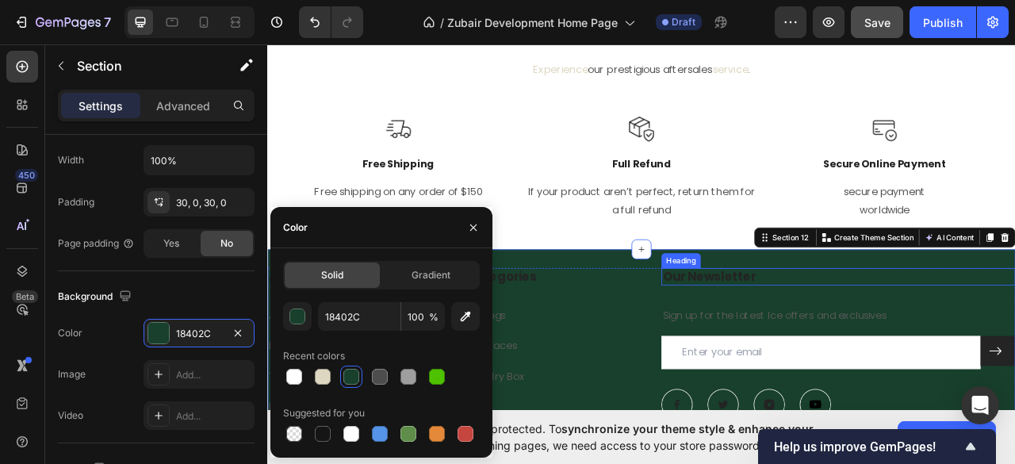
scroll to position [3134, 0]
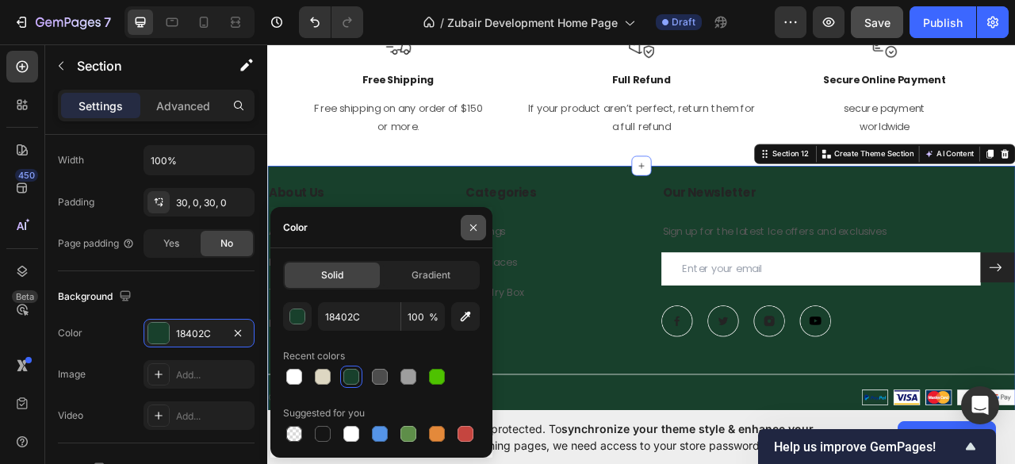
click at [477, 231] on icon "button" at bounding box center [473, 227] width 13 height 13
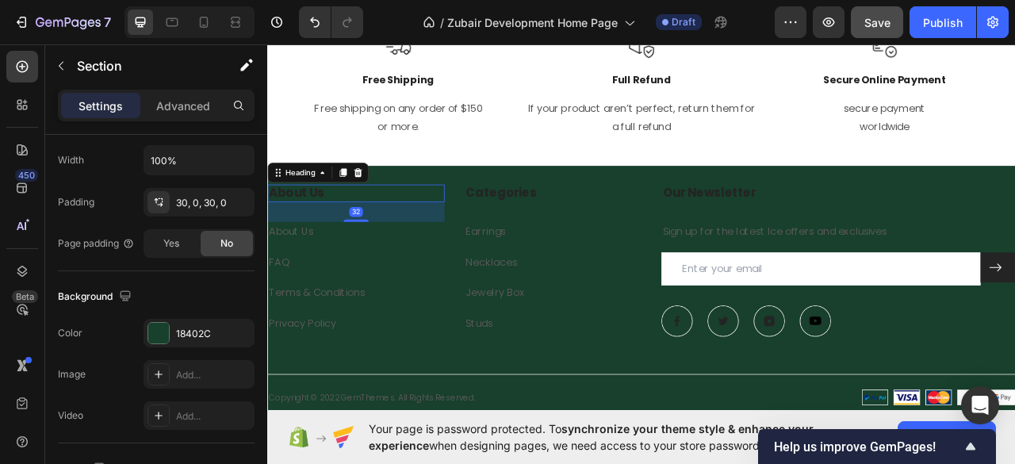
click at [335, 230] on p "About Us" at bounding box center [380, 235] width 222 height 20
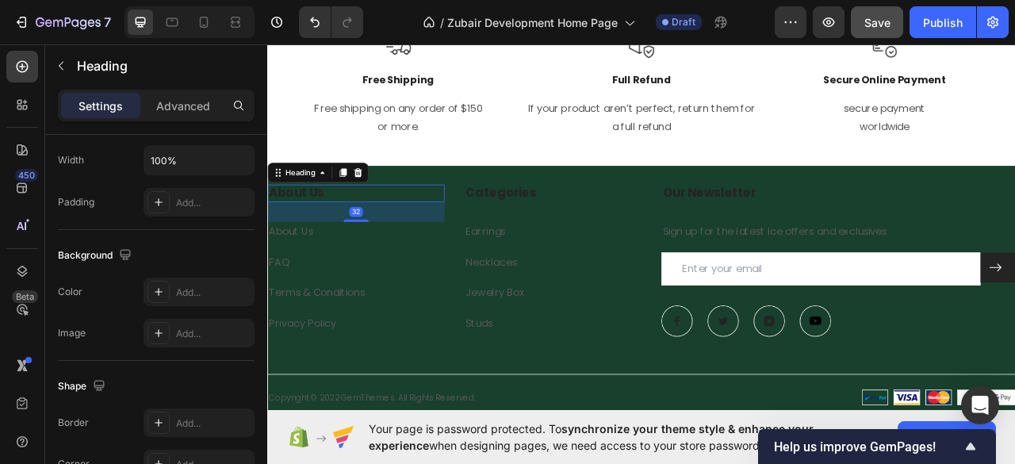
scroll to position [0, 0]
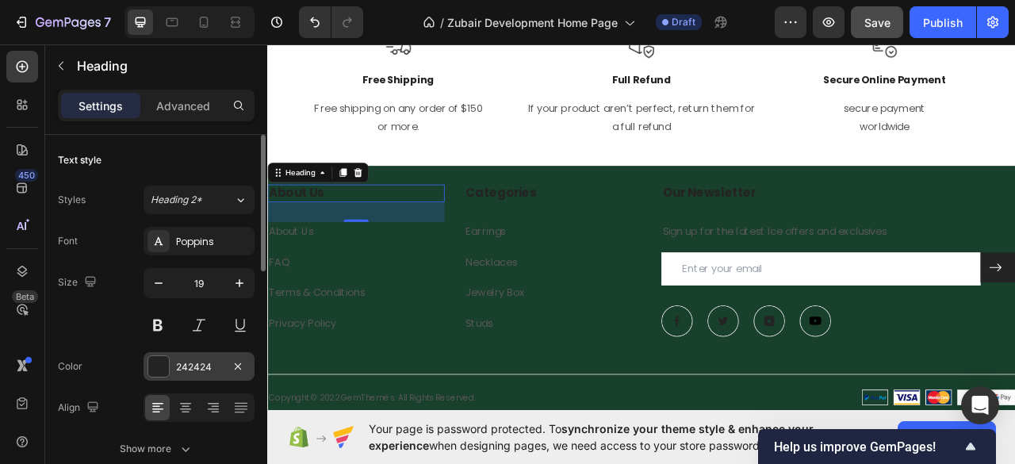
click at [159, 359] on div at bounding box center [158, 366] width 21 height 21
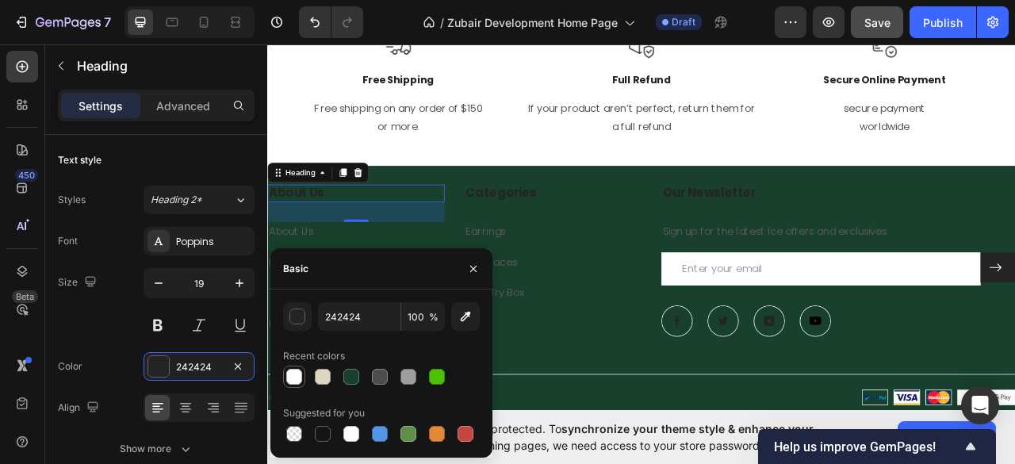
click at [303, 373] on div at bounding box center [294, 376] width 19 height 19
type input "FFFFFF"
click at [472, 269] on icon "button" at bounding box center [473, 269] width 6 height 6
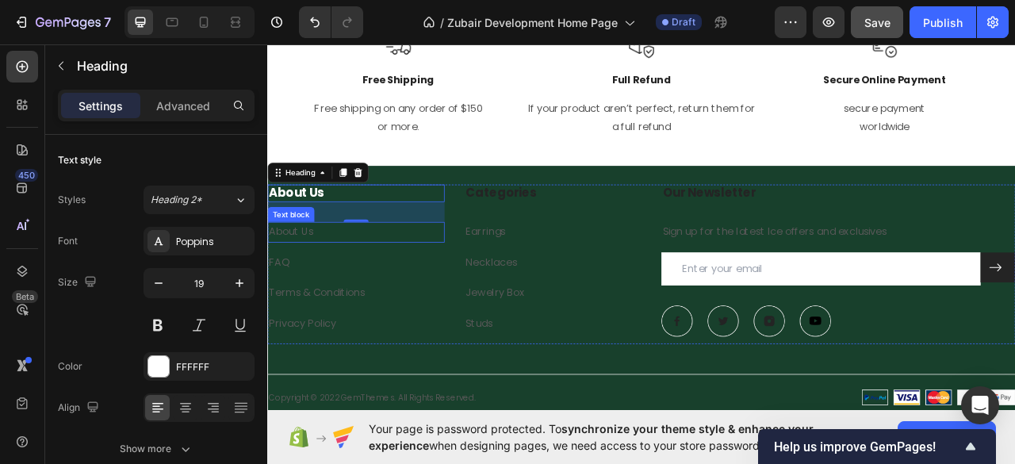
click at [312, 284] on link "About Us" at bounding box center [297, 283] width 56 height 18
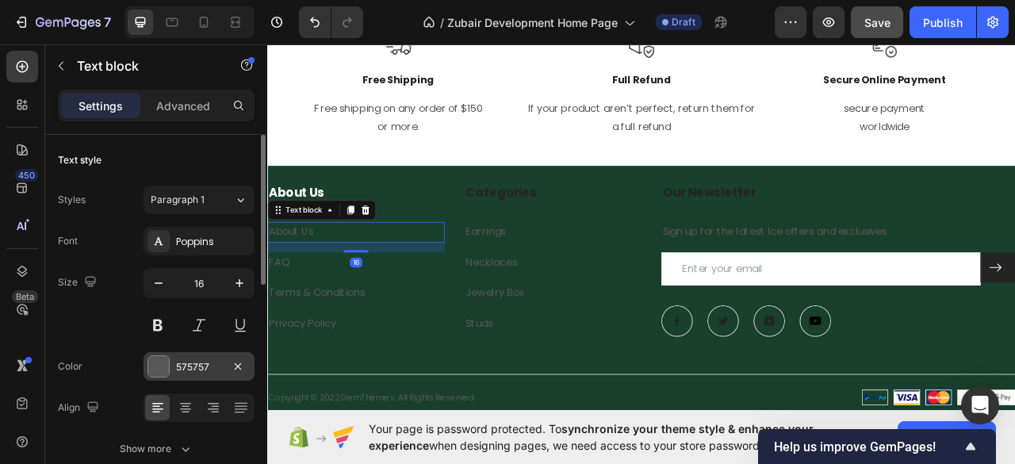
click at [157, 360] on div at bounding box center [158, 366] width 21 height 21
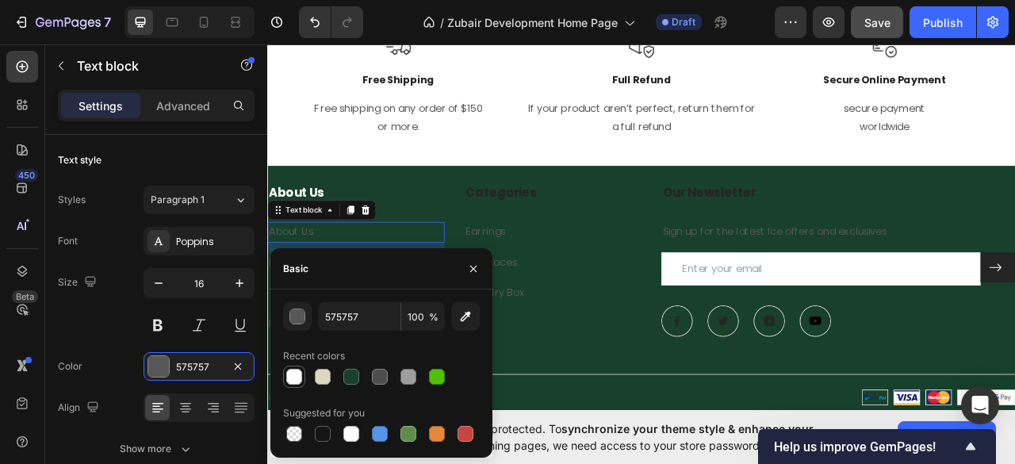
click at [295, 372] on div at bounding box center [294, 377] width 16 height 16
type input "FFFFFF"
click at [469, 266] on icon "button" at bounding box center [473, 268] width 13 height 13
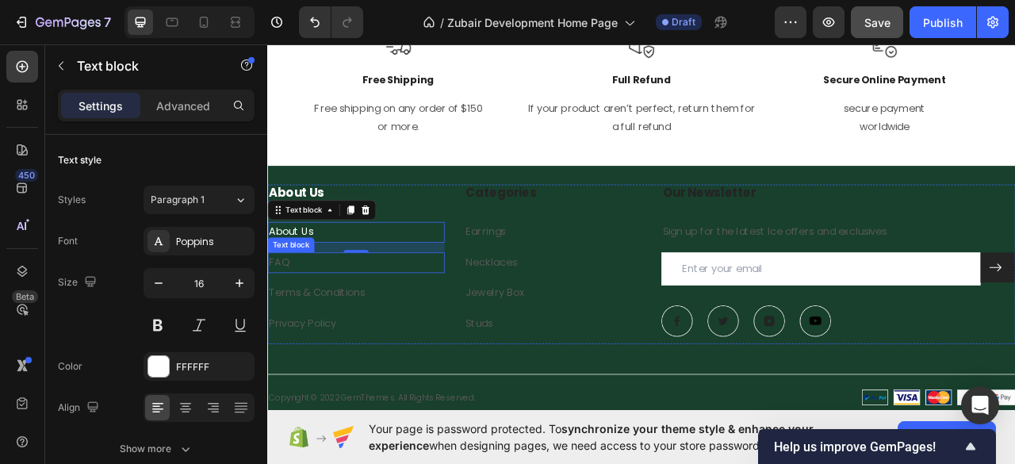
click at [286, 331] on link "FAQ" at bounding box center [282, 322] width 26 height 18
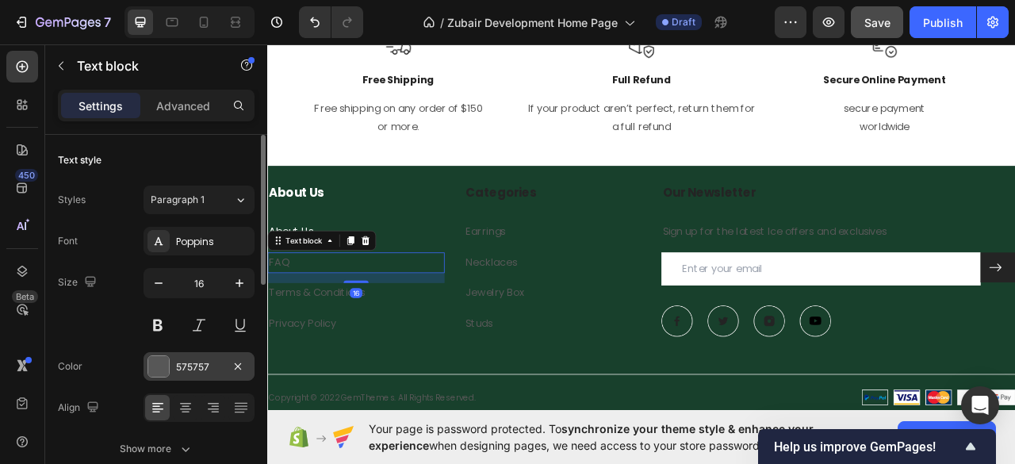
click at [152, 369] on div at bounding box center [158, 366] width 21 height 21
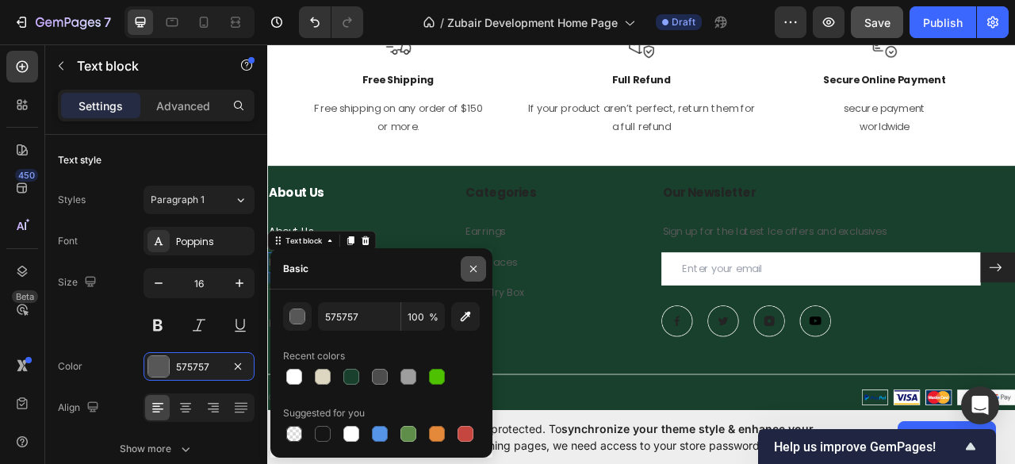
click at [468, 272] on icon "button" at bounding box center [473, 268] width 13 height 13
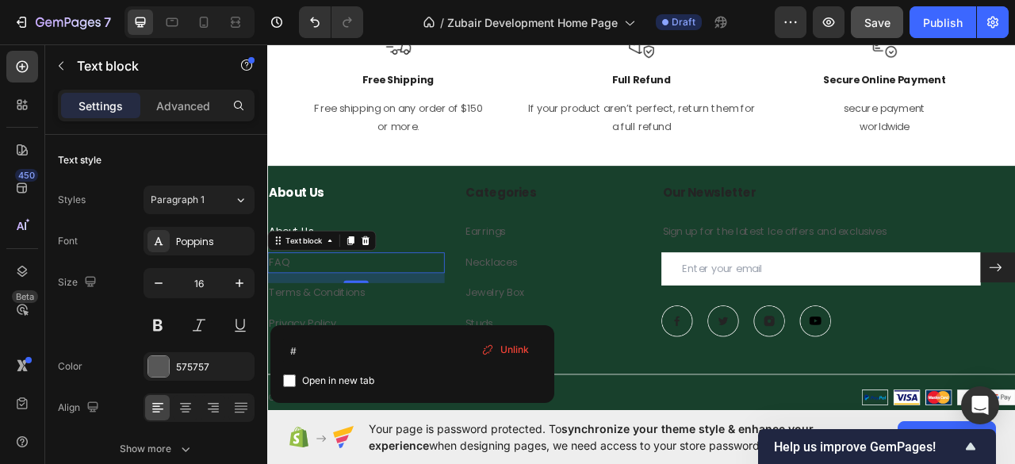
click at [281, 326] on link "FAQ" at bounding box center [282, 322] width 26 height 18
click at [288, 384] on input "checkbox" at bounding box center [289, 380] width 13 height 13
checkbox input "true"
click at [288, 319] on link "FAQ" at bounding box center [282, 322] width 26 height 18
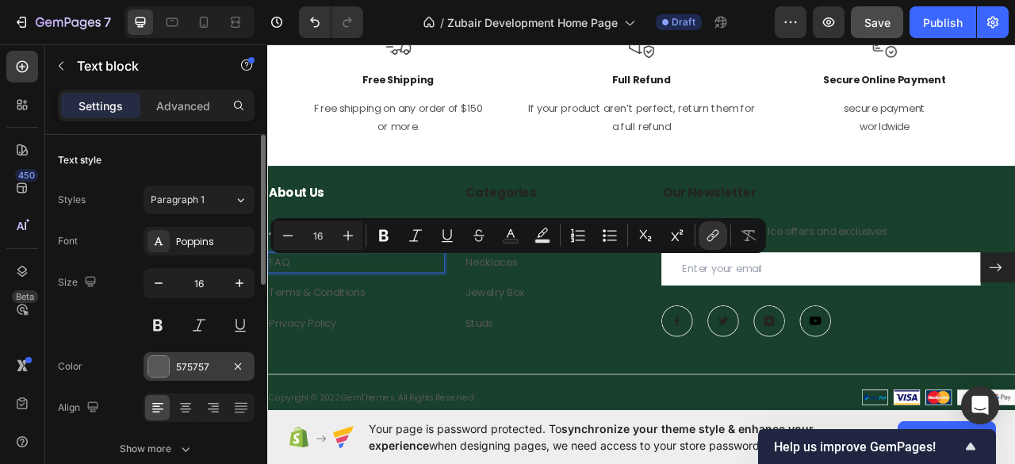
drag, startPoint x: 160, startPoint y: 359, endPoint x: 168, endPoint y: 356, distance: 8.5
click at [159, 359] on div at bounding box center [158, 366] width 21 height 21
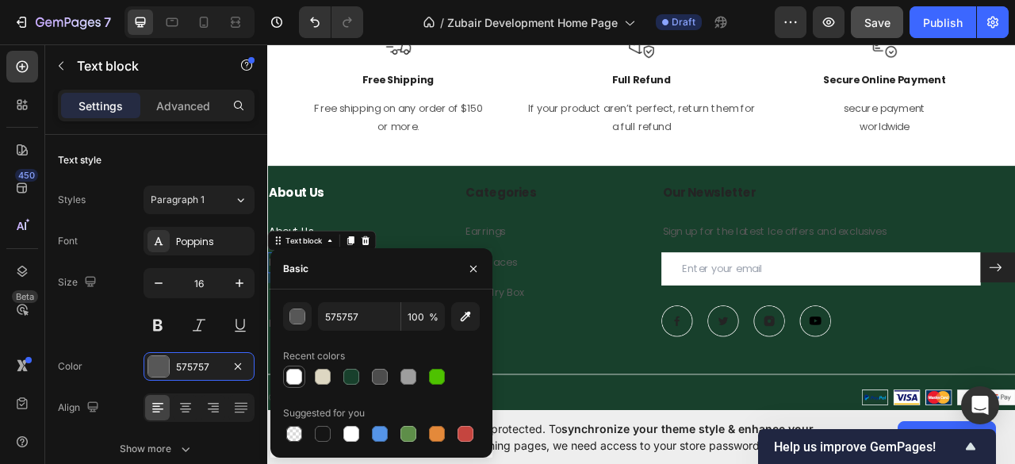
click at [289, 378] on div at bounding box center [294, 377] width 16 height 16
type input "FFFFFF"
click at [474, 270] on icon "button" at bounding box center [473, 268] width 13 height 13
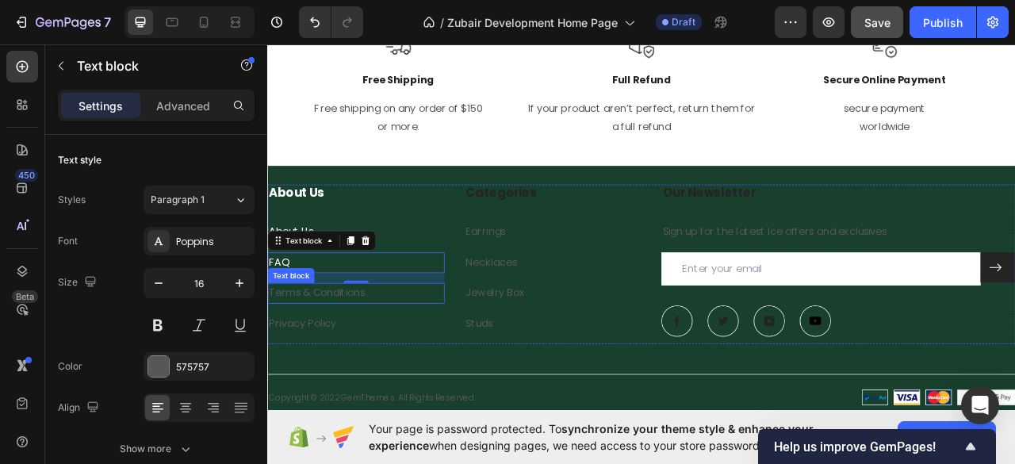
click at [344, 369] on link "Terms & Conditions" at bounding box center [330, 361] width 122 height 18
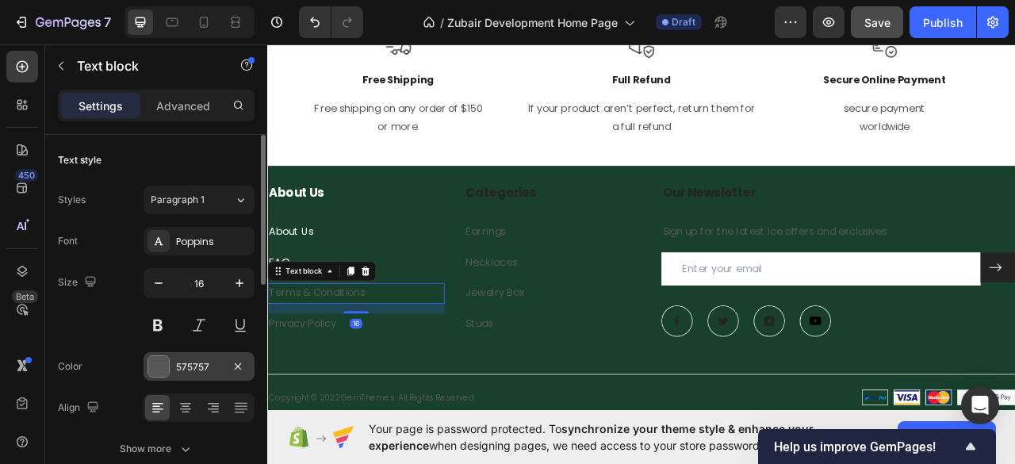
click at [163, 365] on div at bounding box center [158, 366] width 21 height 21
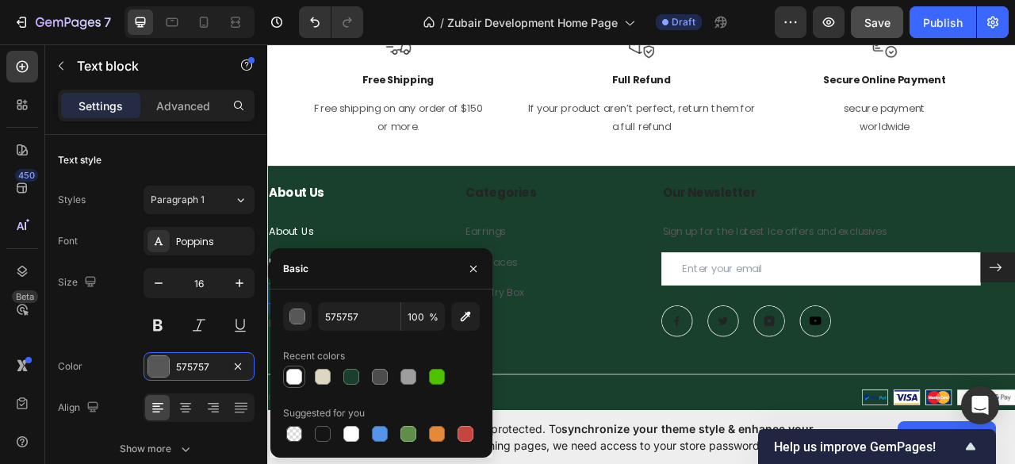
click at [293, 379] on div at bounding box center [294, 377] width 16 height 16
type input "FFFFFF"
click at [474, 275] on button "button" at bounding box center [473, 268] width 25 height 25
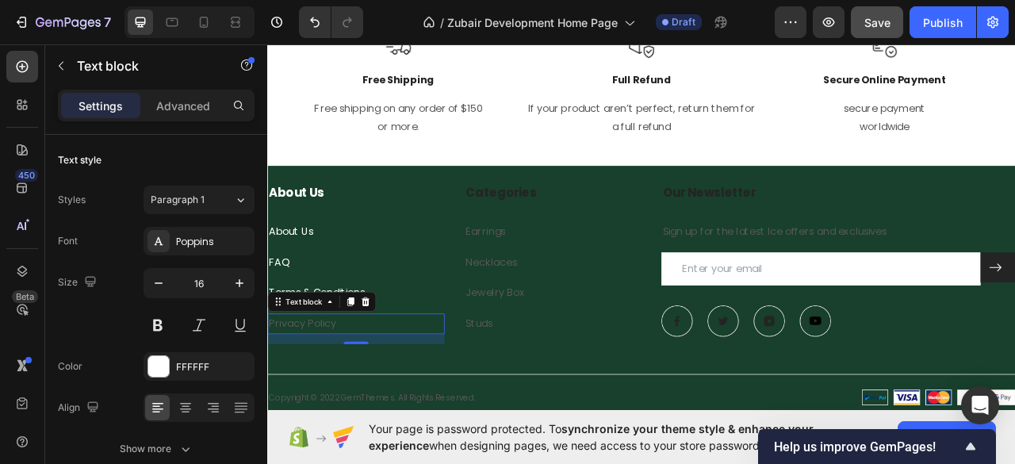
click at [341, 411] on p "Privacy Policy" at bounding box center [380, 400] width 222 height 23
click at [159, 369] on div at bounding box center [158, 366] width 21 height 21
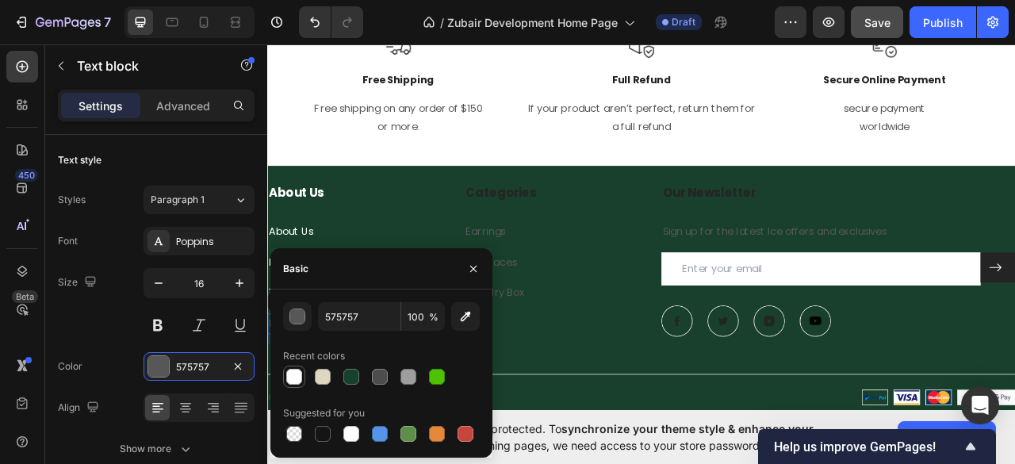
click at [290, 376] on div at bounding box center [294, 377] width 16 height 16
type input "FFFFFF"
click at [470, 264] on icon "button" at bounding box center [473, 268] width 13 height 13
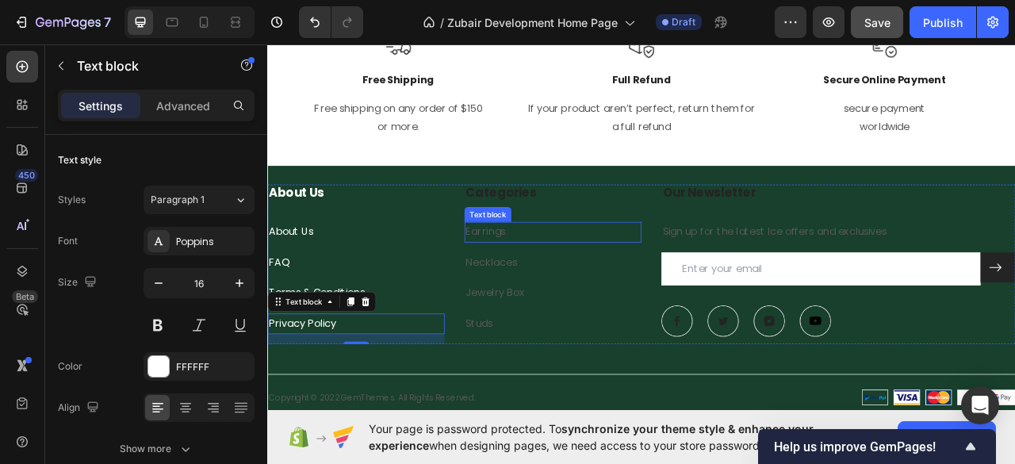
click at [553, 281] on link "Earrings" at bounding box center [544, 283] width 51 height 18
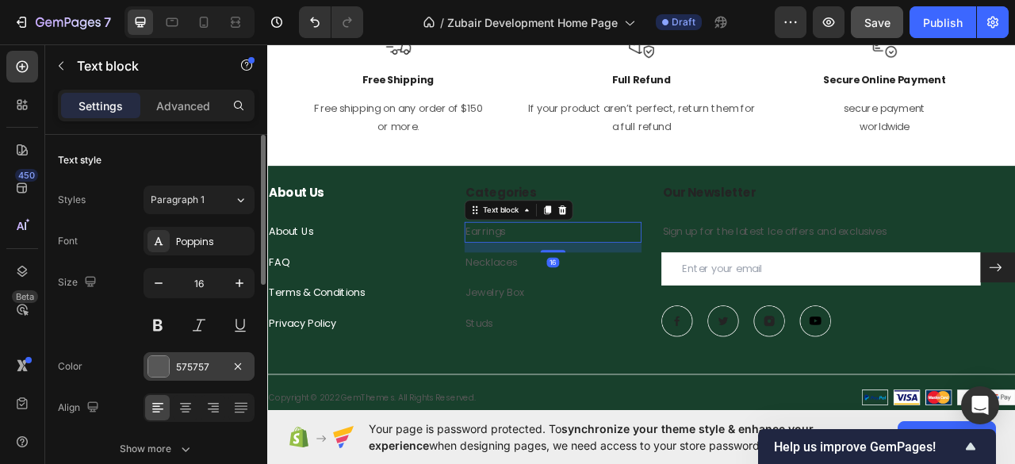
click at [151, 362] on div at bounding box center [158, 366] width 21 height 21
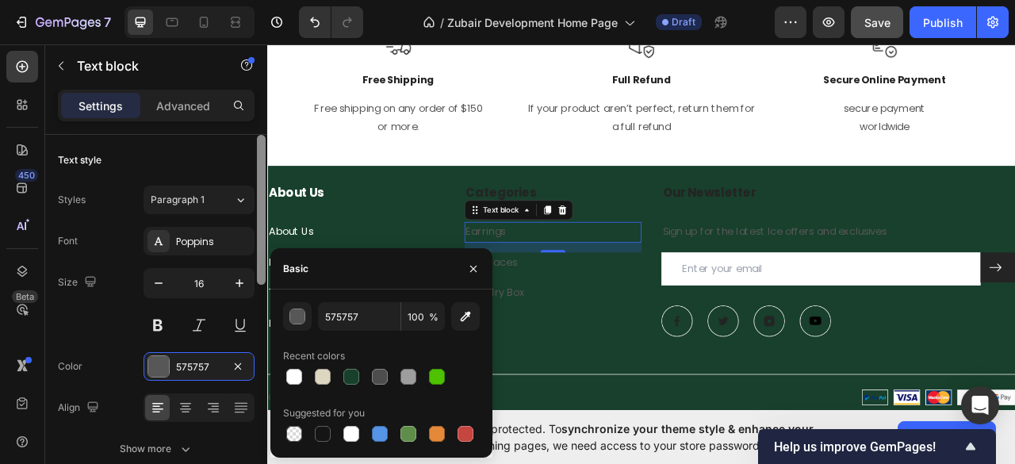
drag, startPoint x: 297, startPoint y: 374, endPoint x: 262, endPoint y: 375, distance: 35.7
click at [296, 374] on div at bounding box center [294, 377] width 16 height 16
type input "FFFFFF"
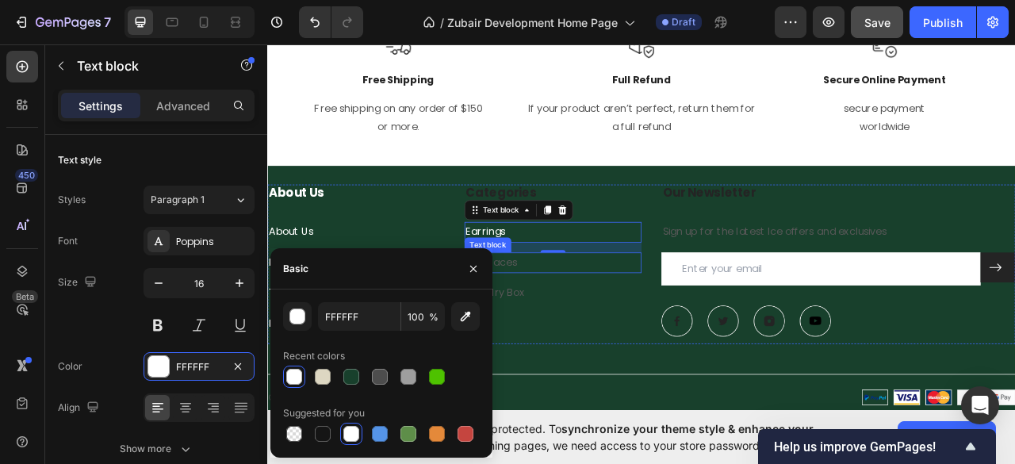
click at [579, 327] on link "Necklaces" at bounding box center [551, 322] width 65 height 18
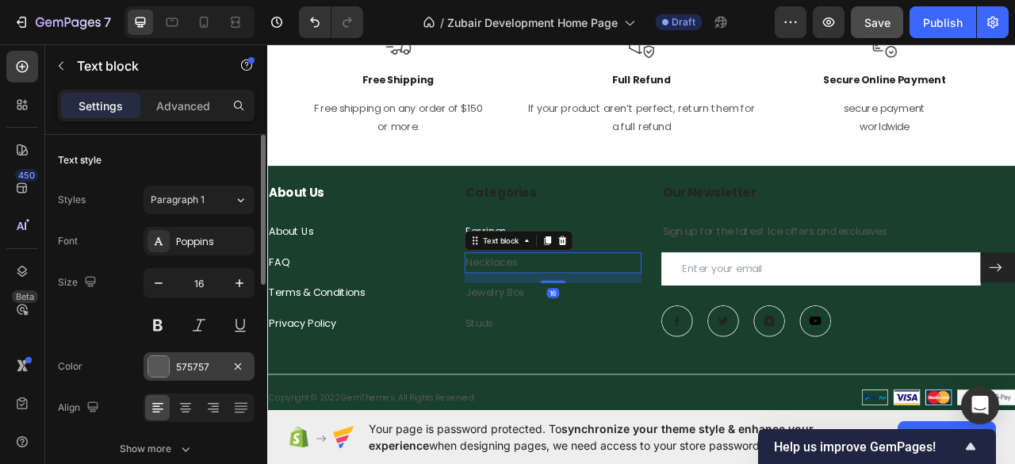
click at [157, 358] on div at bounding box center [158, 366] width 21 height 21
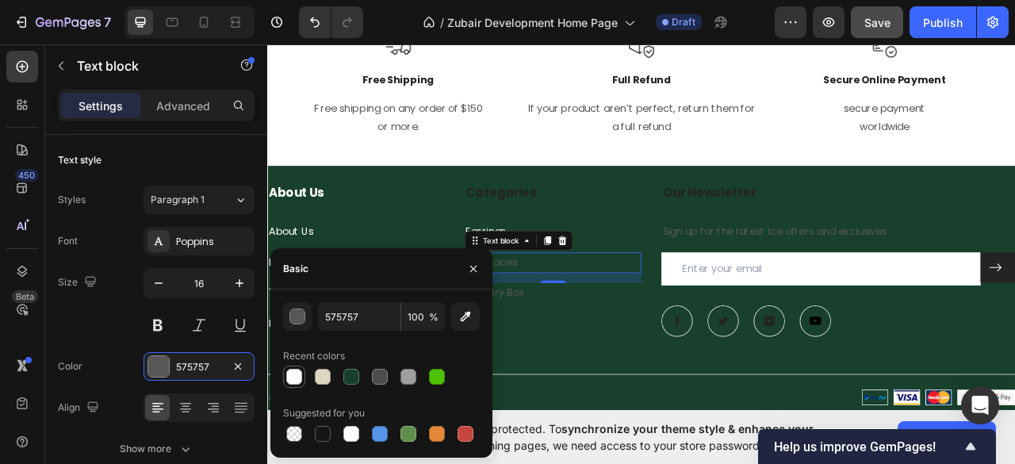
click at [286, 374] on div at bounding box center [294, 377] width 16 height 16
type input "FFFFFF"
click at [475, 269] on icon "button" at bounding box center [473, 268] width 13 height 13
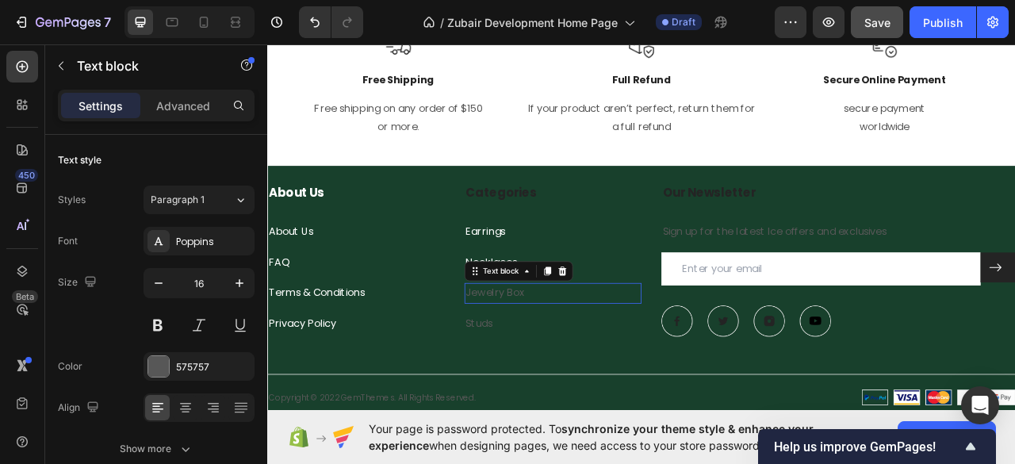
click at [589, 363] on p "Jewelry Box" at bounding box center [630, 361] width 222 height 23
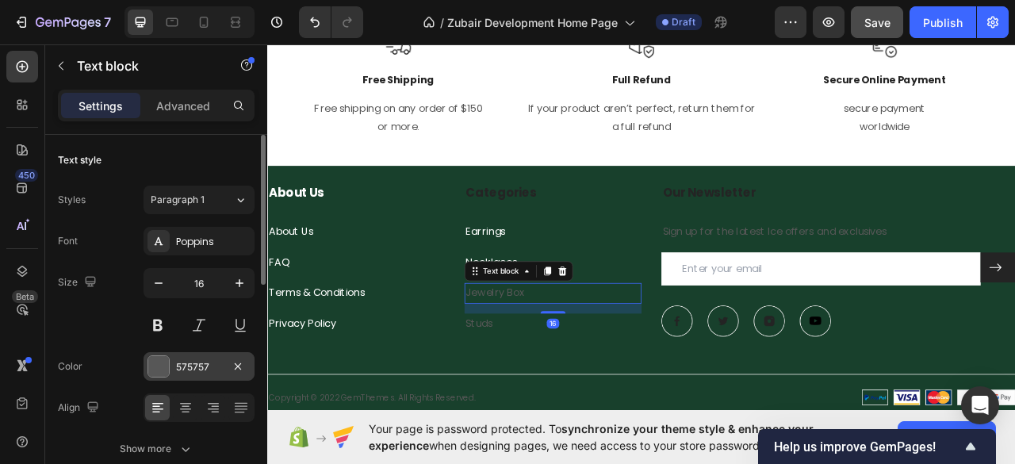
click at [170, 364] on div "575757" at bounding box center [198, 366] width 111 height 29
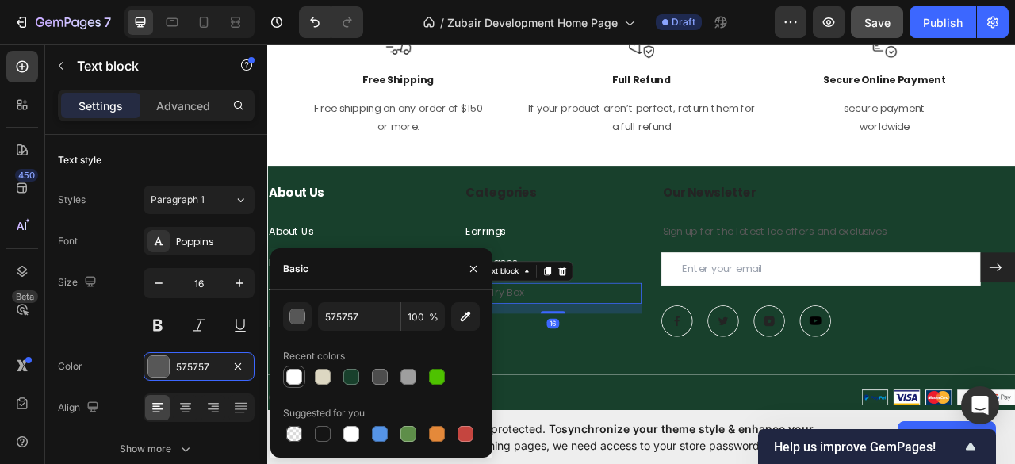
click at [296, 369] on div at bounding box center [294, 376] width 19 height 19
type input "FFFFFF"
click at [471, 269] on icon "button" at bounding box center [473, 268] width 13 height 13
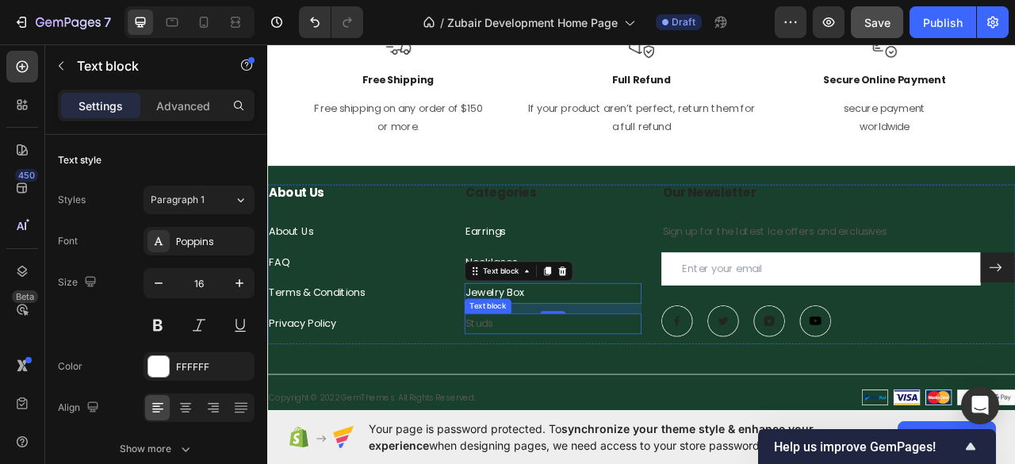
click at [522, 403] on link "Studs" at bounding box center [536, 400] width 34 height 18
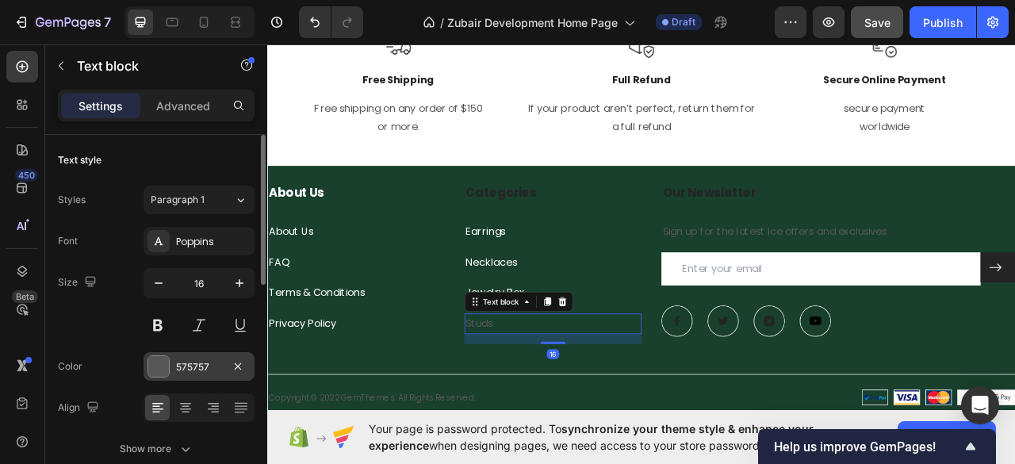
click at [160, 371] on div at bounding box center [158, 366] width 21 height 21
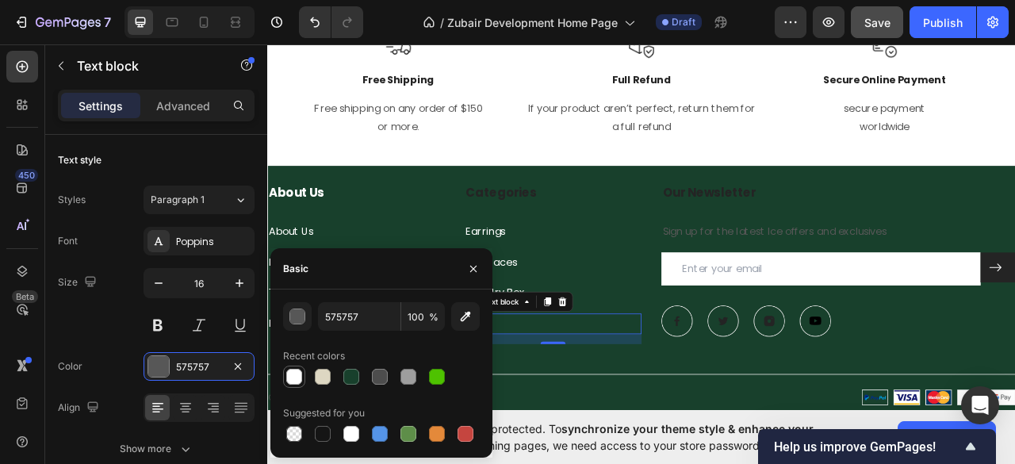
click at [293, 377] on div at bounding box center [294, 377] width 16 height 16
type input "FFFFFF"
click at [471, 267] on icon "button" at bounding box center [473, 268] width 13 height 13
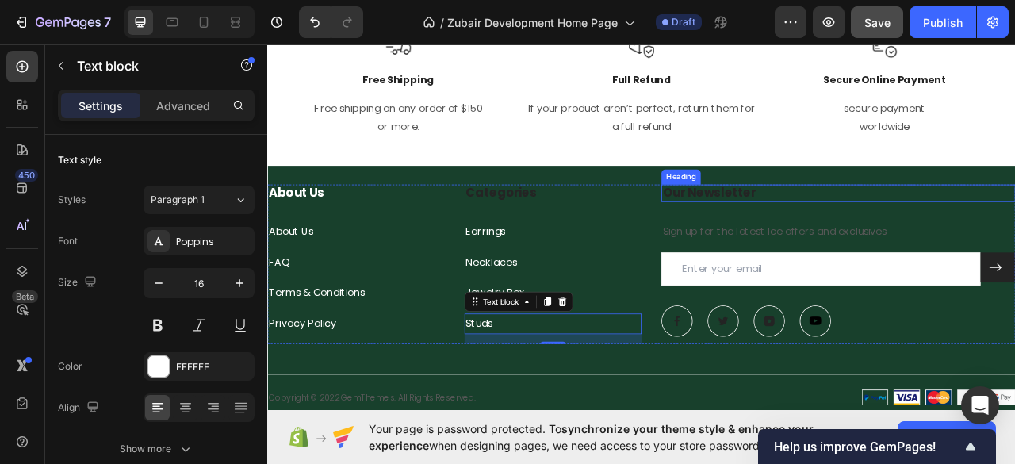
click at [792, 243] on p "Our Newsletter" at bounding box center [993, 235] width 447 height 20
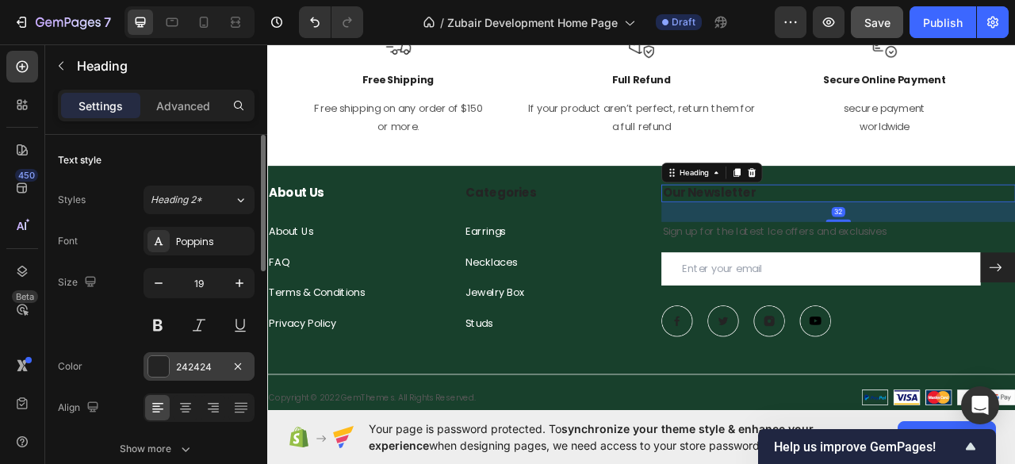
click at [149, 365] on div at bounding box center [158, 366] width 21 height 21
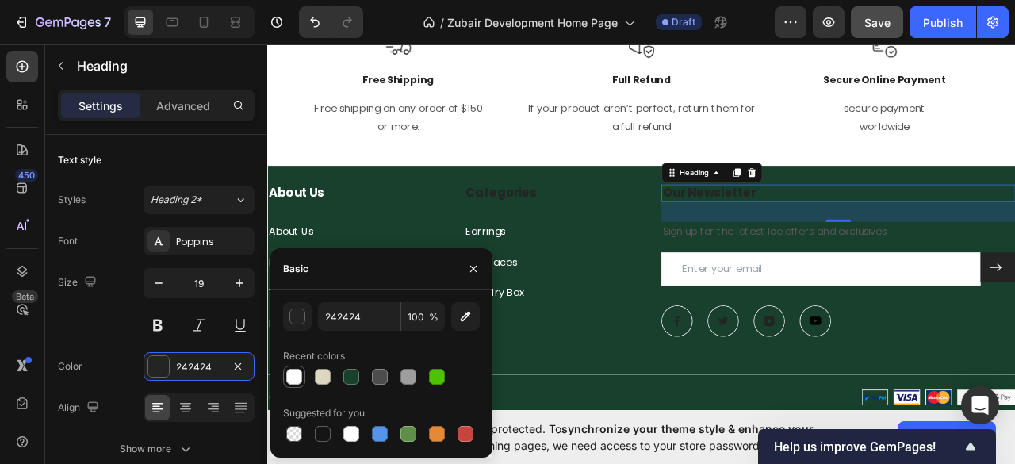
click at [293, 377] on div at bounding box center [294, 377] width 16 height 16
type input "FFFFFF"
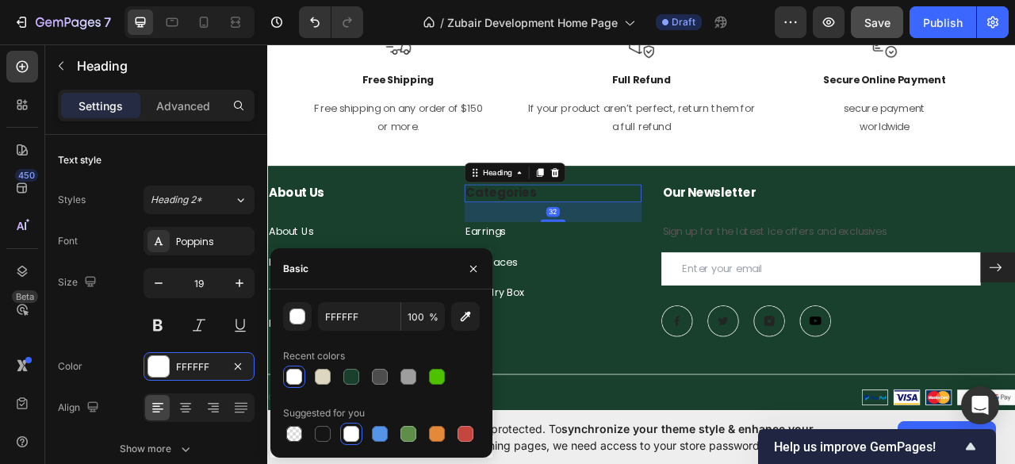
click at [560, 244] on h3 "Categories" at bounding box center [630, 235] width 225 height 23
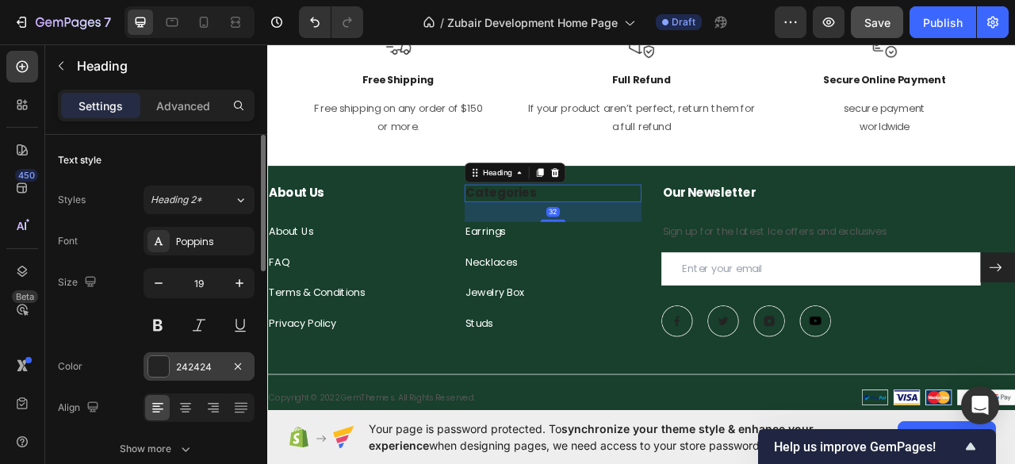
click at [159, 364] on div at bounding box center [158, 366] width 21 height 21
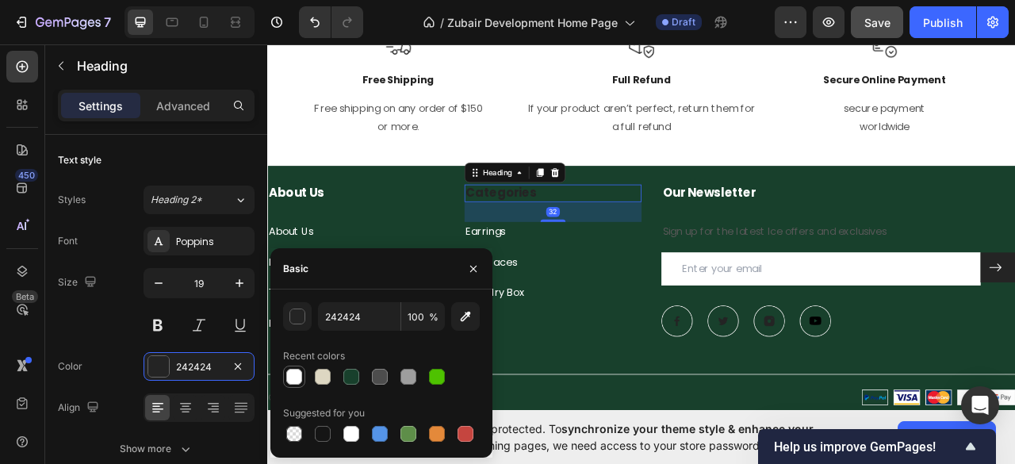
click at [296, 373] on div at bounding box center [294, 377] width 16 height 16
type input "FFFFFF"
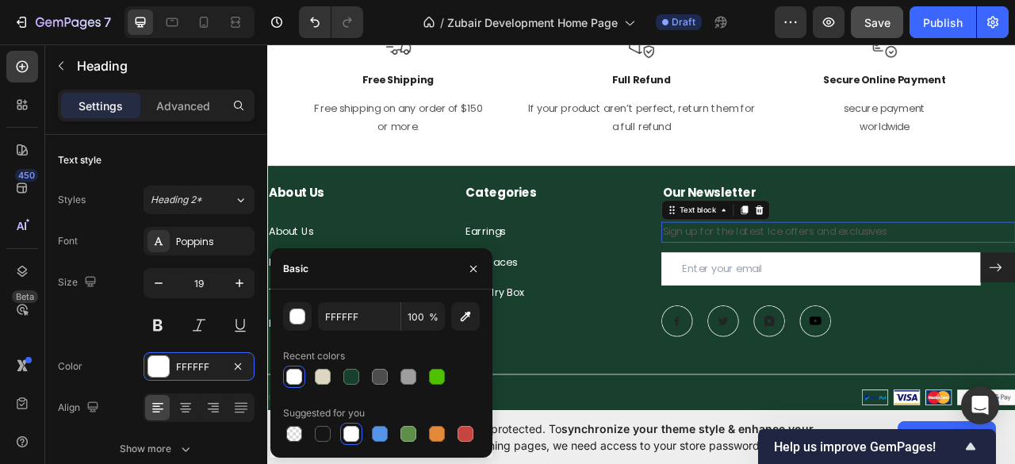
click at [862, 288] on p "Sign up for the latest Ice offers and exclusives" at bounding box center [993, 284] width 447 height 23
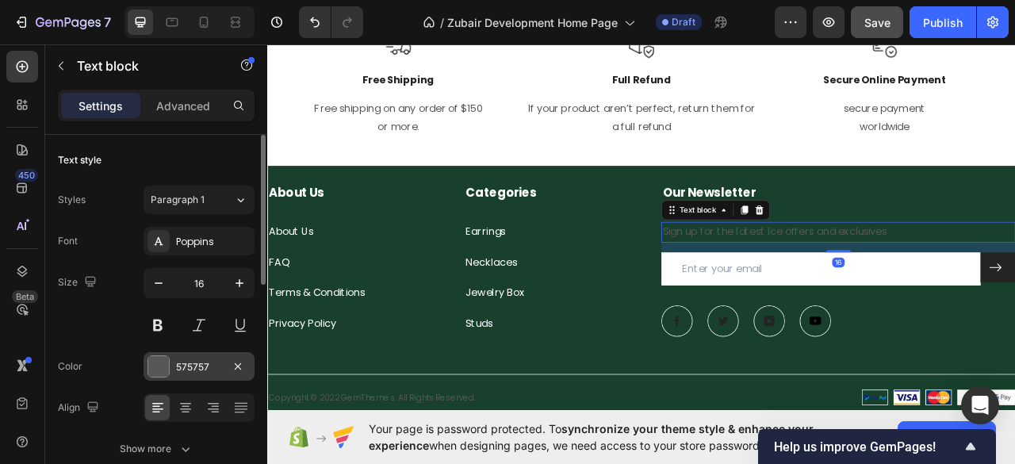
drag, startPoint x: 155, startPoint y: 359, endPoint x: 166, endPoint y: 357, distance: 12.1
click at [153, 360] on div at bounding box center [158, 366] width 21 height 21
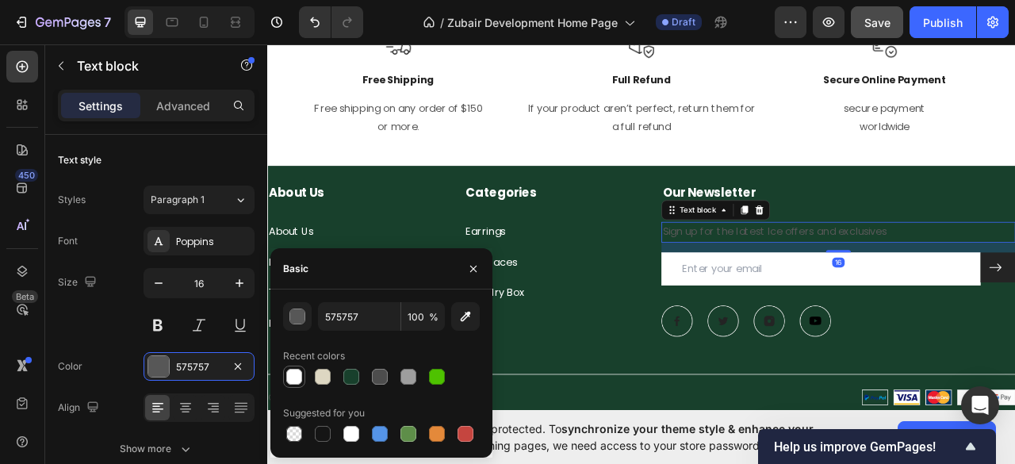
click at [286, 373] on div at bounding box center [294, 377] width 16 height 16
type input "FFFFFF"
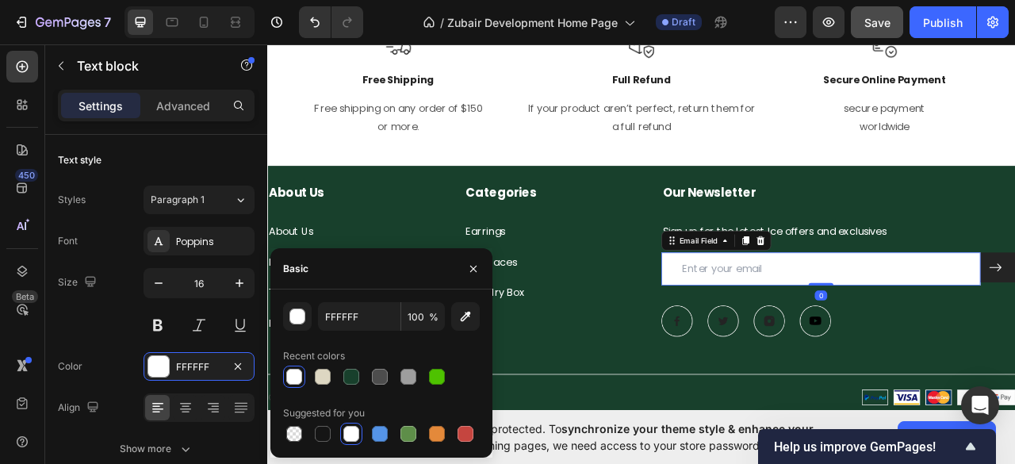
click at [787, 322] on input "email" at bounding box center [971, 331] width 406 height 42
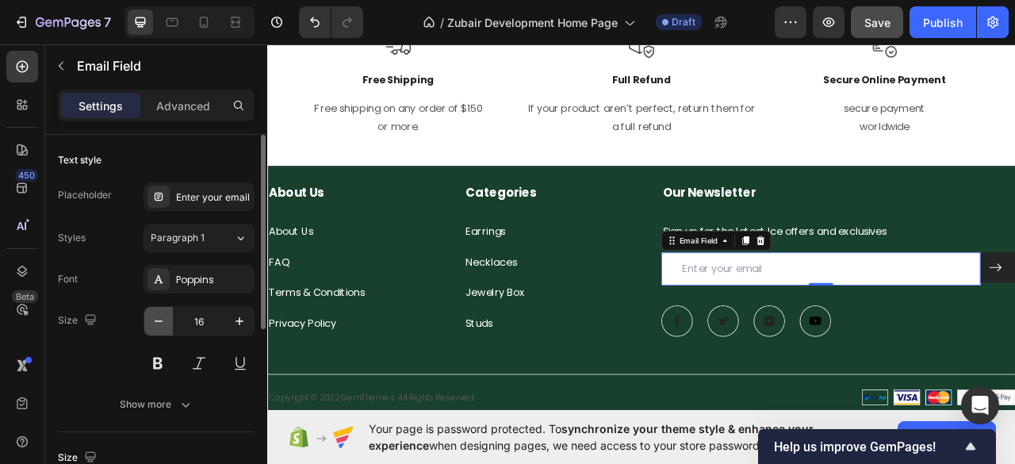
click at [161, 323] on icon "button" at bounding box center [159, 321] width 16 height 16
type input "14"
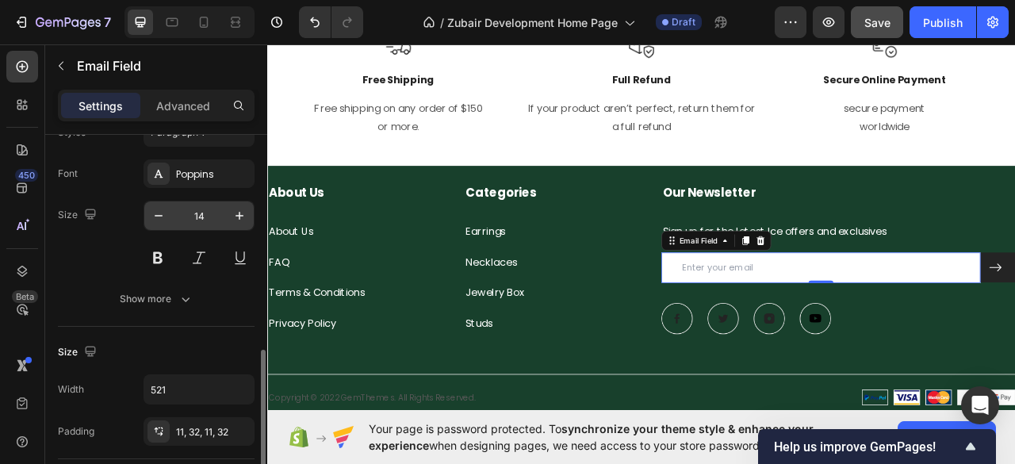
scroll to position [211, 0]
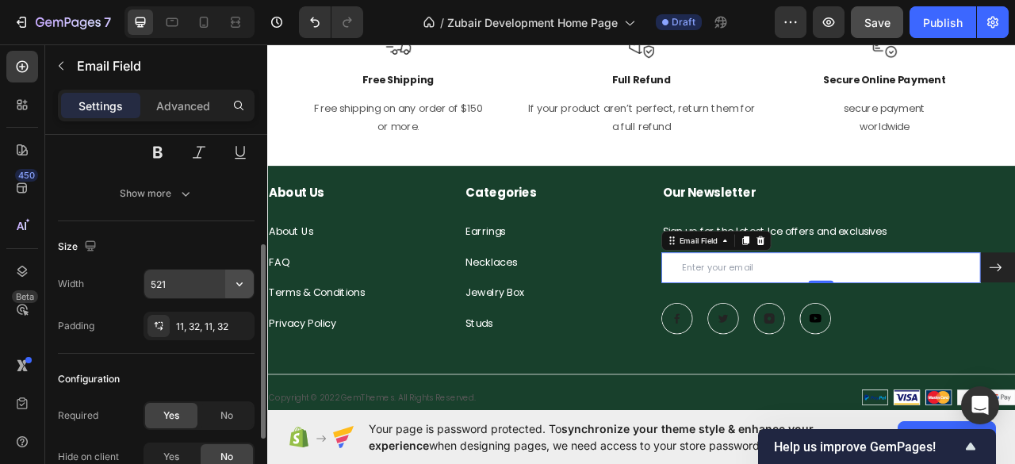
click at [238, 282] on icon "button" at bounding box center [239, 284] width 6 height 4
click at [159, 279] on input "521" at bounding box center [198, 284] width 109 height 29
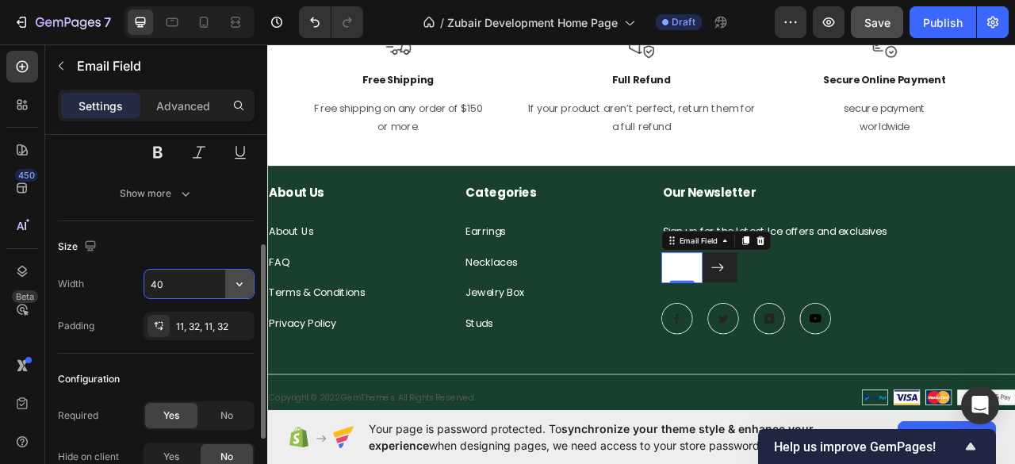
type input "4"
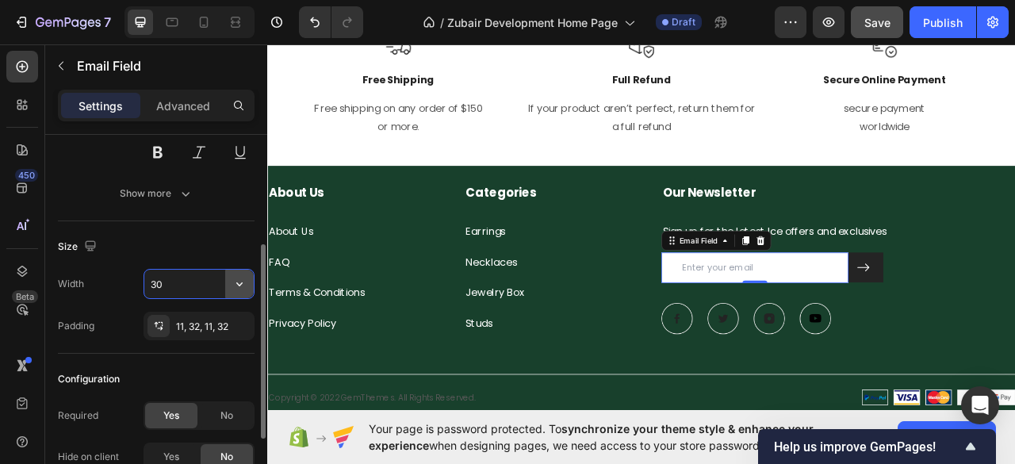
type input "3"
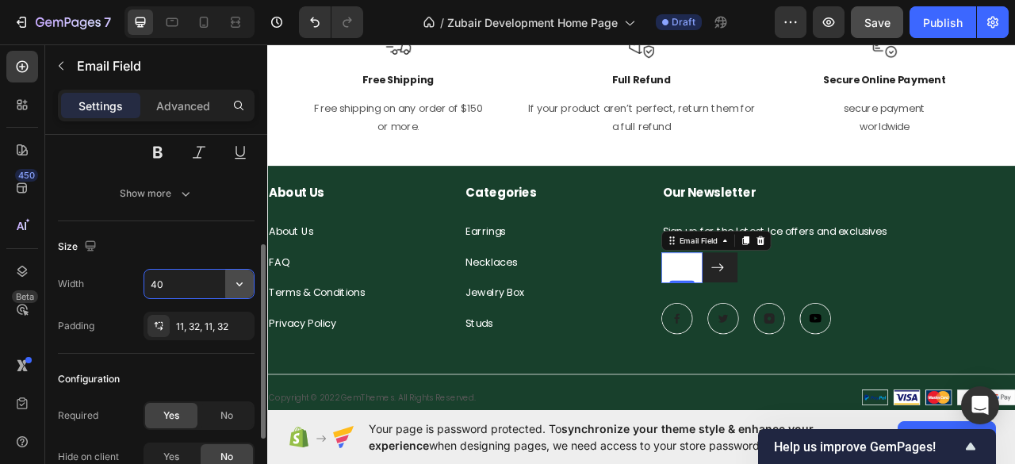
type input "400"
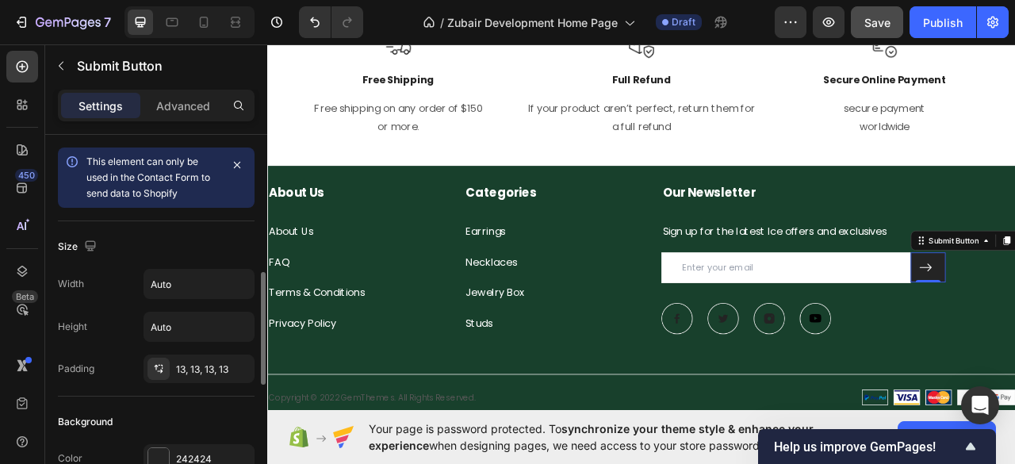
scroll to position [105, 0]
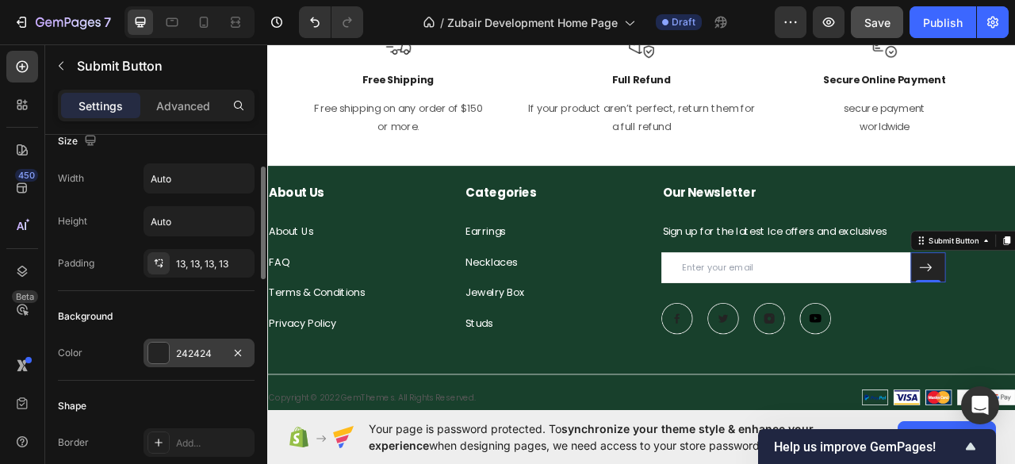
click at [160, 348] on div at bounding box center [158, 352] width 21 height 21
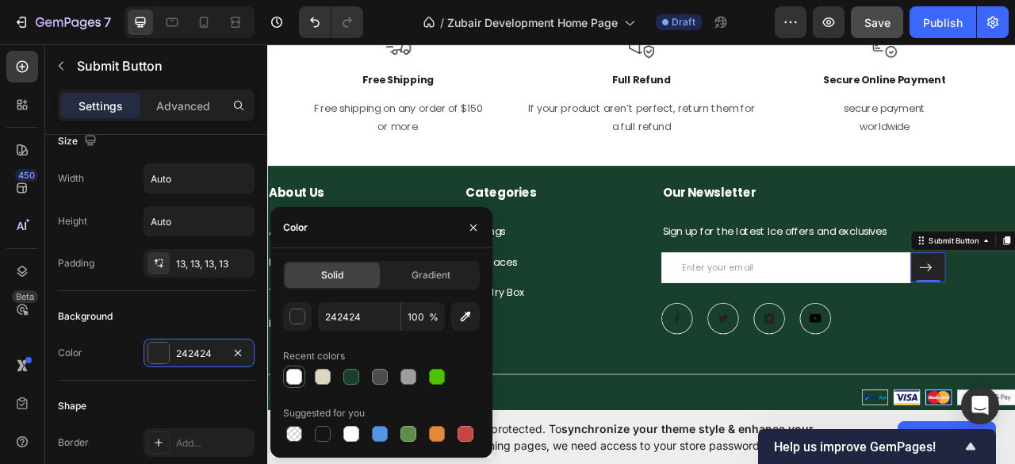
click at [293, 369] on div at bounding box center [294, 377] width 16 height 16
click at [354, 375] on div at bounding box center [351, 377] width 16 height 16
type input "18402C"
click at [478, 224] on icon "button" at bounding box center [473, 227] width 13 height 13
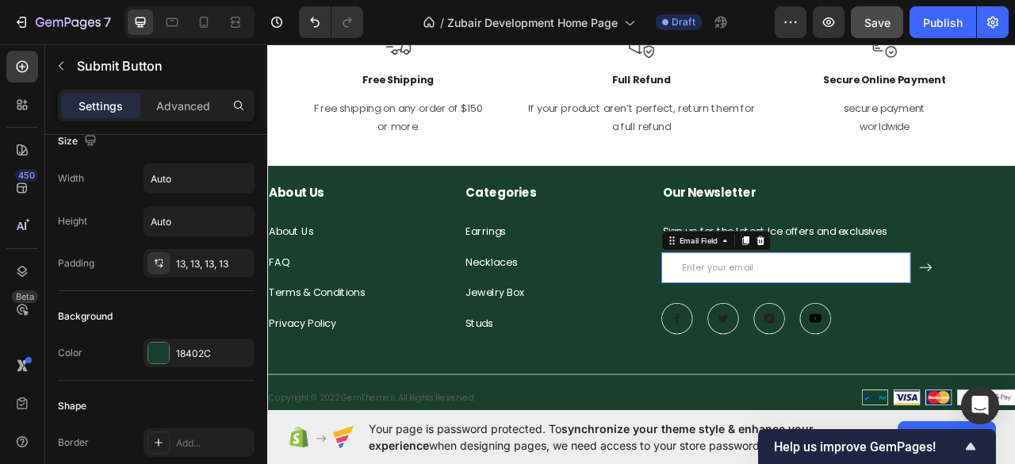
click at [774, 315] on input "email" at bounding box center [926, 329] width 317 height 39
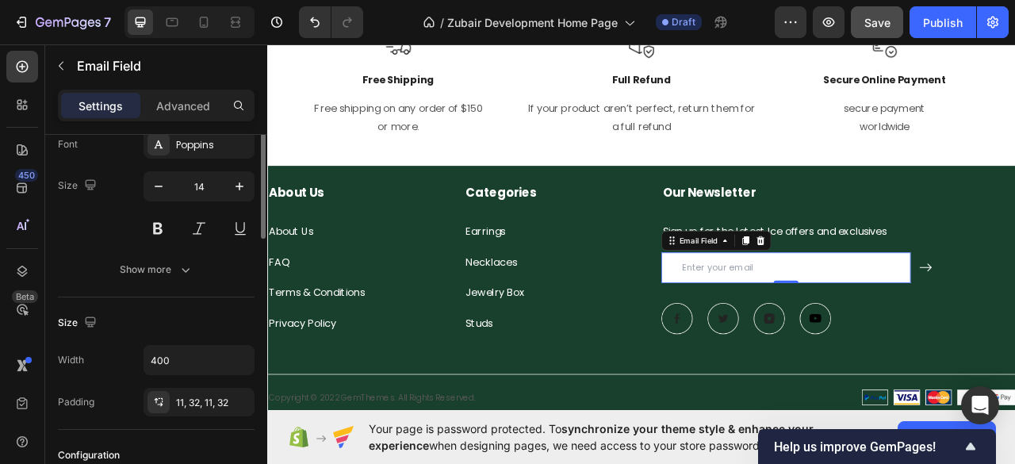
scroll to position [29, 0]
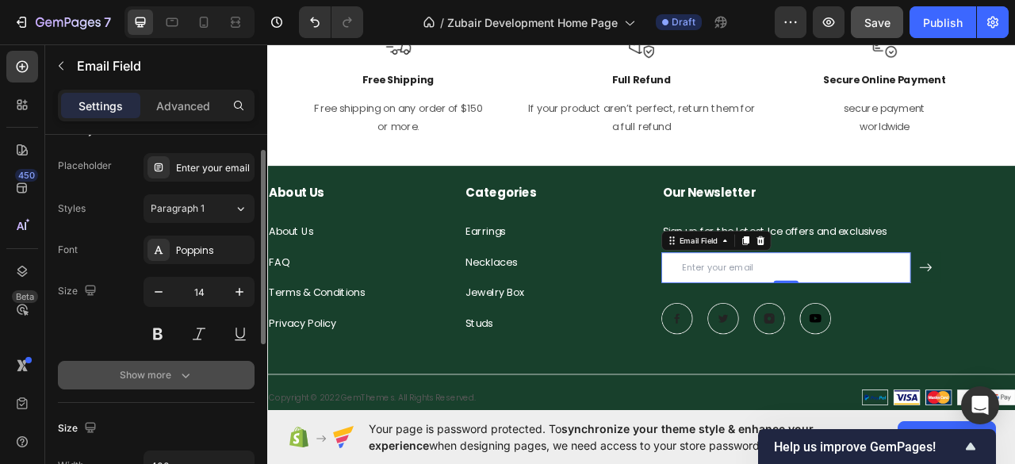
click at [182, 365] on button "Show more" at bounding box center [156, 375] width 197 height 29
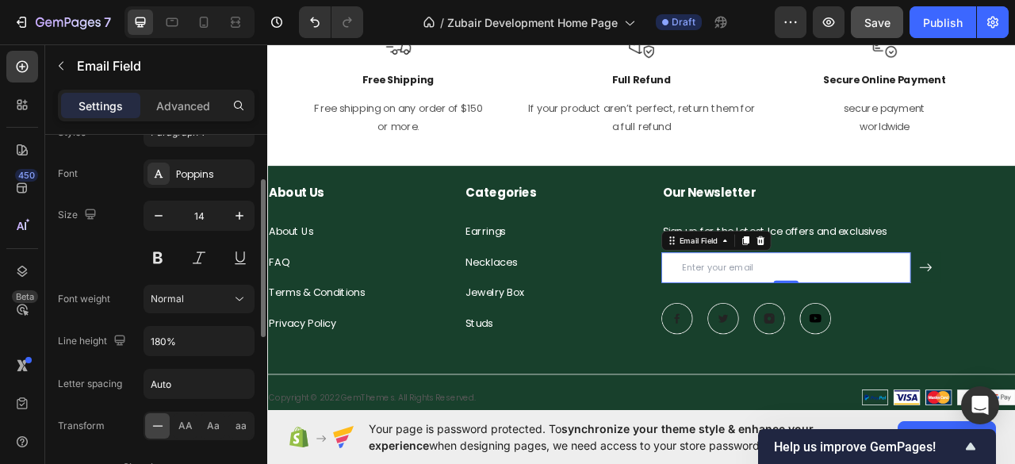
scroll to position [211, 0]
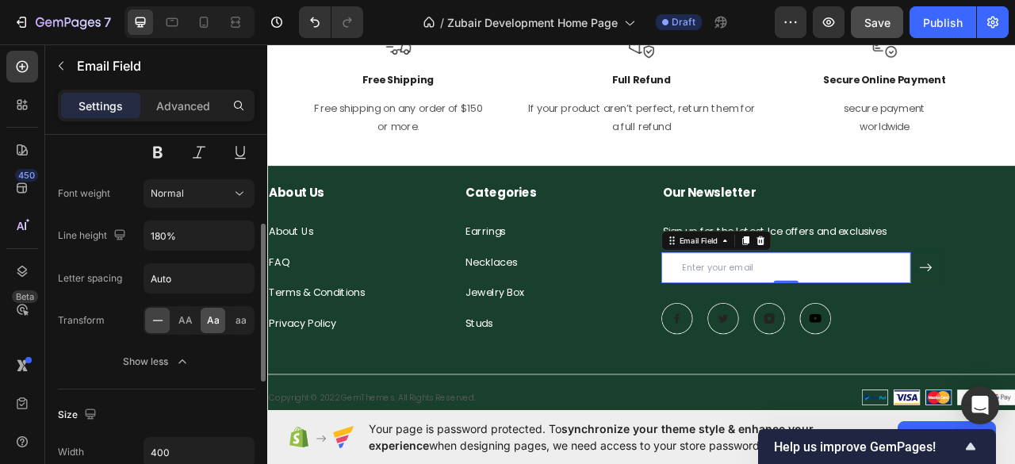
click at [214, 316] on span "Aa" at bounding box center [213, 320] width 13 height 14
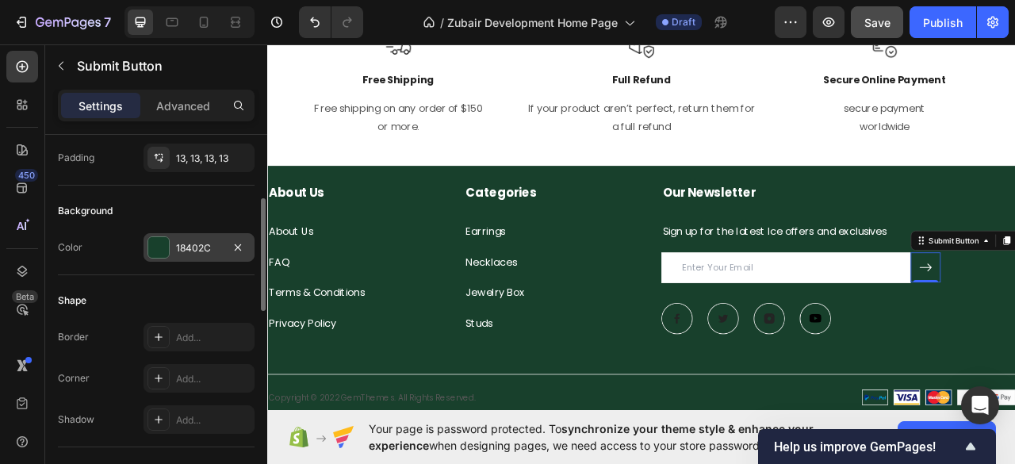
click at [163, 242] on div at bounding box center [158, 247] width 21 height 21
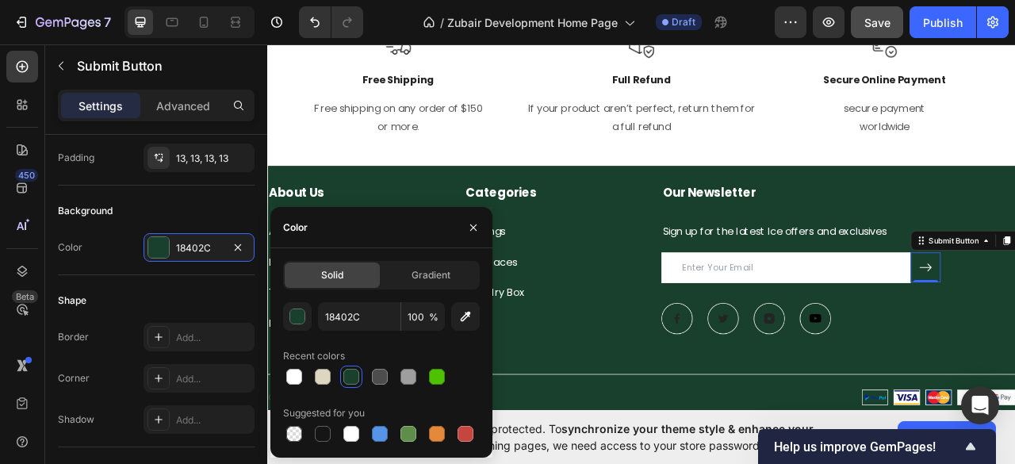
click at [350, 376] on div at bounding box center [351, 377] width 16 height 16
click at [474, 226] on icon "button" at bounding box center [473, 227] width 13 height 13
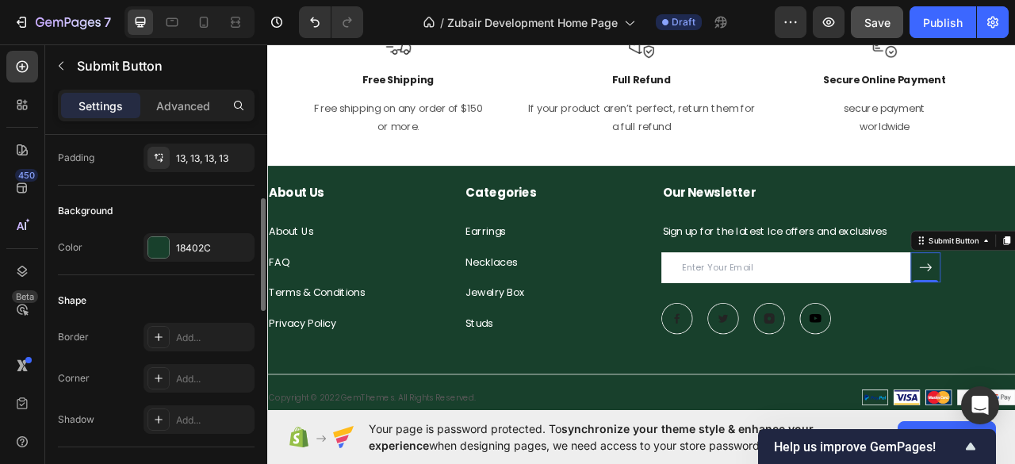
scroll to position [317, 0]
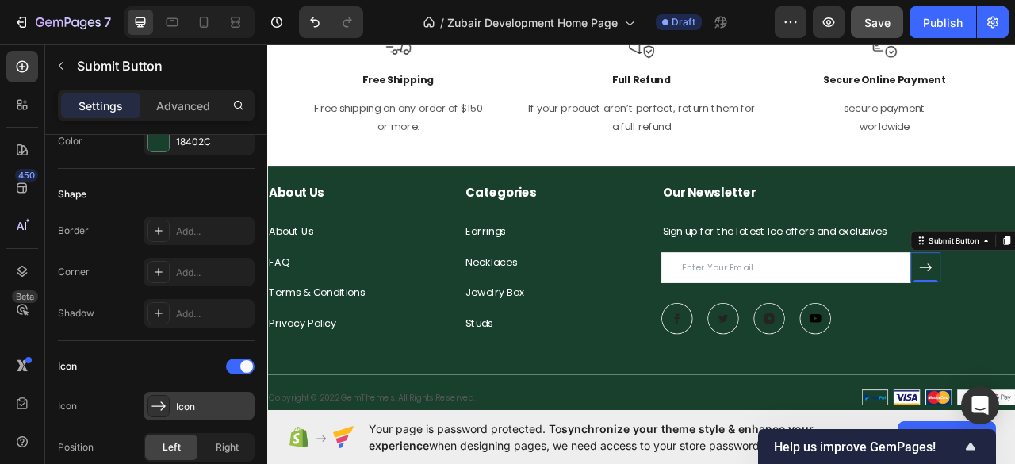
click at [156, 403] on icon at bounding box center [158, 405] width 14 height 9
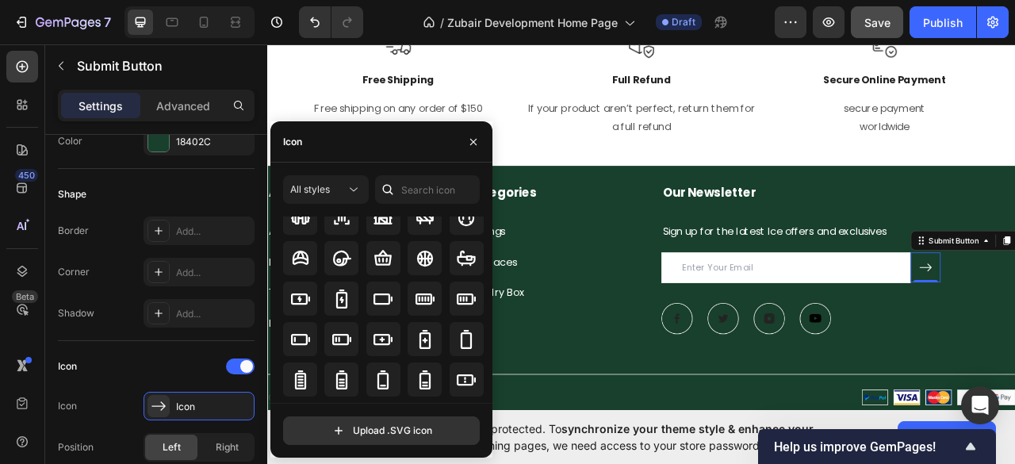
scroll to position [1241, 0]
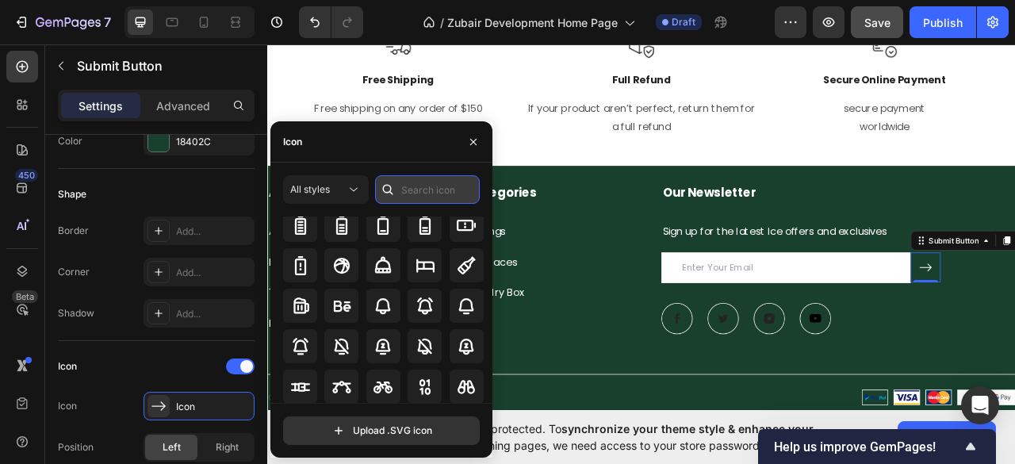
click at [409, 189] on input "text" at bounding box center [427, 189] width 105 height 29
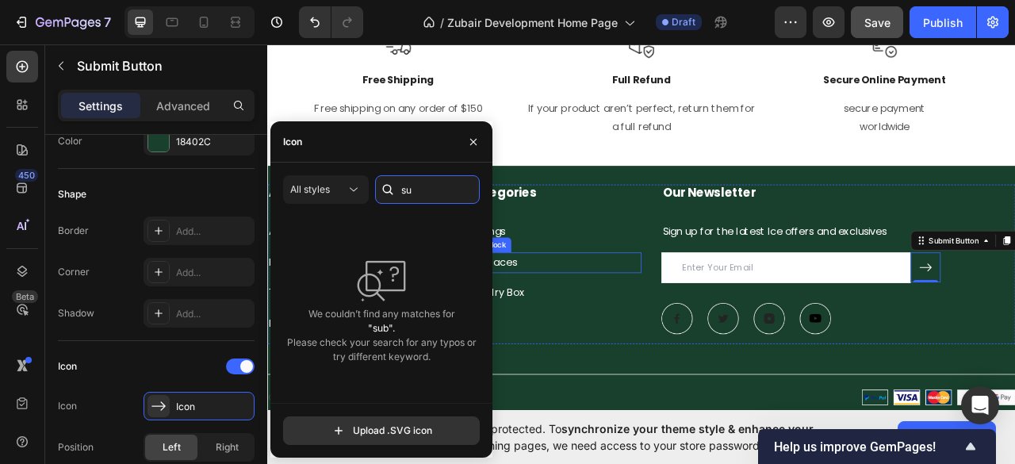
type input "s"
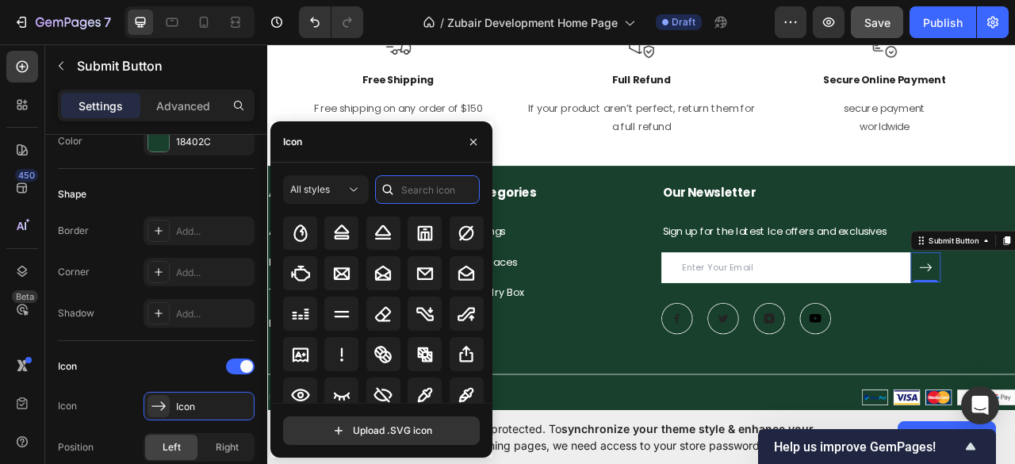
scroll to position [3627, 0]
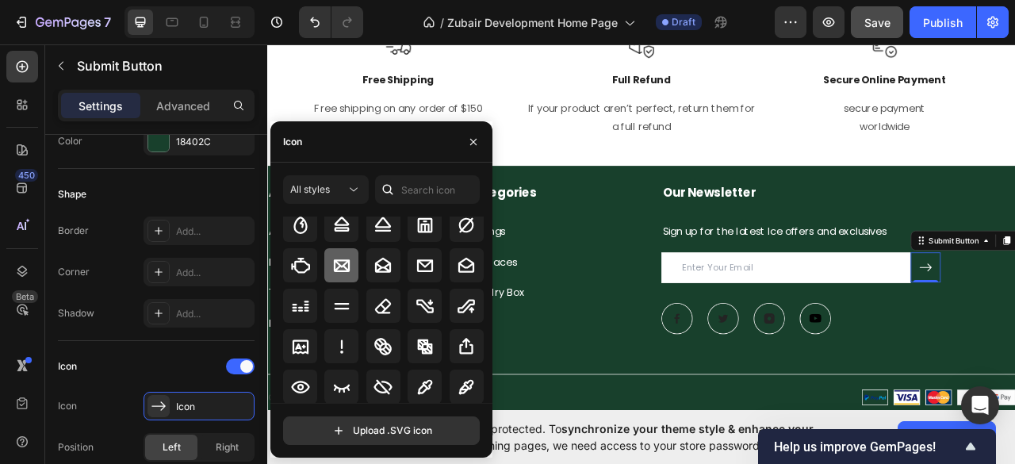
click at [335, 254] on div at bounding box center [341, 265] width 34 height 34
click at [415, 257] on icon at bounding box center [424, 265] width 19 height 19
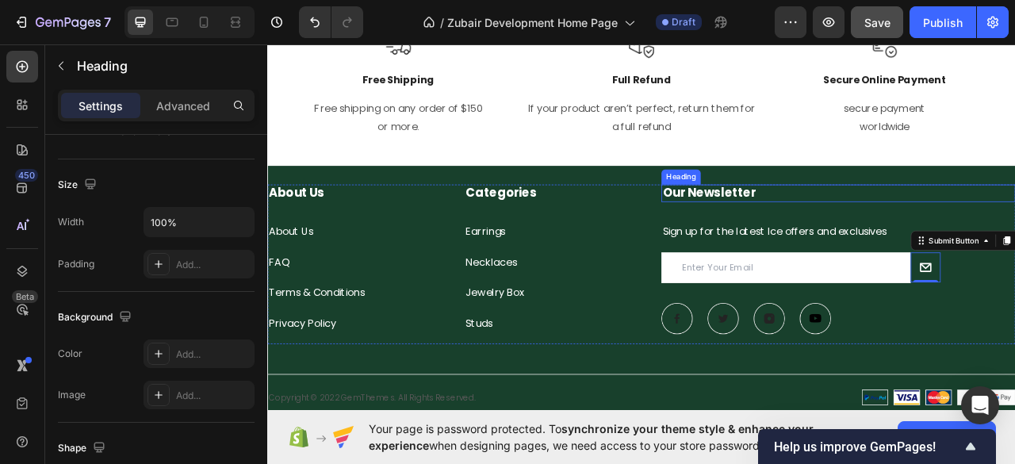
click at [805, 229] on p "Our Newsletter" at bounding box center [993, 235] width 447 height 20
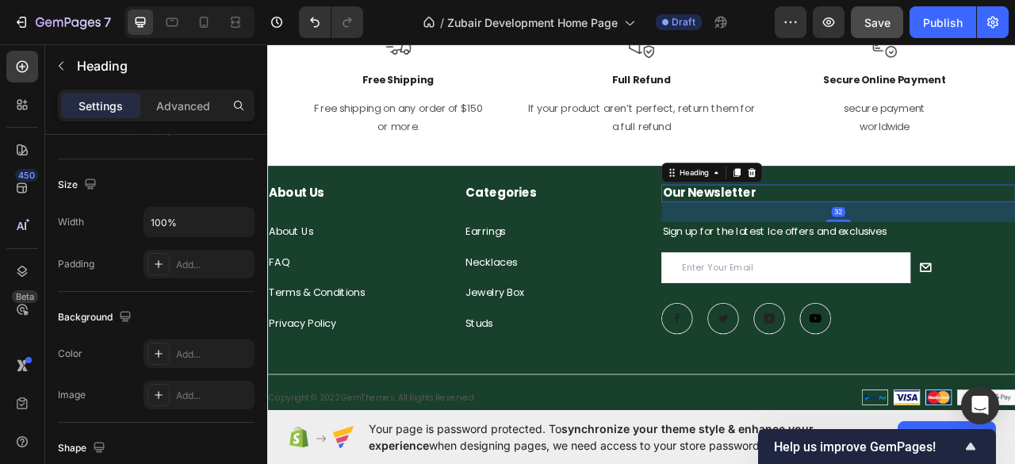
scroll to position [0, 0]
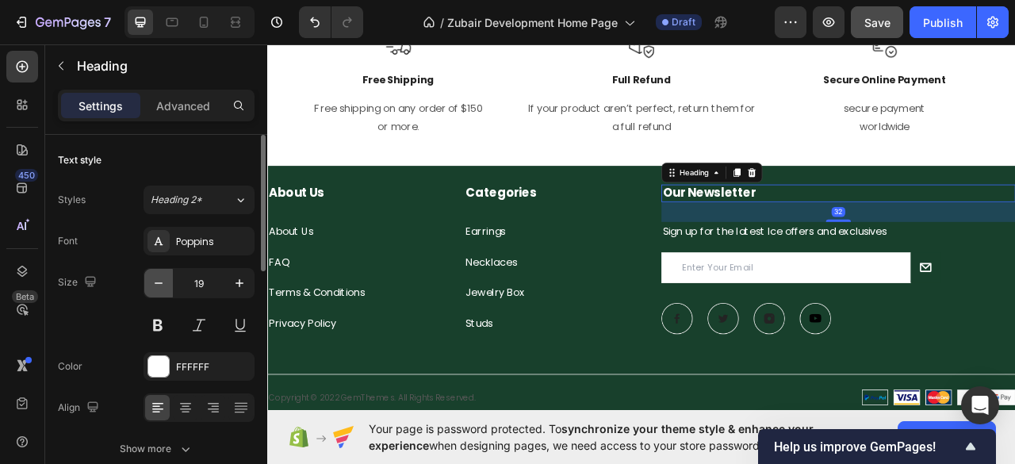
click at [159, 281] on icon "button" at bounding box center [159, 283] width 16 height 16
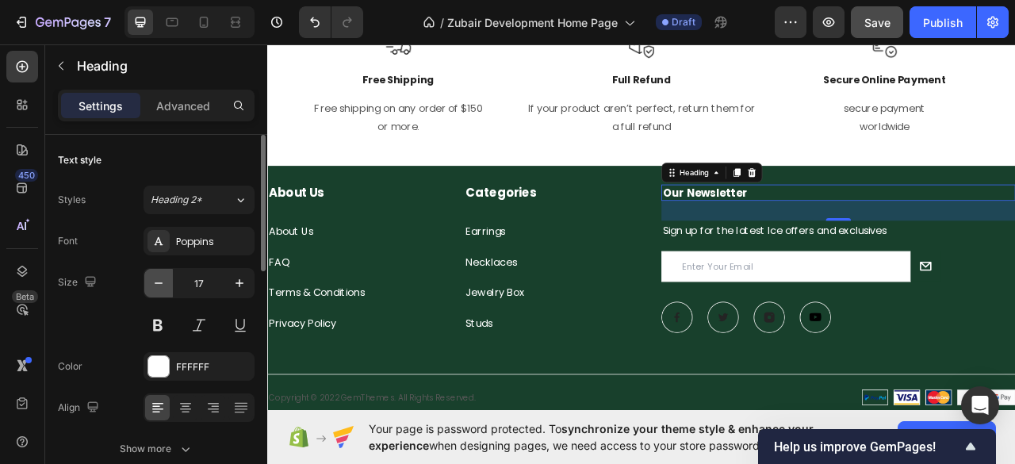
click at [159, 281] on icon "button" at bounding box center [159, 283] width 16 height 16
type input "16"
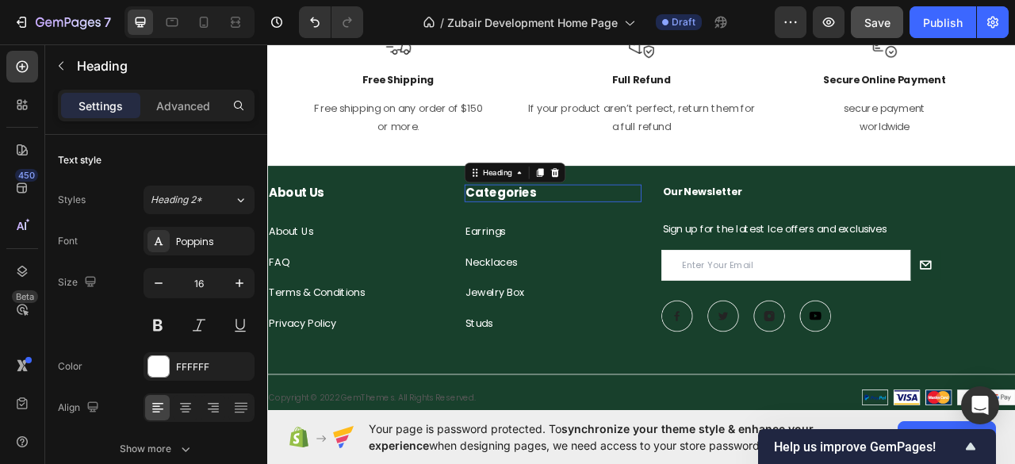
click at [537, 230] on p "Categories" at bounding box center [630, 235] width 222 height 20
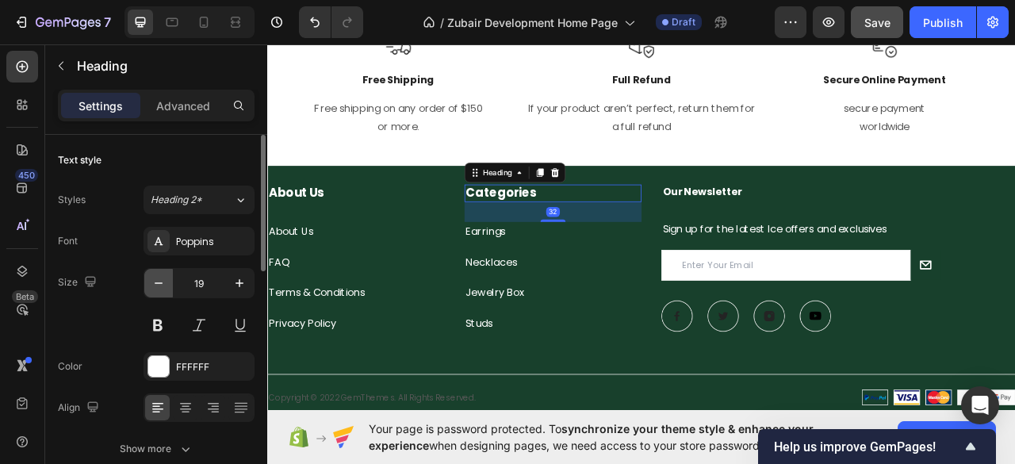
click at [157, 282] on icon "button" at bounding box center [159, 283] width 16 height 16
click at [158, 281] on icon "button" at bounding box center [159, 283] width 16 height 16
type input "16"
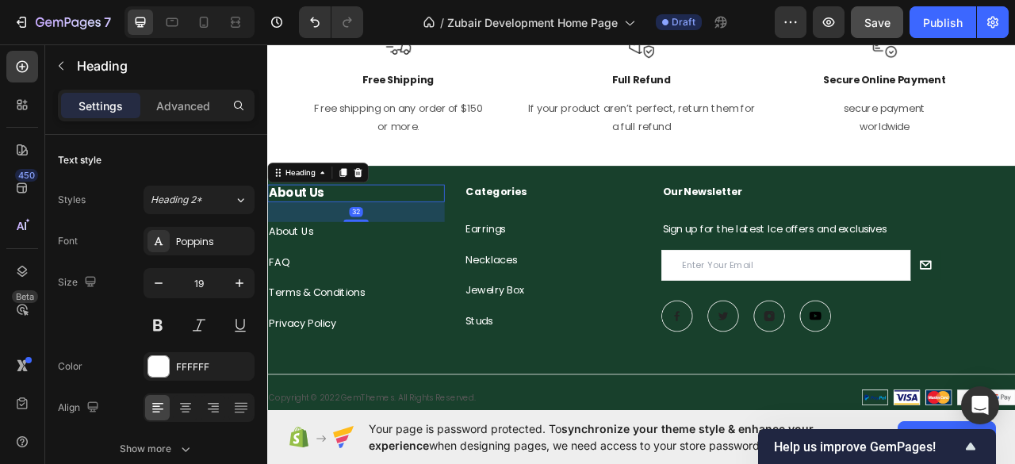
click at [327, 239] on p "About Us" at bounding box center [380, 235] width 222 height 20
click at [160, 285] on icon "button" at bounding box center [159, 283] width 16 height 16
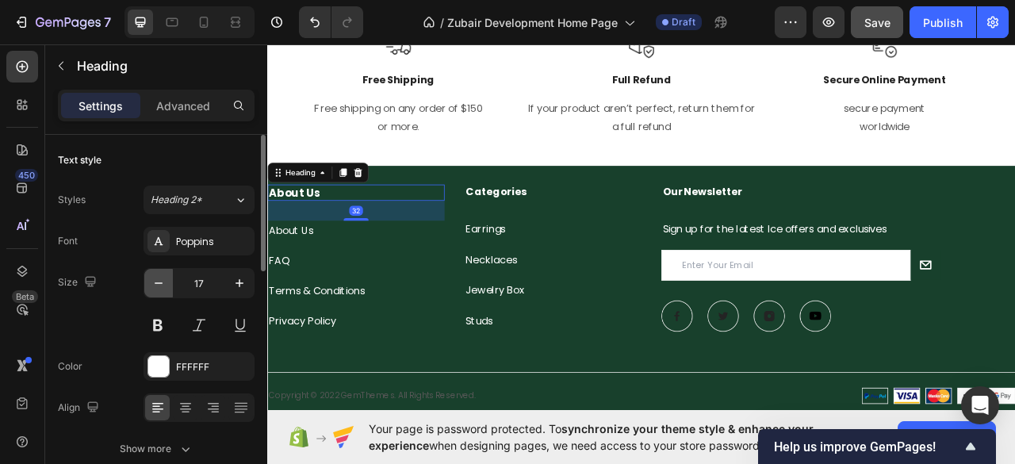
type input "16"
click at [157, 325] on button at bounding box center [157, 325] width 29 height 29
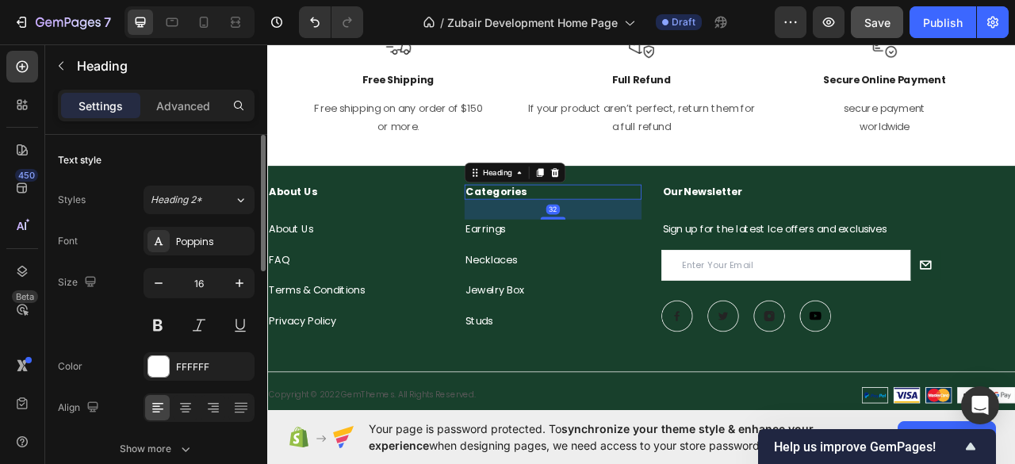
click at [530, 227] on p "Categories" at bounding box center [630, 233] width 222 height 17
click at [151, 318] on button at bounding box center [157, 325] width 29 height 29
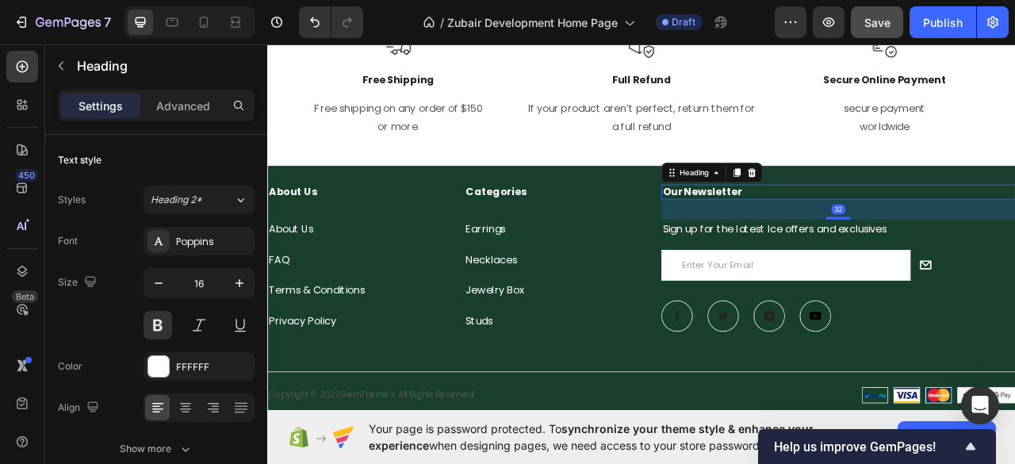
click at [806, 238] on p "Our Newsletter" at bounding box center [993, 233] width 447 height 17
click at [159, 326] on button at bounding box center [157, 325] width 29 height 29
click at [853, 234] on p "Our Newsletter" at bounding box center [993, 233] width 447 height 17
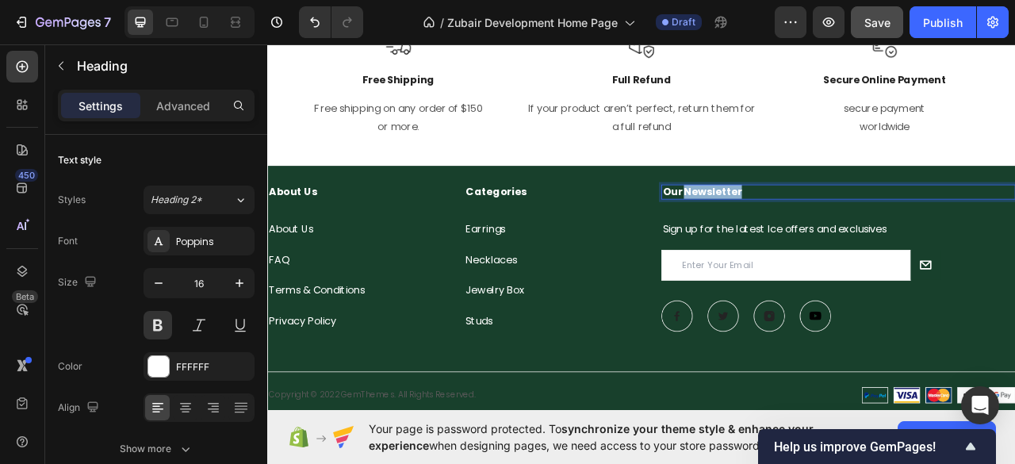
click at [853, 234] on p "Our Newsletter" at bounding box center [993, 233] width 447 height 17
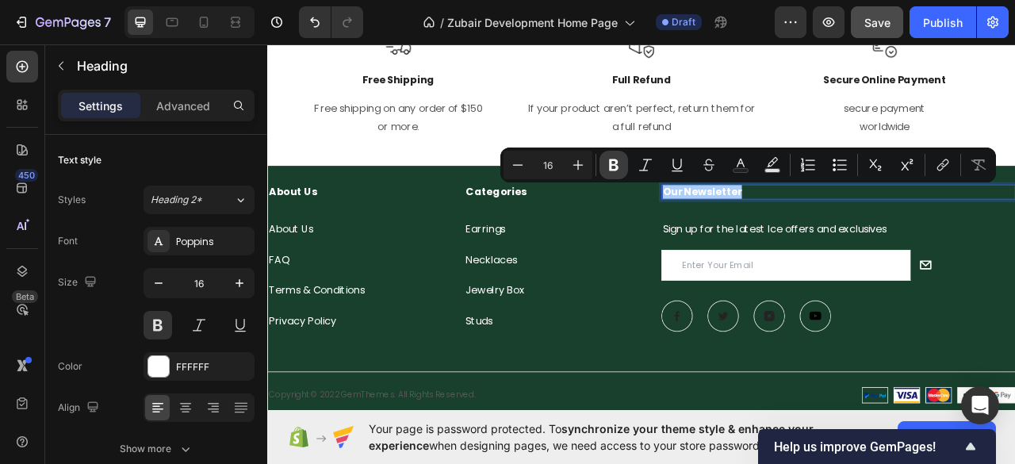
click at [613, 167] on icon "Editor contextual toolbar" at bounding box center [614, 165] width 16 height 16
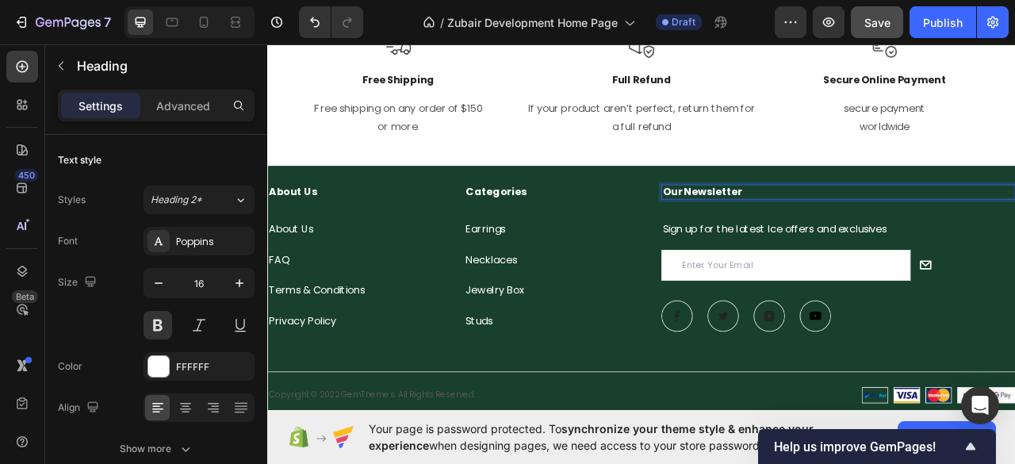
click at [792, 229] on strong "Our Newsletter" at bounding box center [820, 233] width 101 height 18
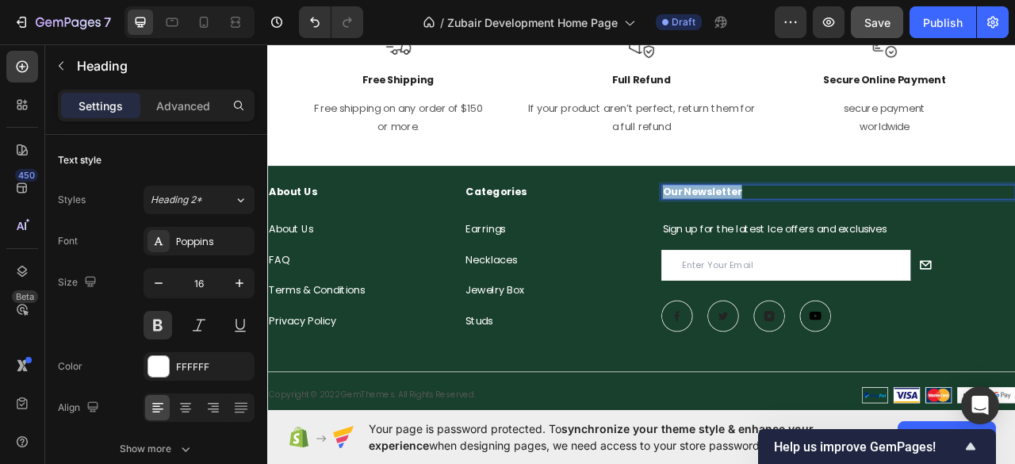
click at [792, 229] on strong "Our Newsletter" at bounding box center [820, 233] width 101 height 18
click at [792, 232] on strong "Our Newsletter" at bounding box center [820, 233] width 101 height 18
click at [162, 321] on button at bounding box center [157, 325] width 29 height 29
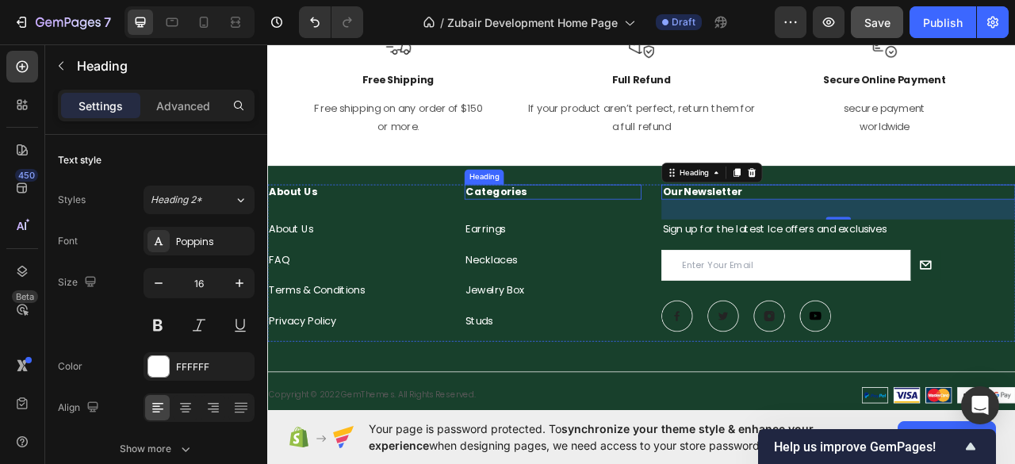
click at [561, 233] on p "Categories" at bounding box center [630, 233] width 222 height 17
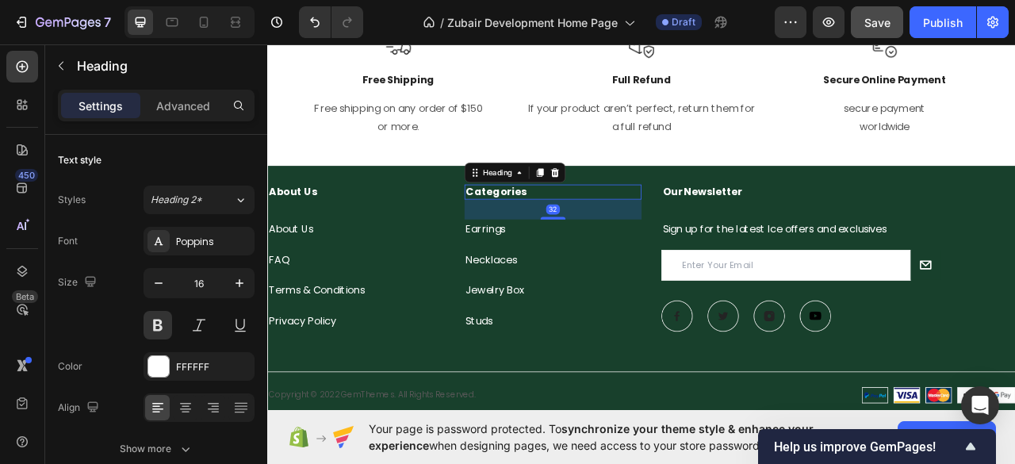
click at [561, 233] on p "Categories" at bounding box center [630, 233] width 222 height 17
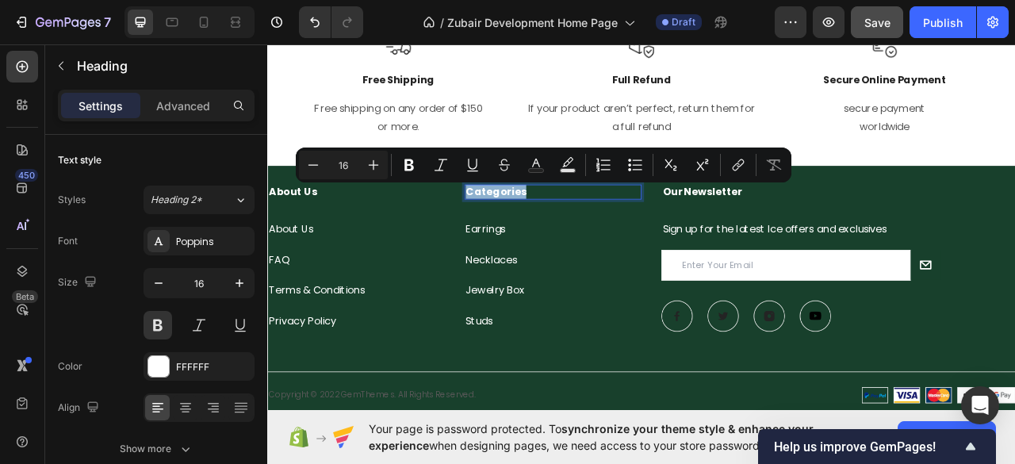
click at [561, 233] on p "Categories" at bounding box center [630, 233] width 222 height 17
click at [579, 231] on p "Categories" at bounding box center [630, 233] width 222 height 17
drag, startPoint x: 591, startPoint y: 231, endPoint x: 518, endPoint y: 227, distance: 73.0
click at [519, 227] on p "Categories" at bounding box center [630, 233] width 222 height 17
click at [411, 161] on icon "Editor contextual toolbar" at bounding box center [409, 165] width 10 height 12
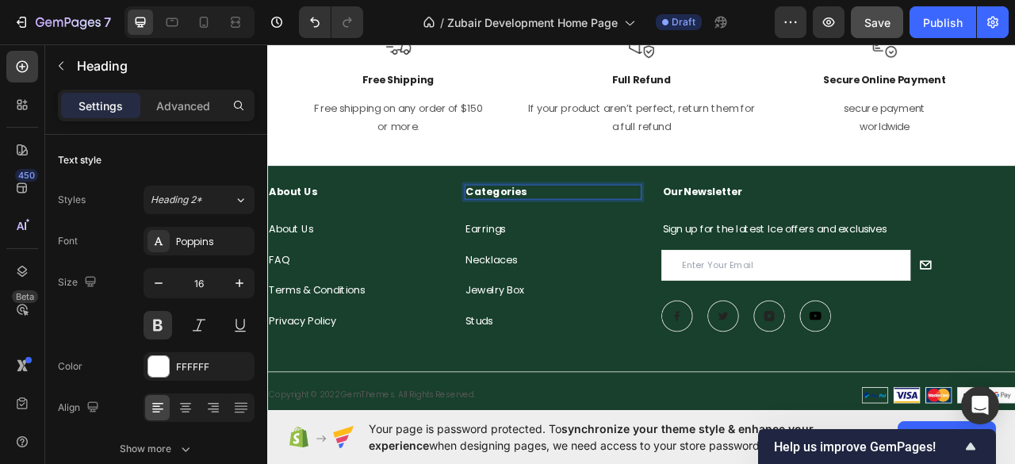
click at [566, 232] on strong "Categories" at bounding box center [557, 233] width 77 height 18
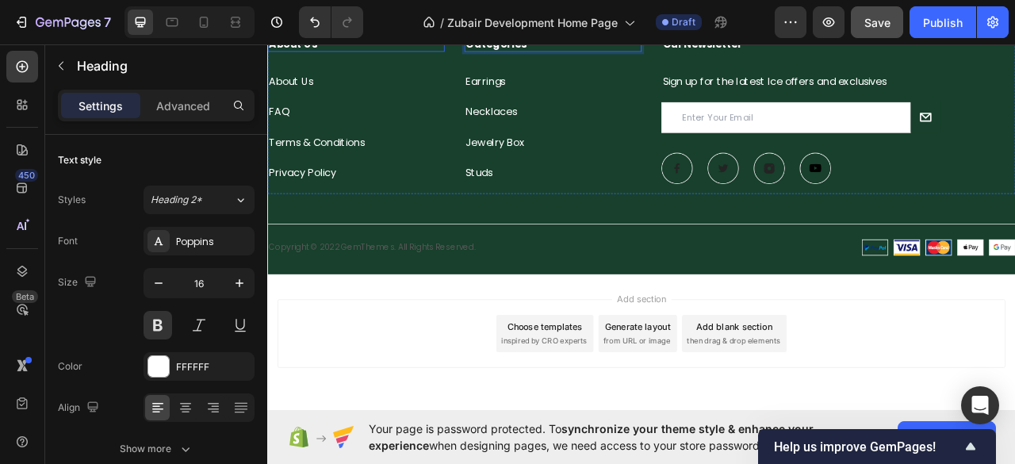
scroll to position [3345, 0]
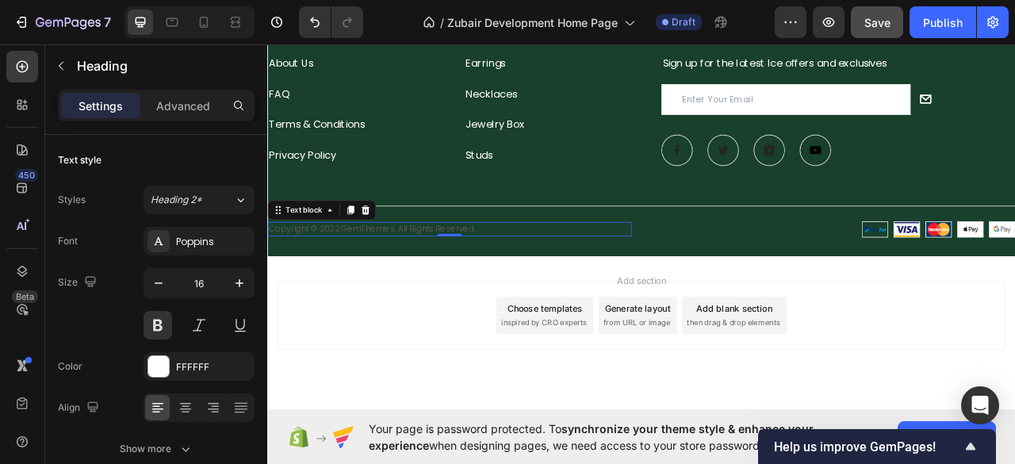
click at [403, 277] on p "Copyright © 2022 GemThemes. All Rights Reserved." at bounding box center [499, 281] width 460 height 16
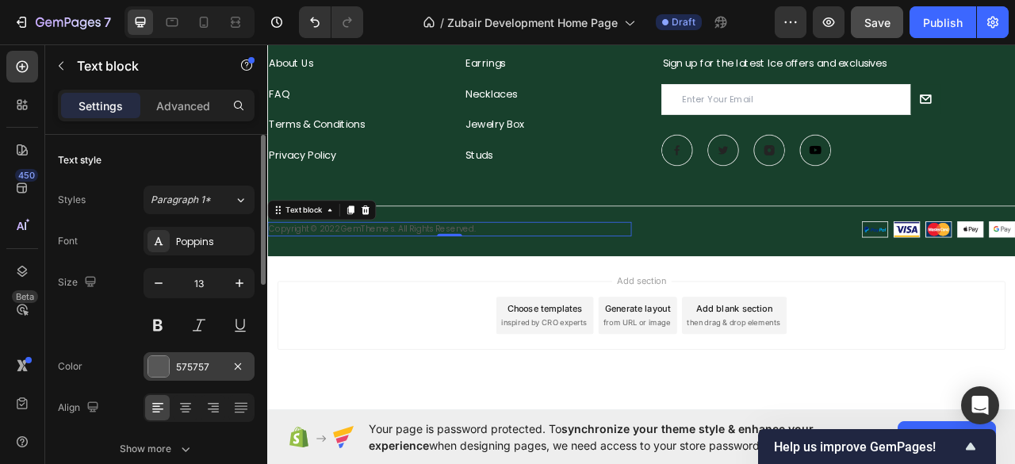
click at [151, 369] on div at bounding box center [158, 366] width 21 height 21
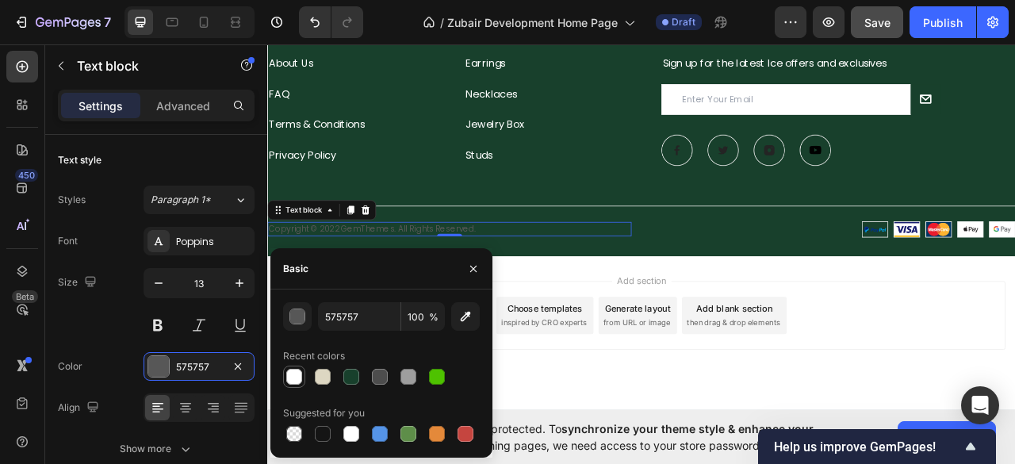
click at [289, 373] on div at bounding box center [294, 377] width 16 height 16
type input "FFFFFF"
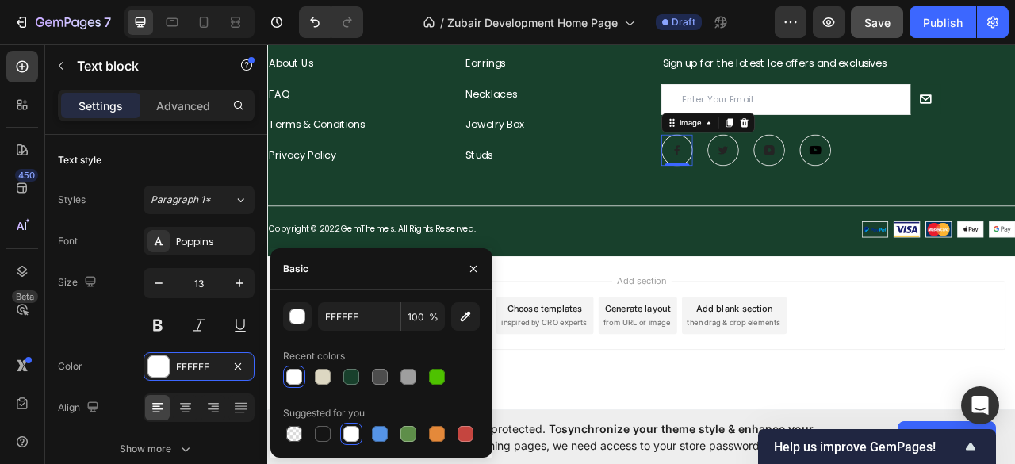
click at [792, 183] on img at bounding box center [788, 180] width 40 height 40
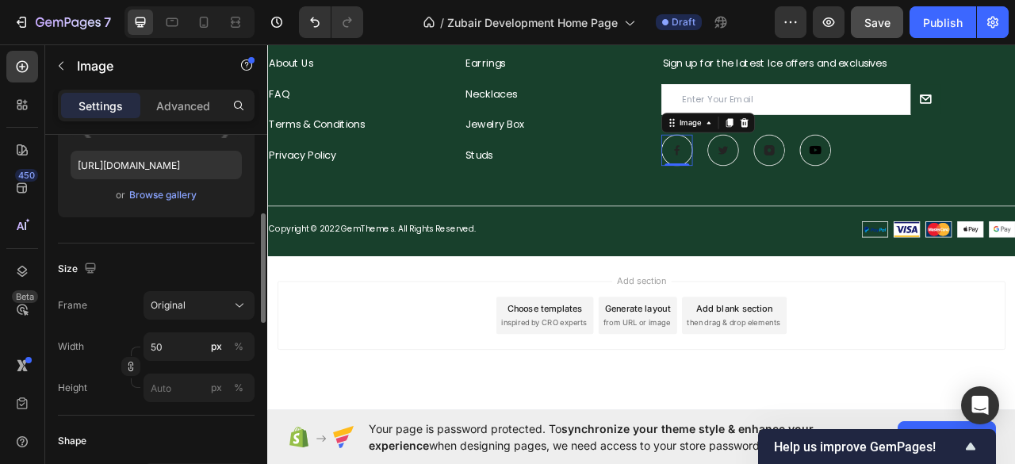
scroll to position [0, 0]
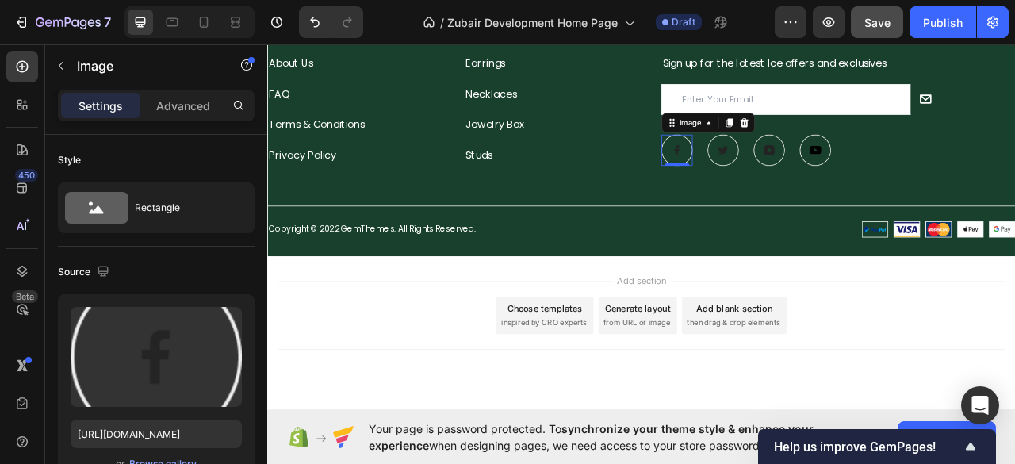
click at [879, 150] on div "Image" at bounding box center [827, 144] width 119 height 25
click at [874, 145] on div at bounding box center [873, 145] width 19 height 19
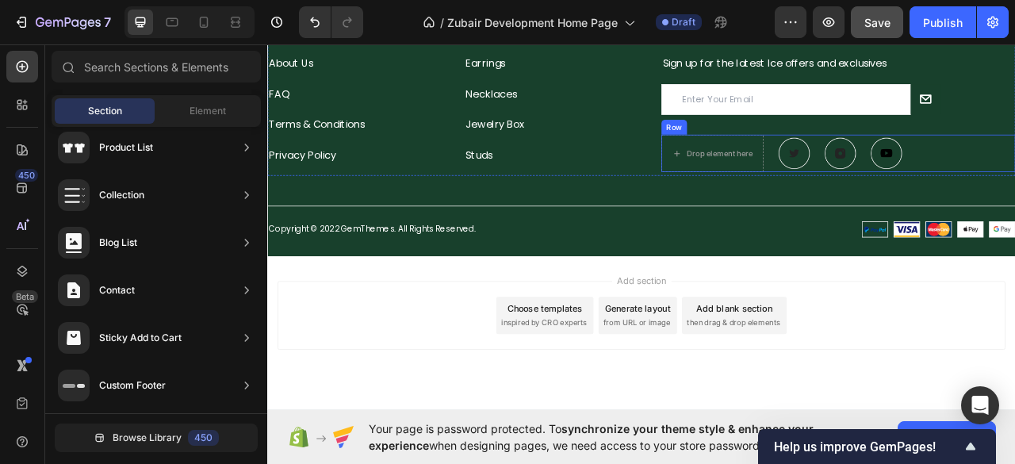
click at [950, 160] on div "Drop element here Image Image Image Row" at bounding box center [993, 184] width 450 height 48
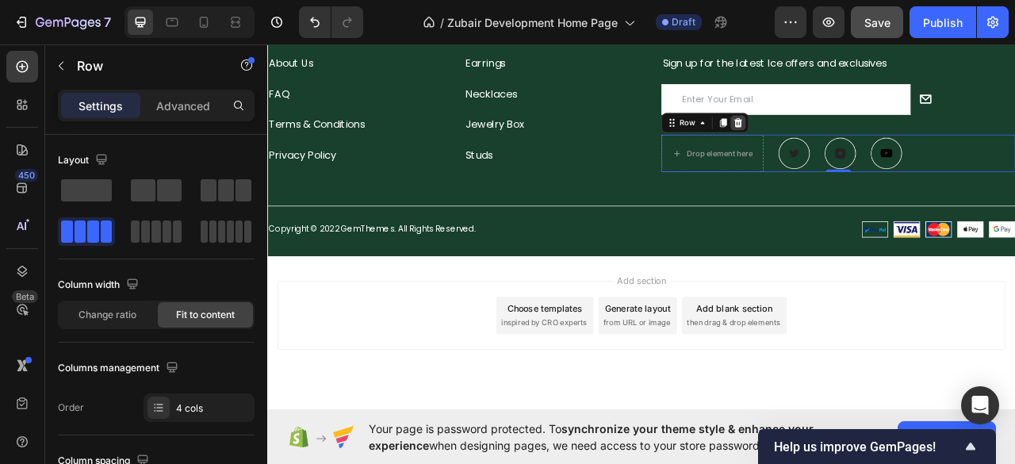
click at [862, 147] on icon at bounding box center [866, 145] width 10 height 11
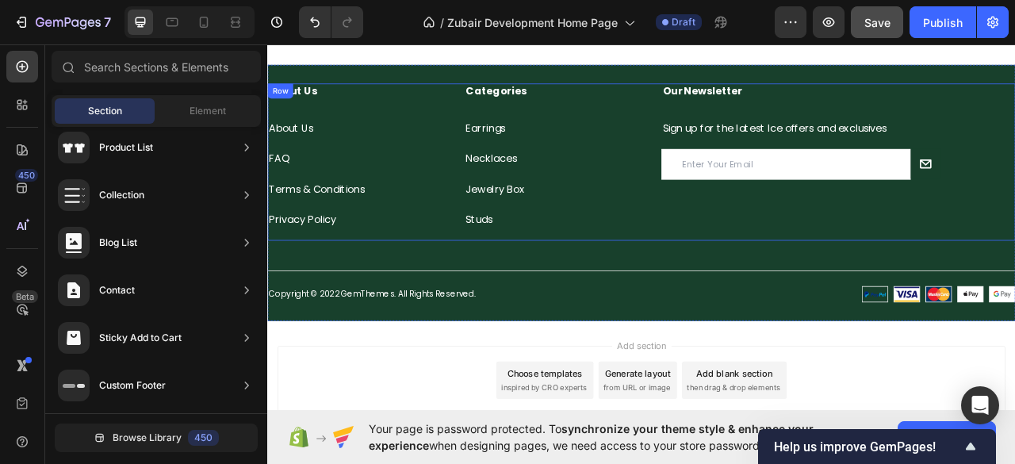
scroll to position [3345, 0]
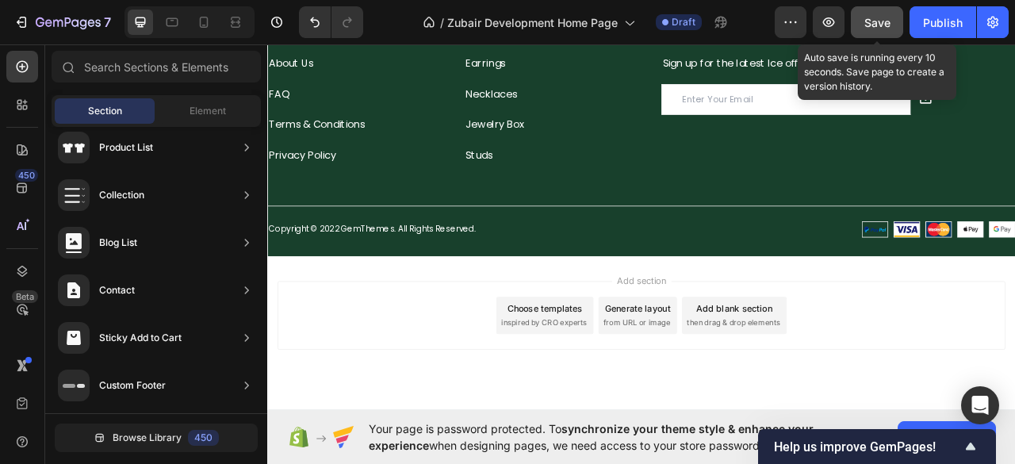
click at [866, 16] on span "Save" at bounding box center [877, 22] width 26 height 13
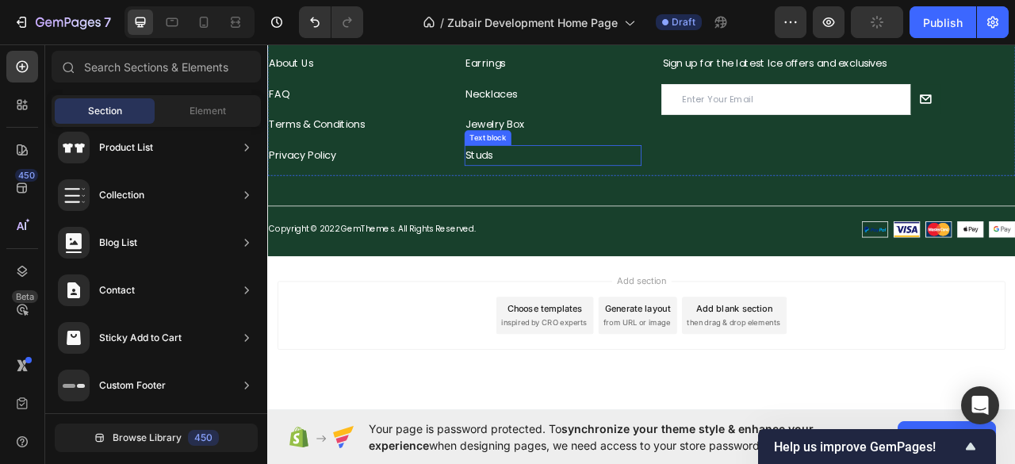
scroll to position [3134, 0]
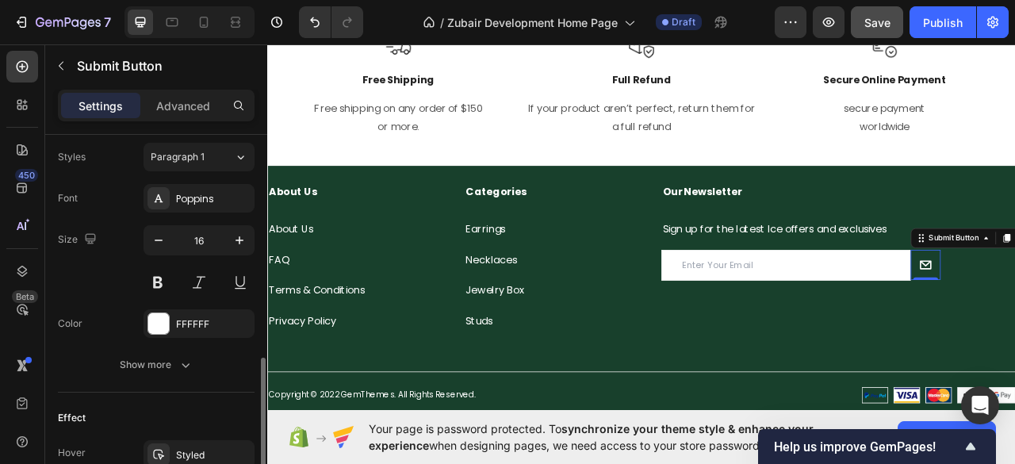
scroll to position [845, 0]
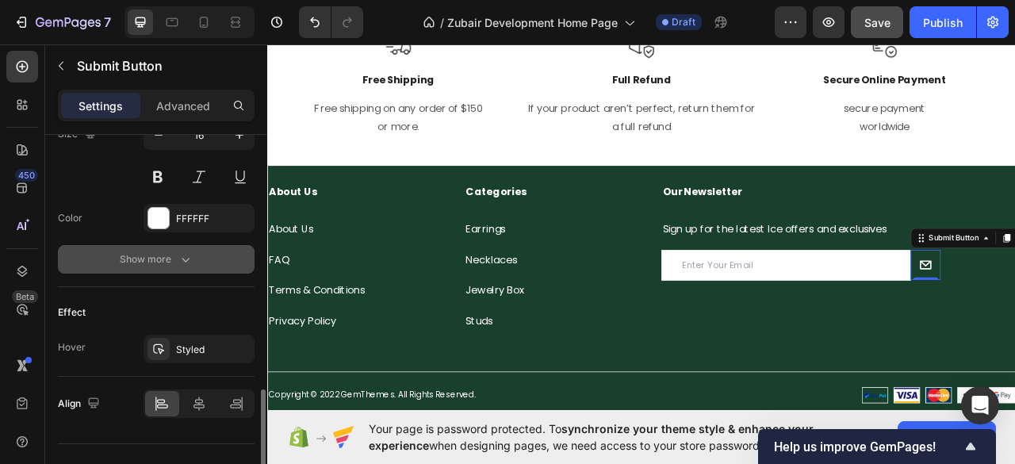
click at [178, 255] on icon "button" at bounding box center [186, 259] width 16 height 16
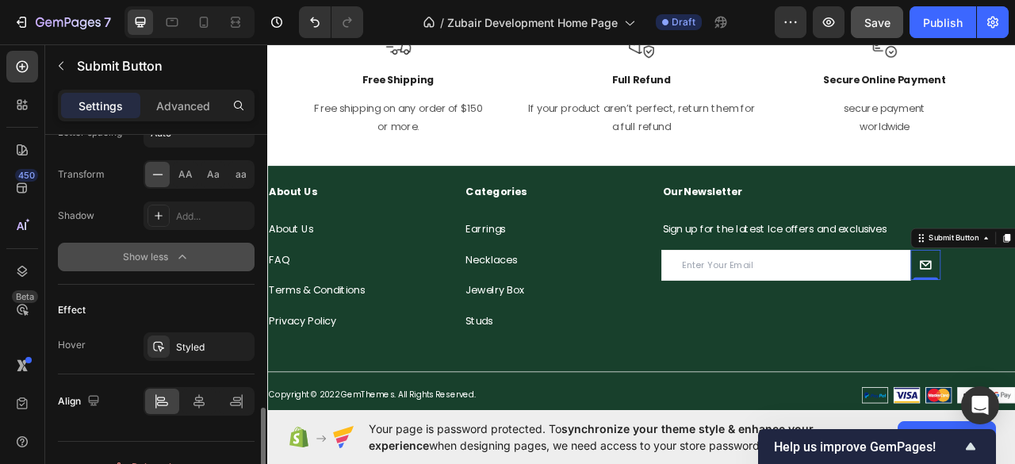
scroll to position [1079, 0]
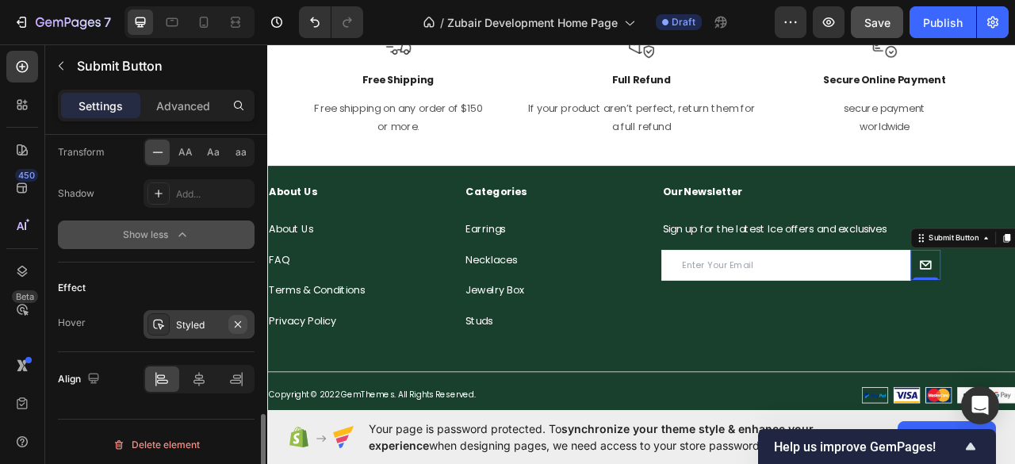
click at [236, 318] on icon "button" at bounding box center [237, 324] width 13 height 13
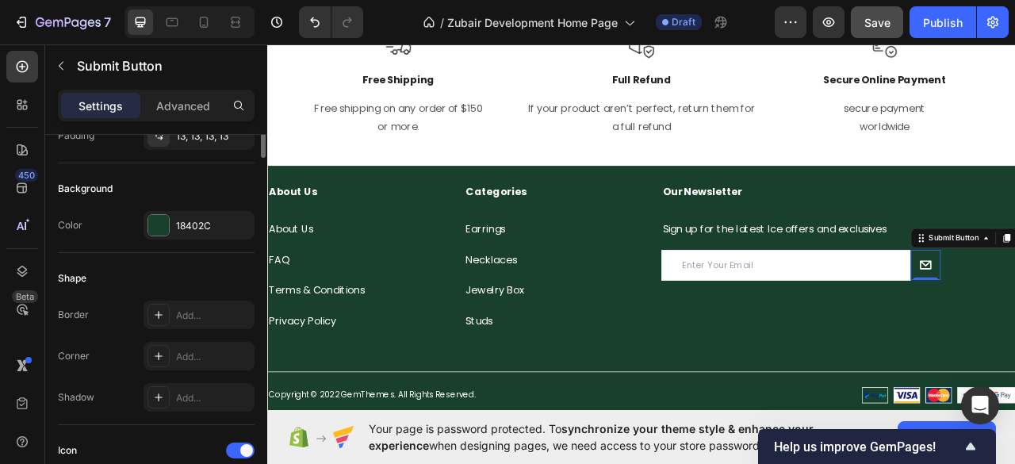
scroll to position [128, 0]
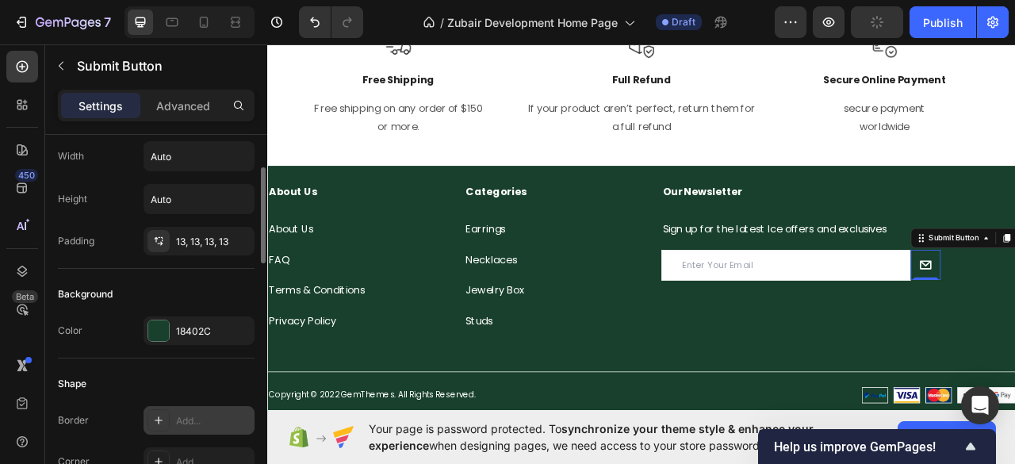
click at [151, 416] on div at bounding box center [158, 420] width 22 height 22
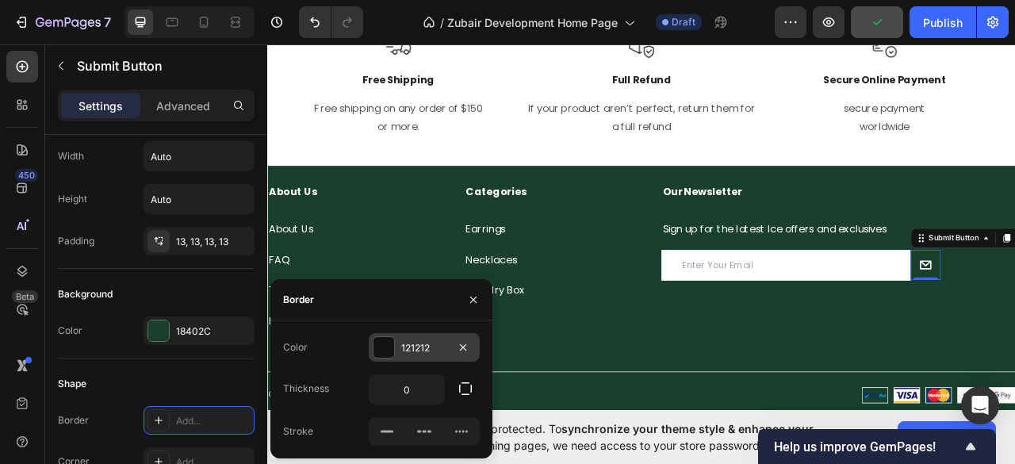
click at [381, 350] on div at bounding box center [383, 347] width 21 height 21
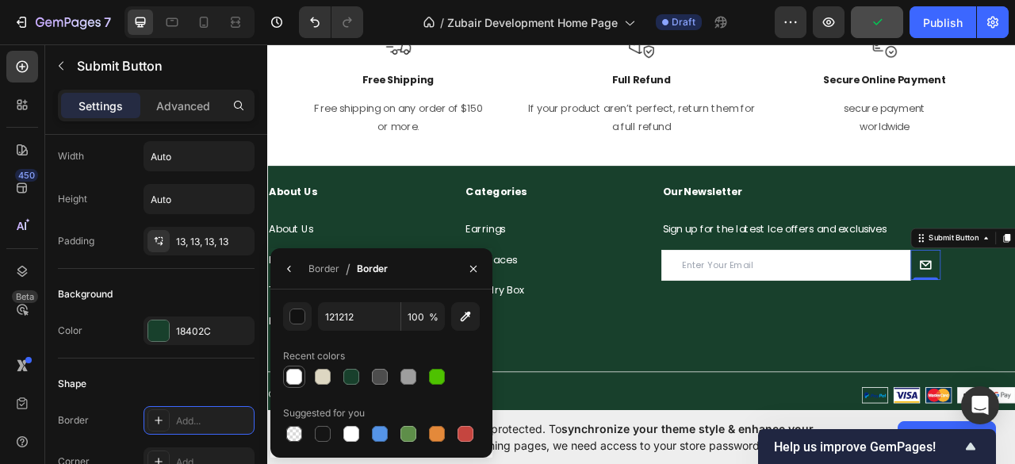
click at [291, 375] on div at bounding box center [294, 377] width 16 height 16
type input "FFFFFF"
drag, startPoint x: 474, startPoint y: 274, endPoint x: 516, endPoint y: 306, distance: 52.6
click at [474, 274] on icon "button" at bounding box center [473, 268] width 13 height 13
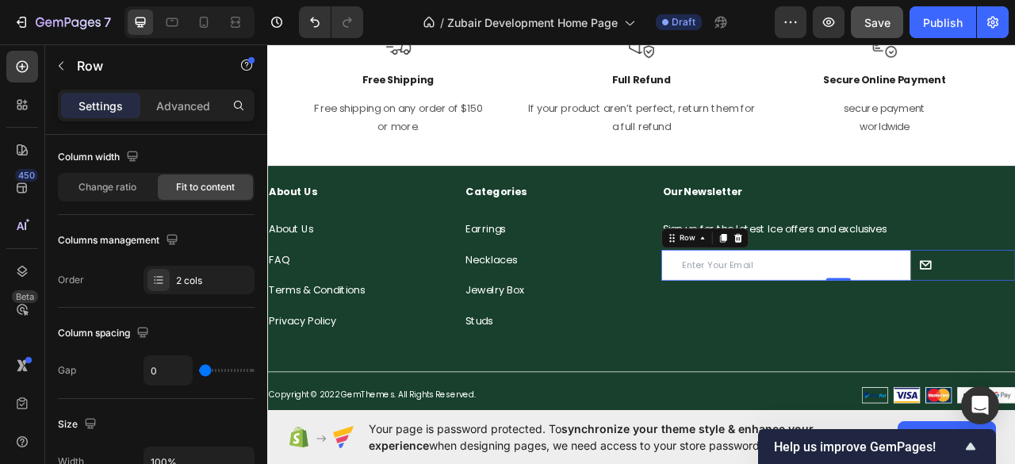
click at [1014, 335] on div "Email Field Submit Button Row 0" at bounding box center [993, 326] width 450 height 39
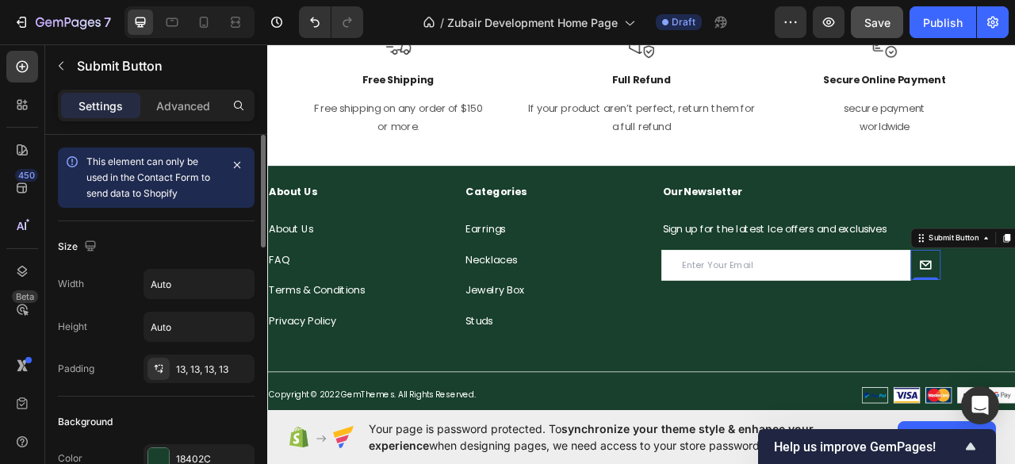
scroll to position [211, 0]
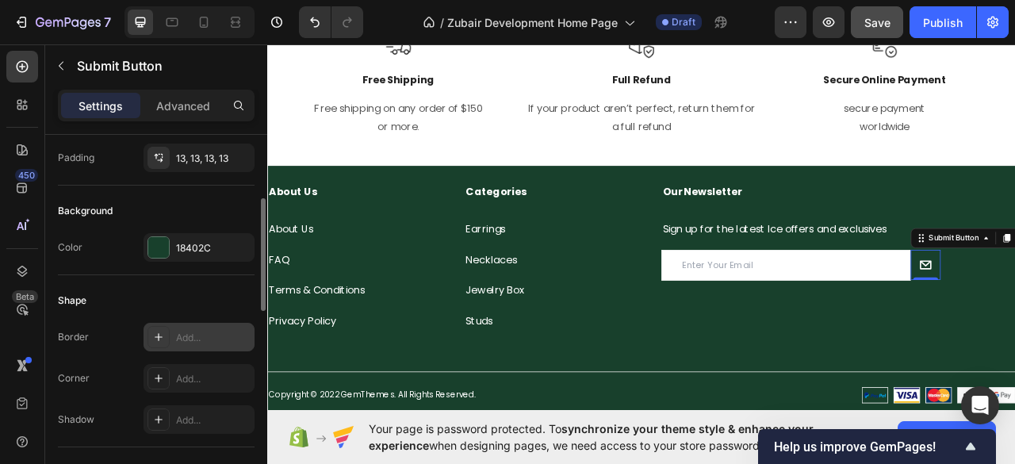
click at [157, 335] on icon at bounding box center [158, 337] width 13 height 13
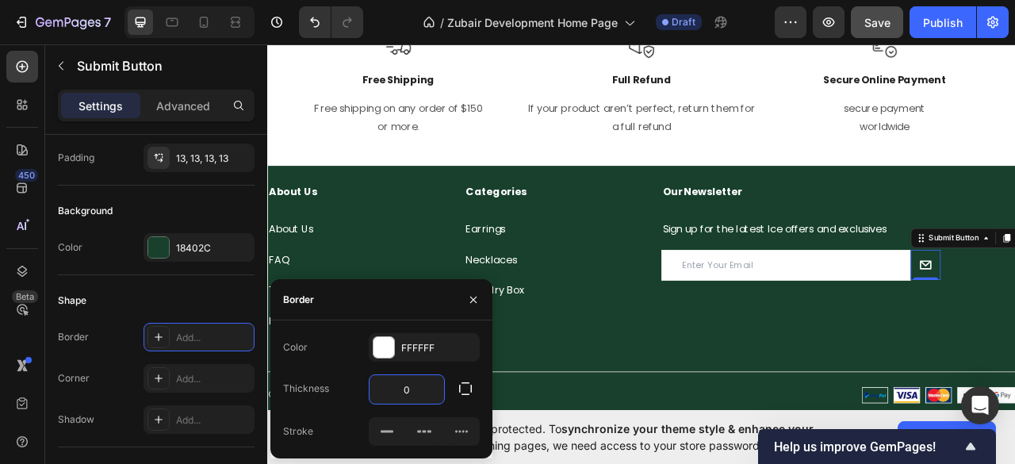
click at [403, 392] on input "0" at bounding box center [406, 389] width 75 height 29
type input "1"
click at [389, 430] on rect at bounding box center [386, 431] width 13 height 2
click at [468, 297] on icon "button" at bounding box center [473, 299] width 13 height 13
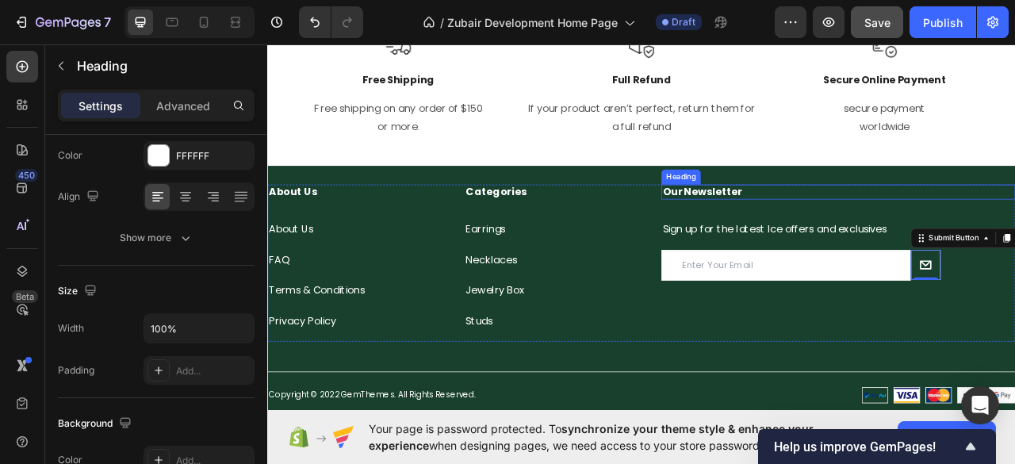
click at [881, 239] on p "⁠⁠⁠⁠⁠⁠⁠ Our Newsletter" at bounding box center [993, 233] width 447 height 17
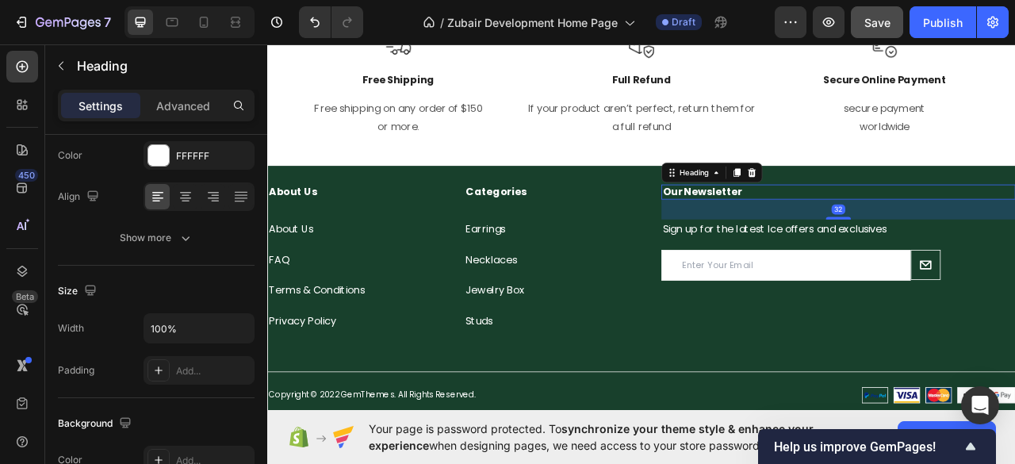
scroll to position [0, 0]
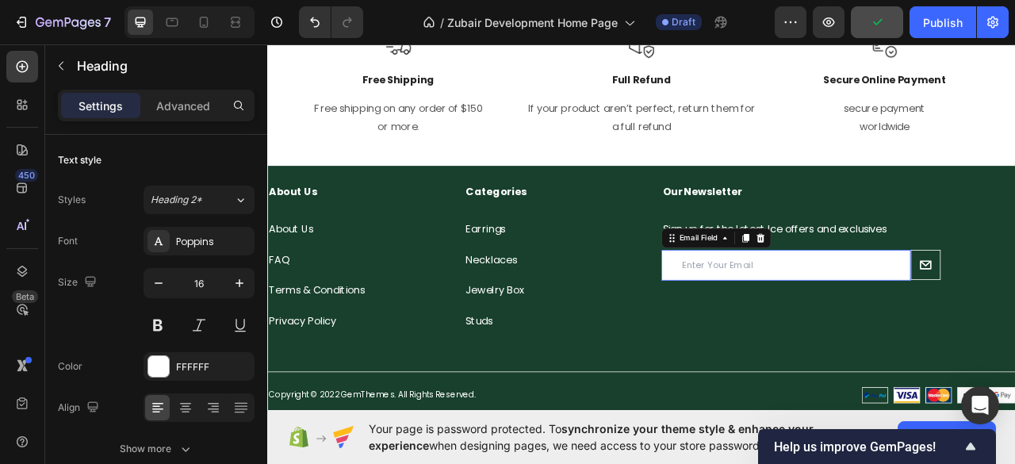
click at [916, 321] on input "email" at bounding box center [926, 326] width 317 height 39
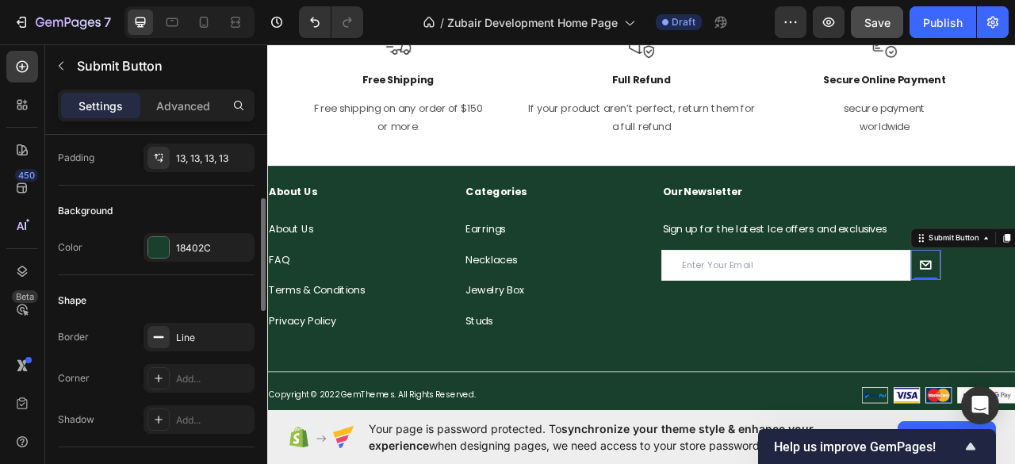
scroll to position [317, 0]
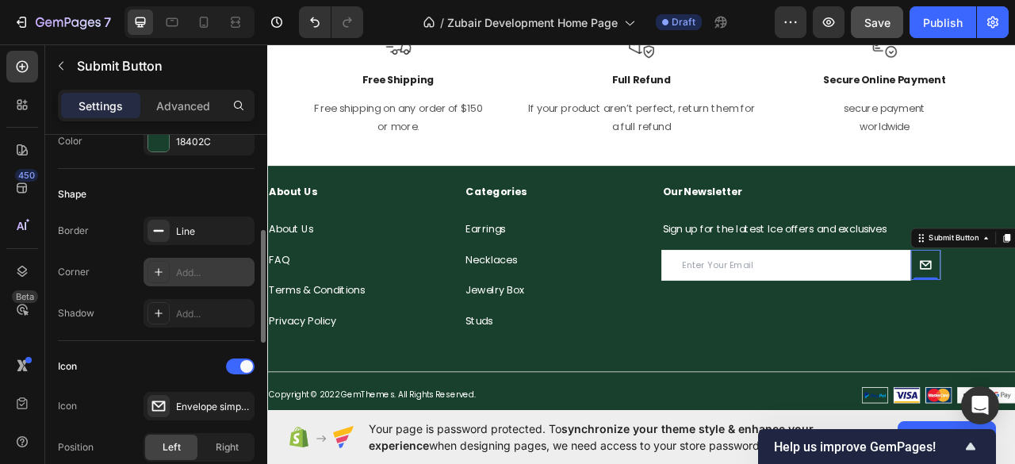
click at [201, 270] on div "Add..." at bounding box center [213, 273] width 75 height 14
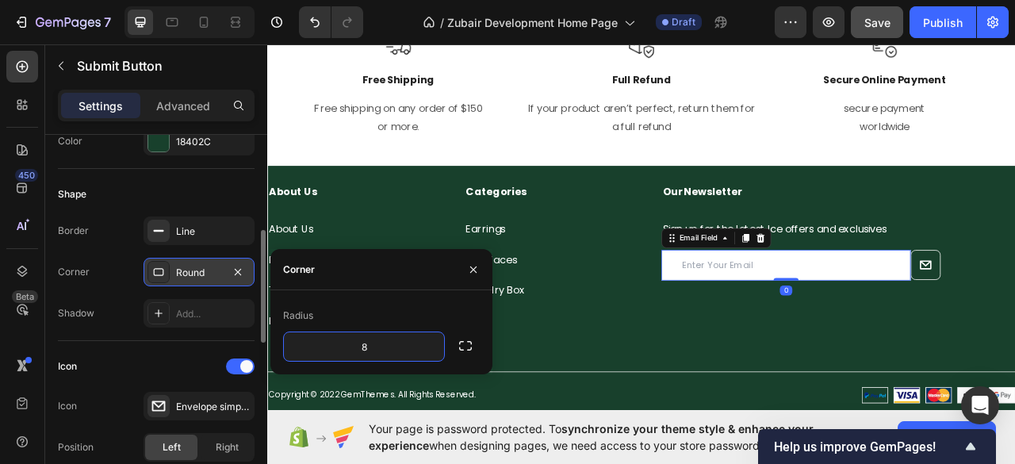
click at [810, 319] on input "email" at bounding box center [926, 326] width 317 height 39
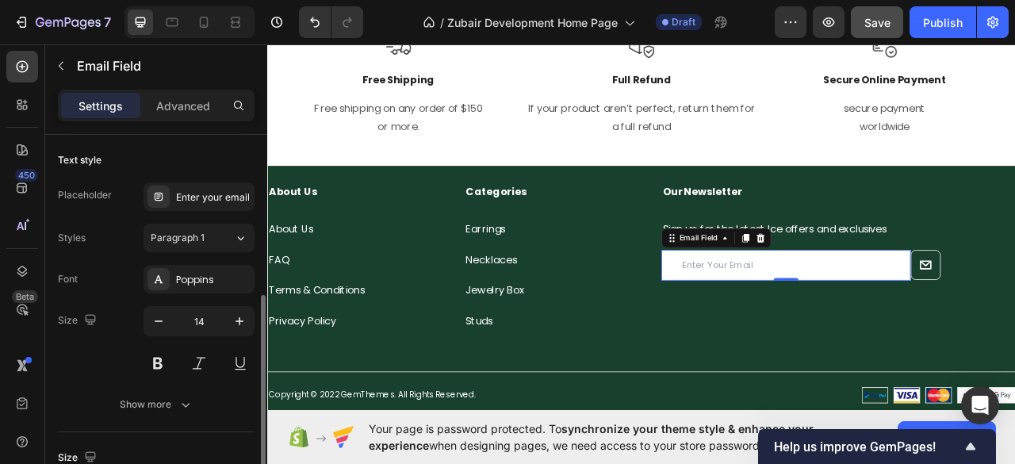
scroll to position [105, 0]
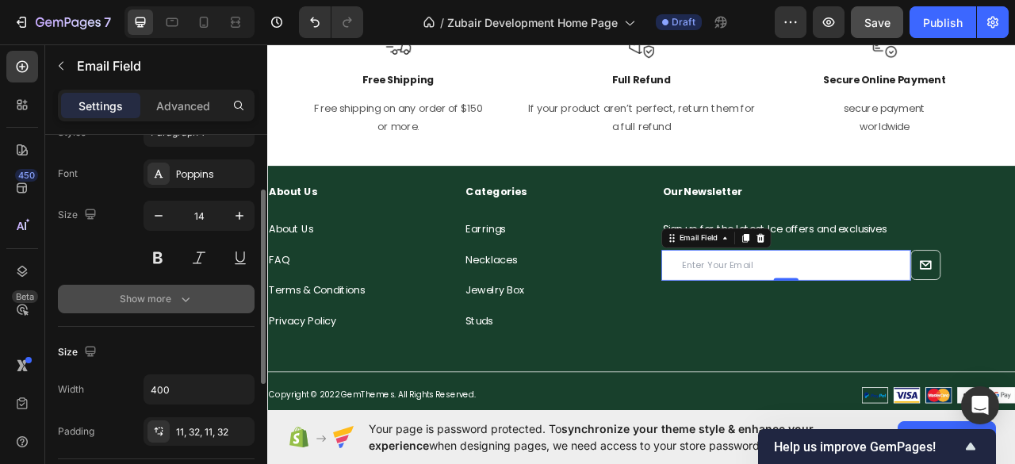
click at [163, 302] on div "Show more" at bounding box center [157, 299] width 74 height 16
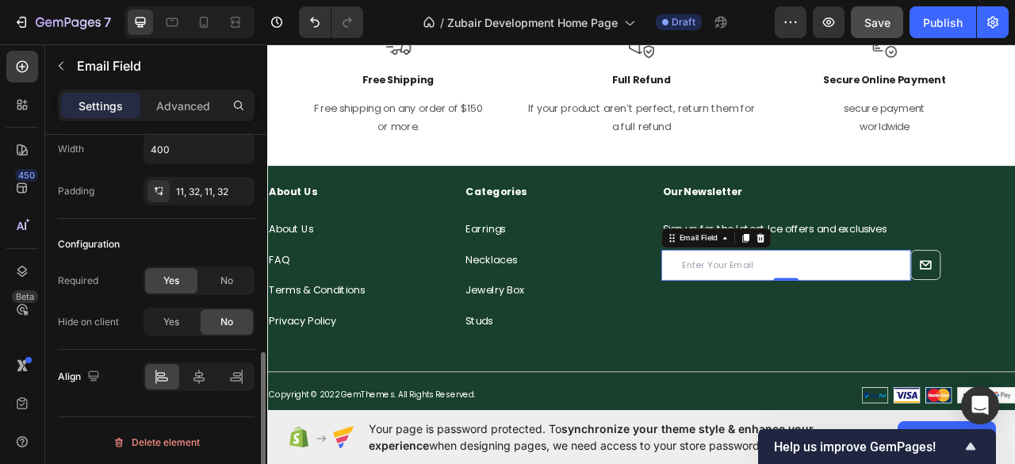
scroll to position [514, 0]
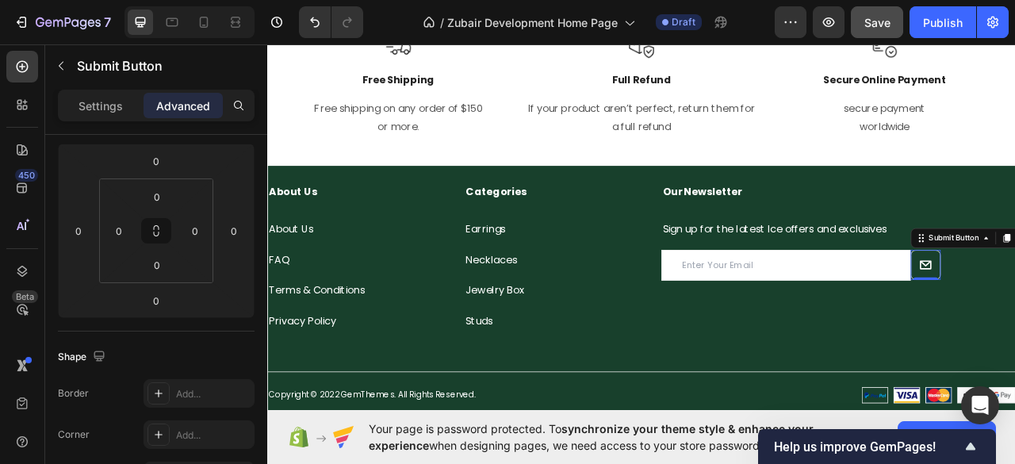
scroll to position [0, 0]
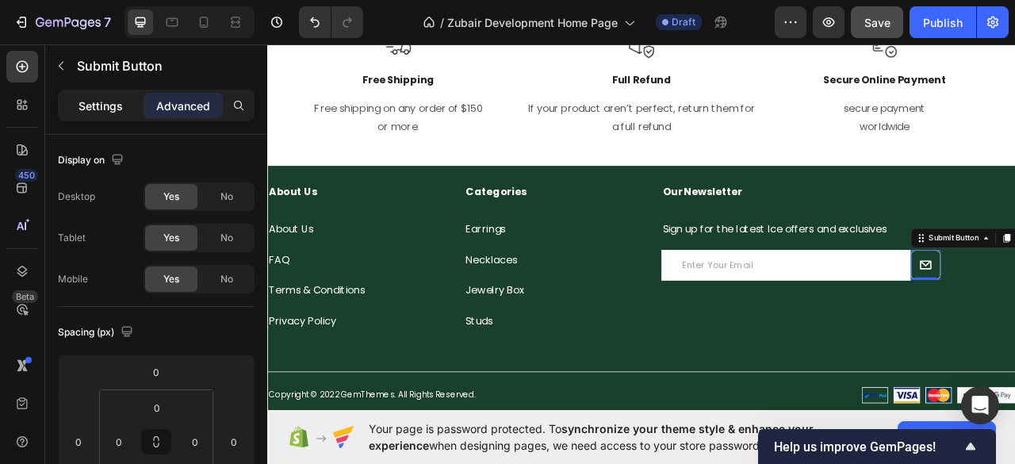
click at [101, 98] on p "Settings" at bounding box center [100, 106] width 44 height 17
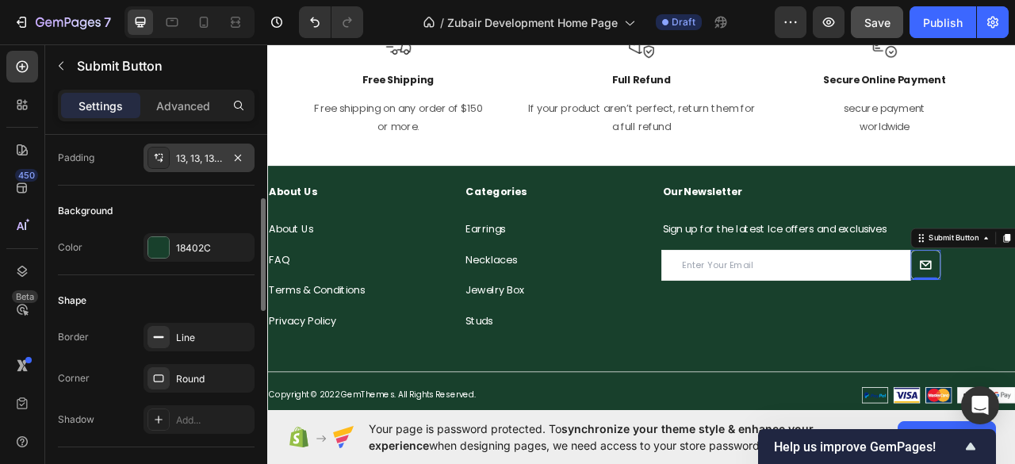
scroll to position [317, 0]
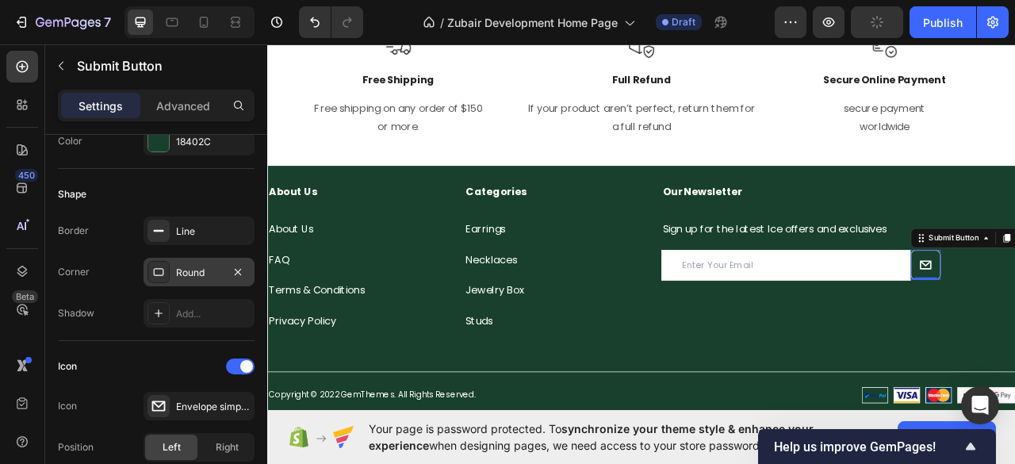
click at [159, 266] on icon at bounding box center [158, 272] width 13 height 13
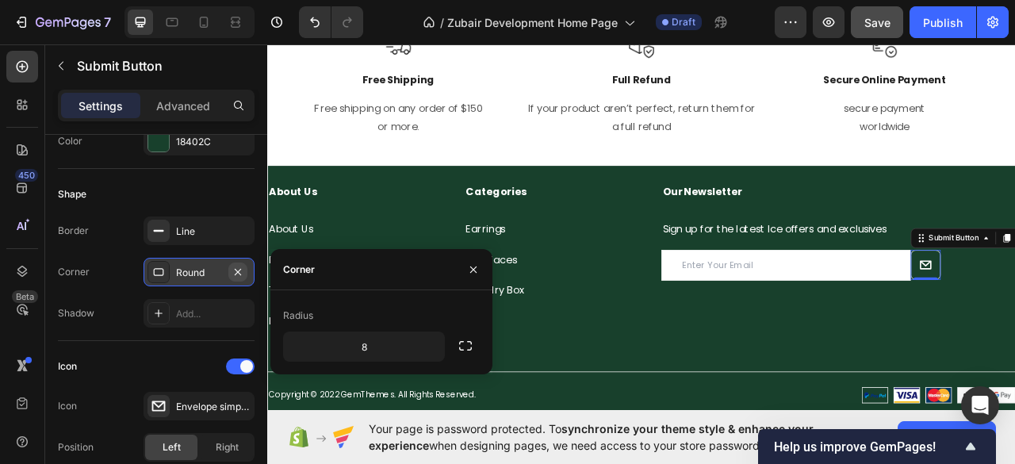
click at [230, 268] on button "button" at bounding box center [237, 271] width 19 height 19
type input "0"
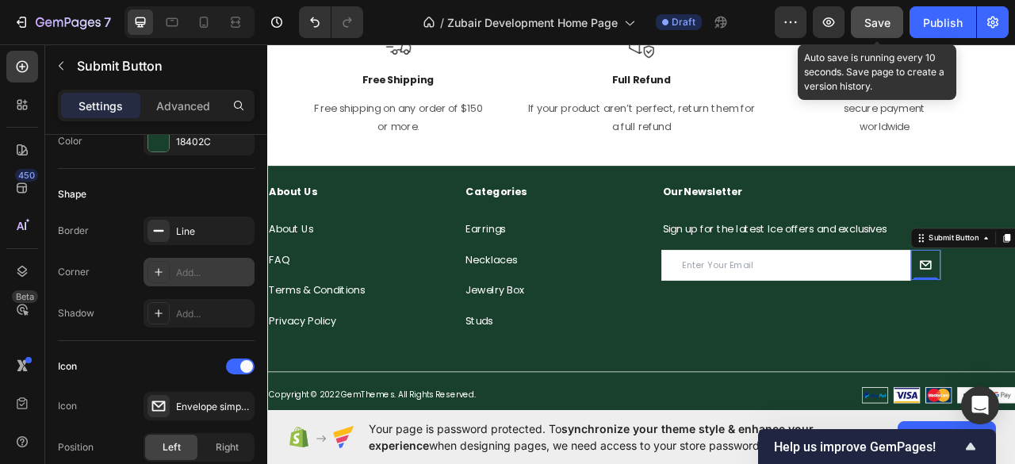
click at [871, 18] on span "Save" at bounding box center [877, 22] width 26 height 13
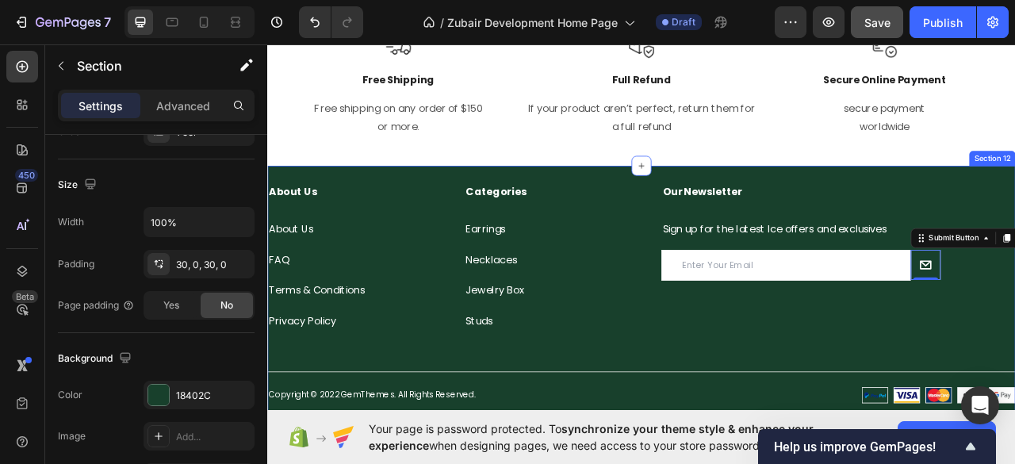
click at [441, 201] on div "About Us Heading About Us Text block FAQ Text block Terms & Conditions Text blo…" at bounding box center [742, 363] width 951 height 326
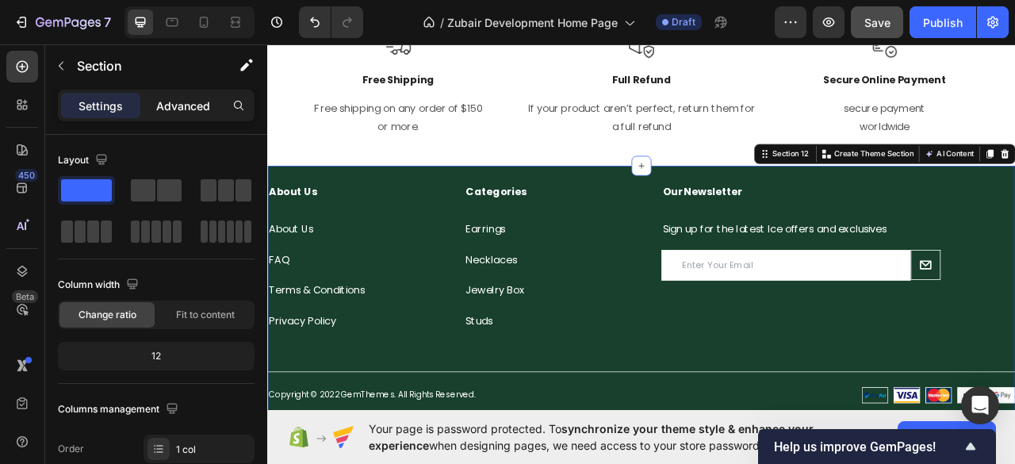
click at [178, 99] on p "Advanced" at bounding box center [183, 106] width 54 height 17
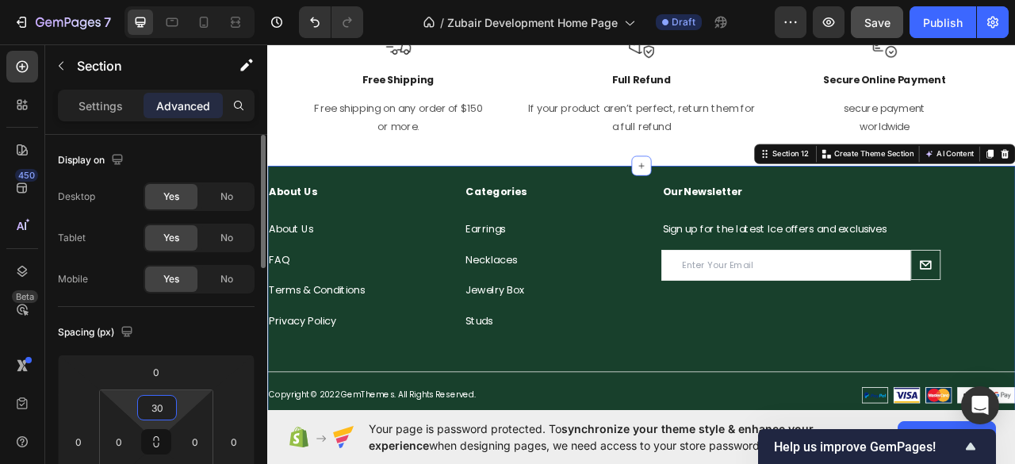
click at [159, 415] on input "30" at bounding box center [157, 408] width 32 height 24
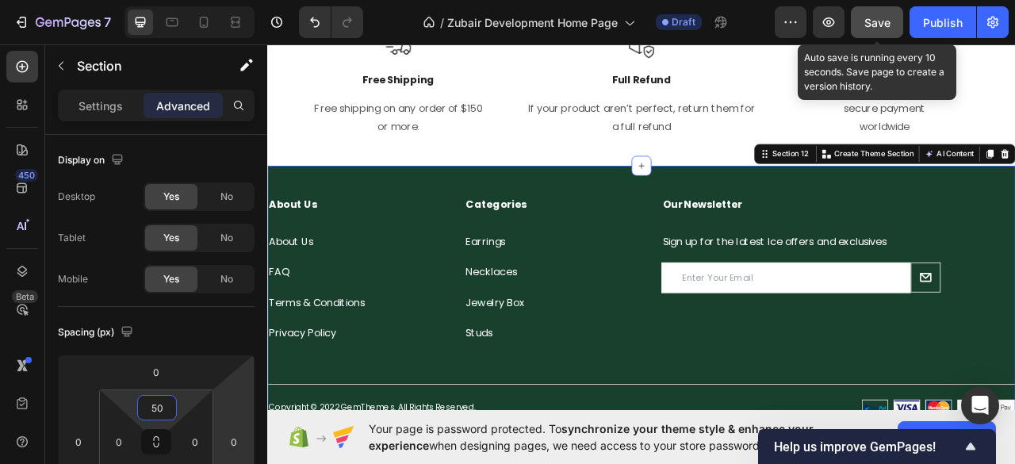
type input "50"
click at [881, 25] on span "Save" at bounding box center [877, 22] width 26 height 13
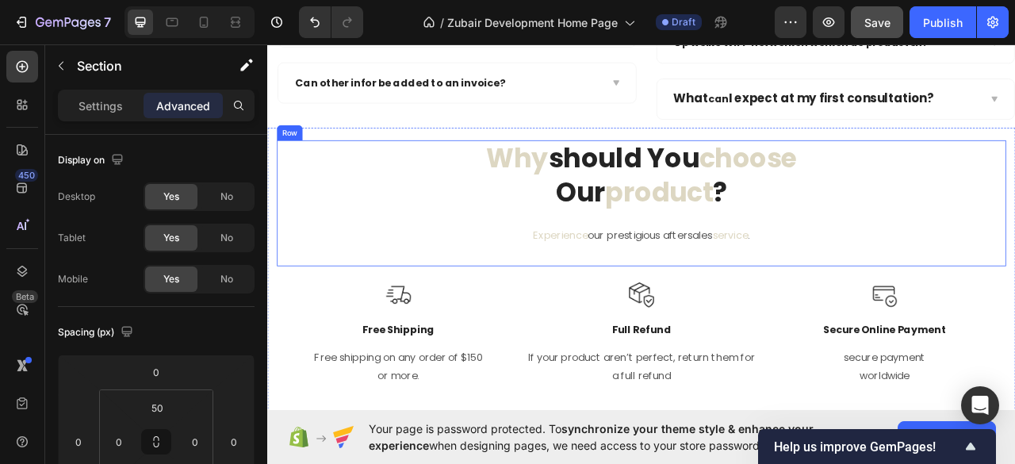
scroll to position [2711, 0]
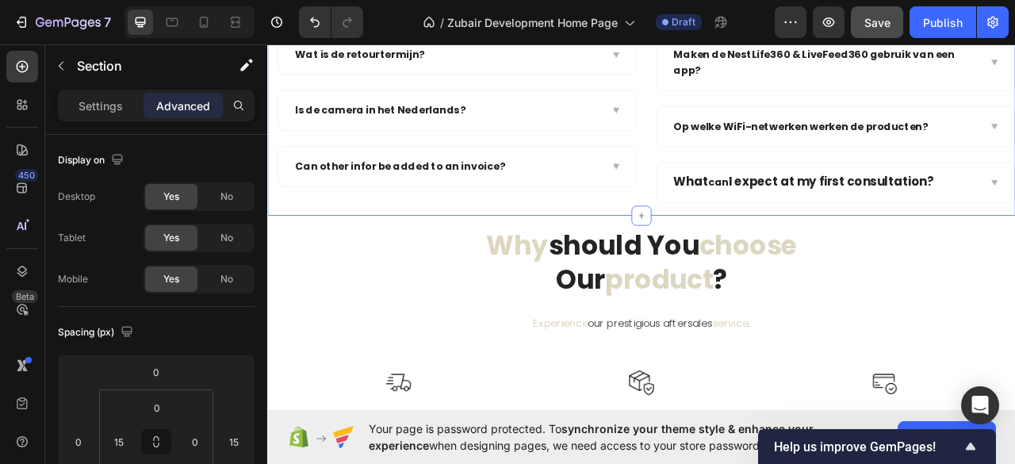
click at [600, 252] on div "frequently asked questions Heading have questions ? we’re here to help Text blo…" at bounding box center [742, 52] width 951 height 422
click at [593, 256] on div "frequently asked questions Heading have questions ? we’re here to help Text blo…" at bounding box center [742, 52] width 951 height 422
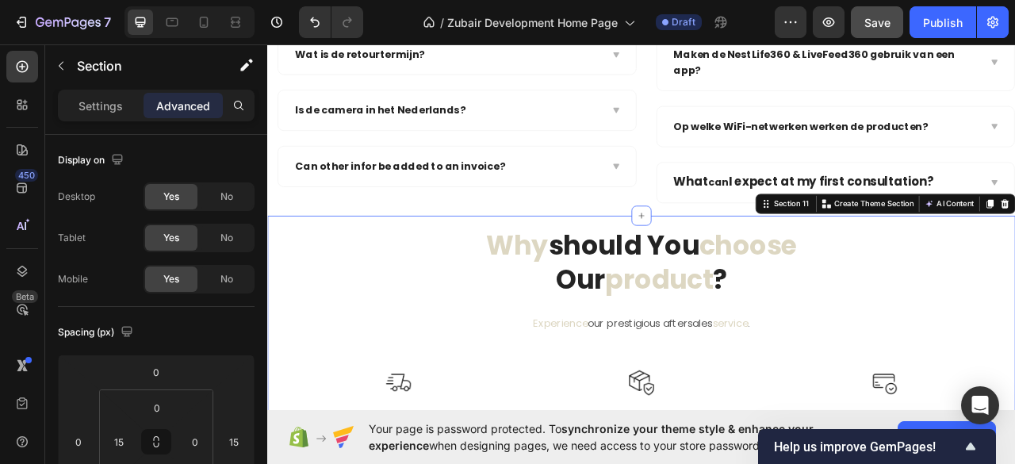
click at [463, 263] on div "why should you choose our product ? Heading Experience our prestigious aftersal…" at bounding box center [742, 445] width 951 height 365
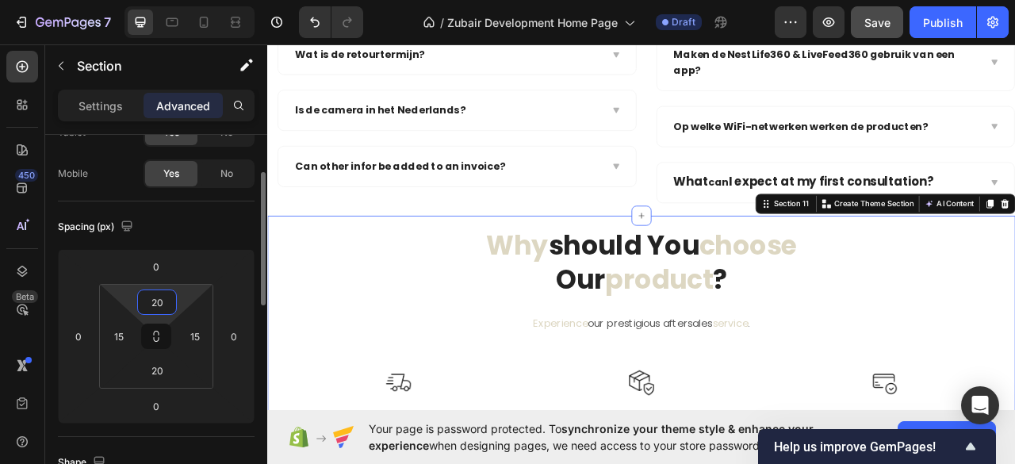
click at [160, 300] on input "20" at bounding box center [157, 302] width 32 height 24
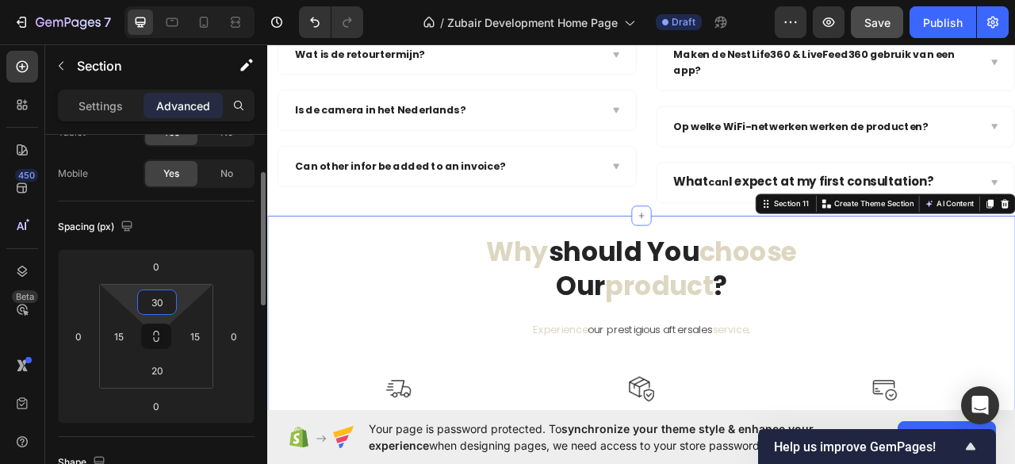
type input "3"
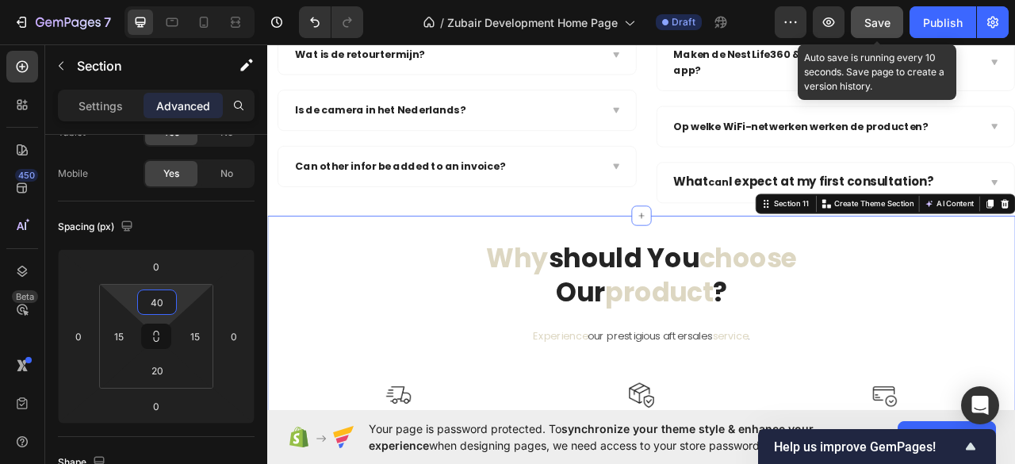
type input "40"
click at [885, 25] on span "Save" at bounding box center [877, 22] width 26 height 13
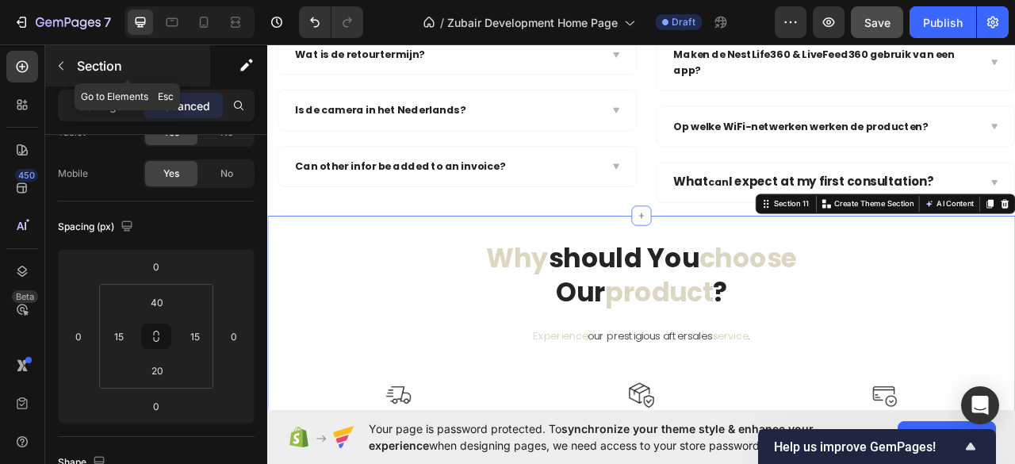
click at [55, 65] on icon "button" at bounding box center [61, 65] width 13 height 13
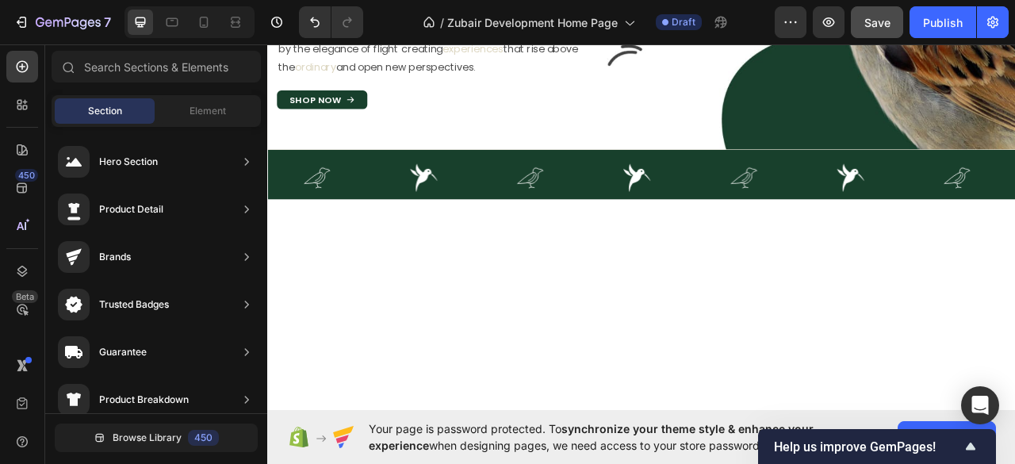
scroll to position [0, 0]
